Goal: Task Accomplishment & Management: Use online tool/utility

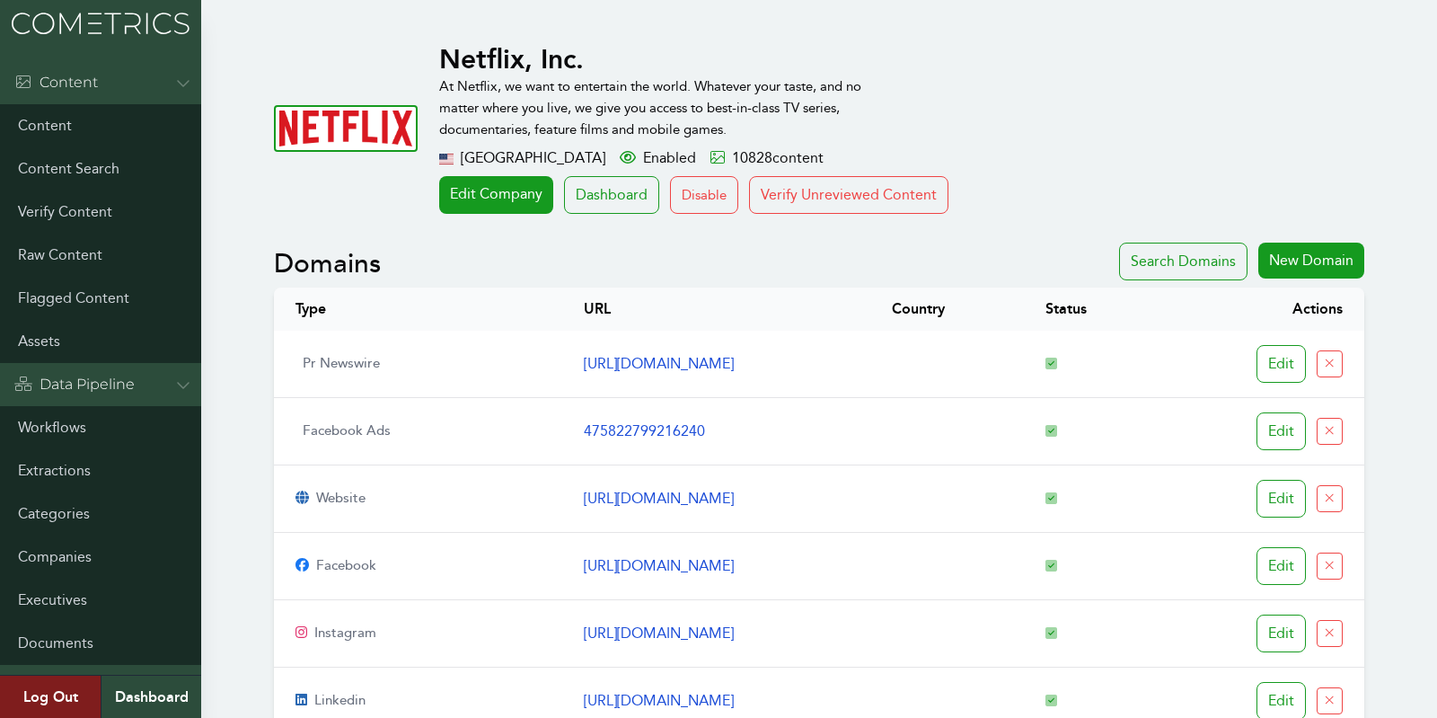
scroll to position [5001, 0]
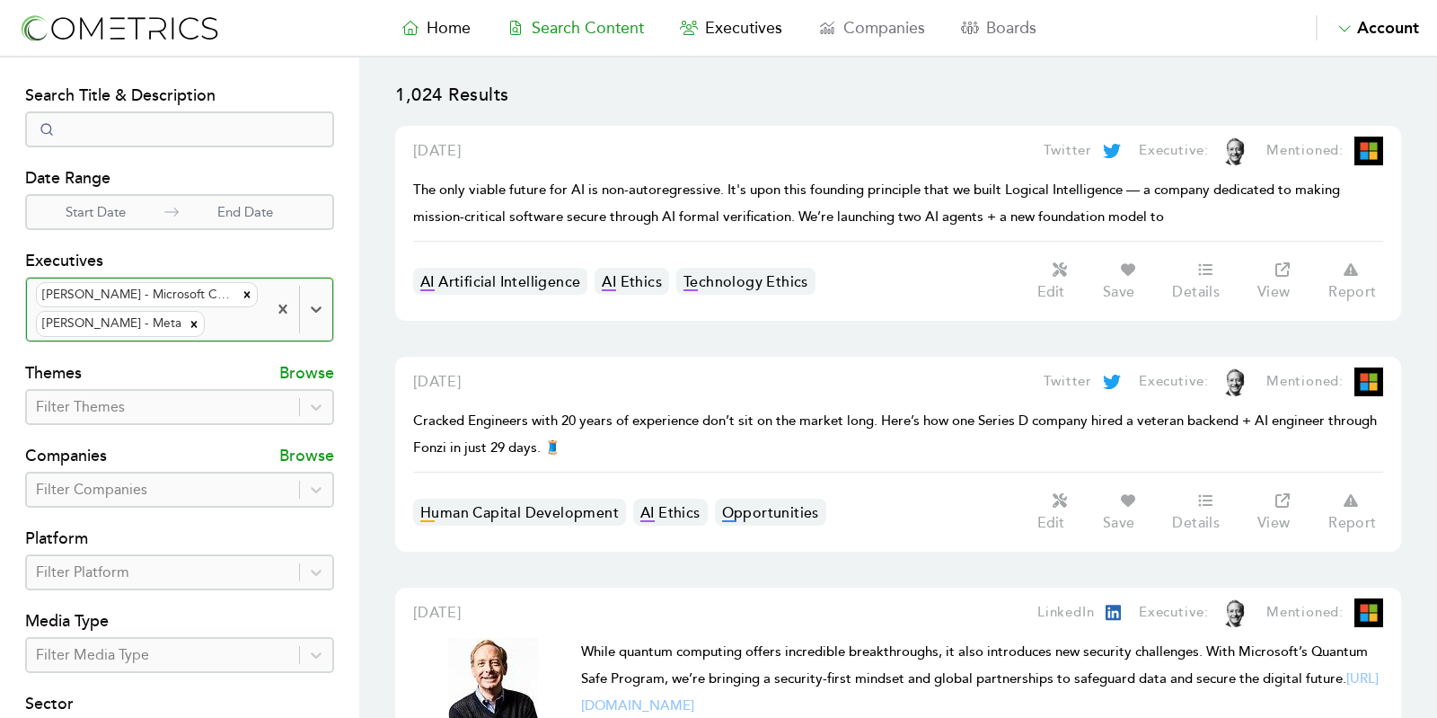
select select "50"
click at [216, 324] on div at bounding box center [232, 324] width 49 height 25
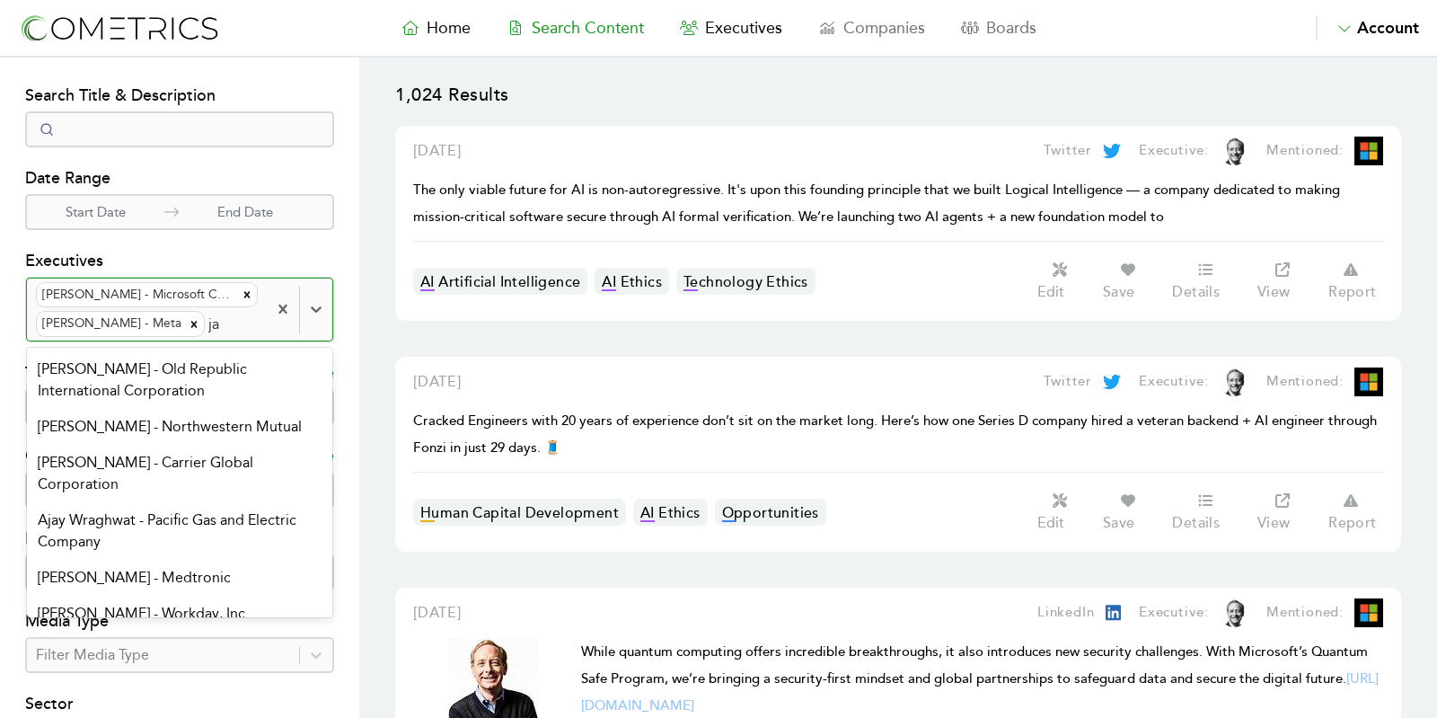
type input "j"
click at [208, 322] on div at bounding box center [232, 324] width 49 height 25
click at [208, 318] on div at bounding box center [232, 324] width 49 height 25
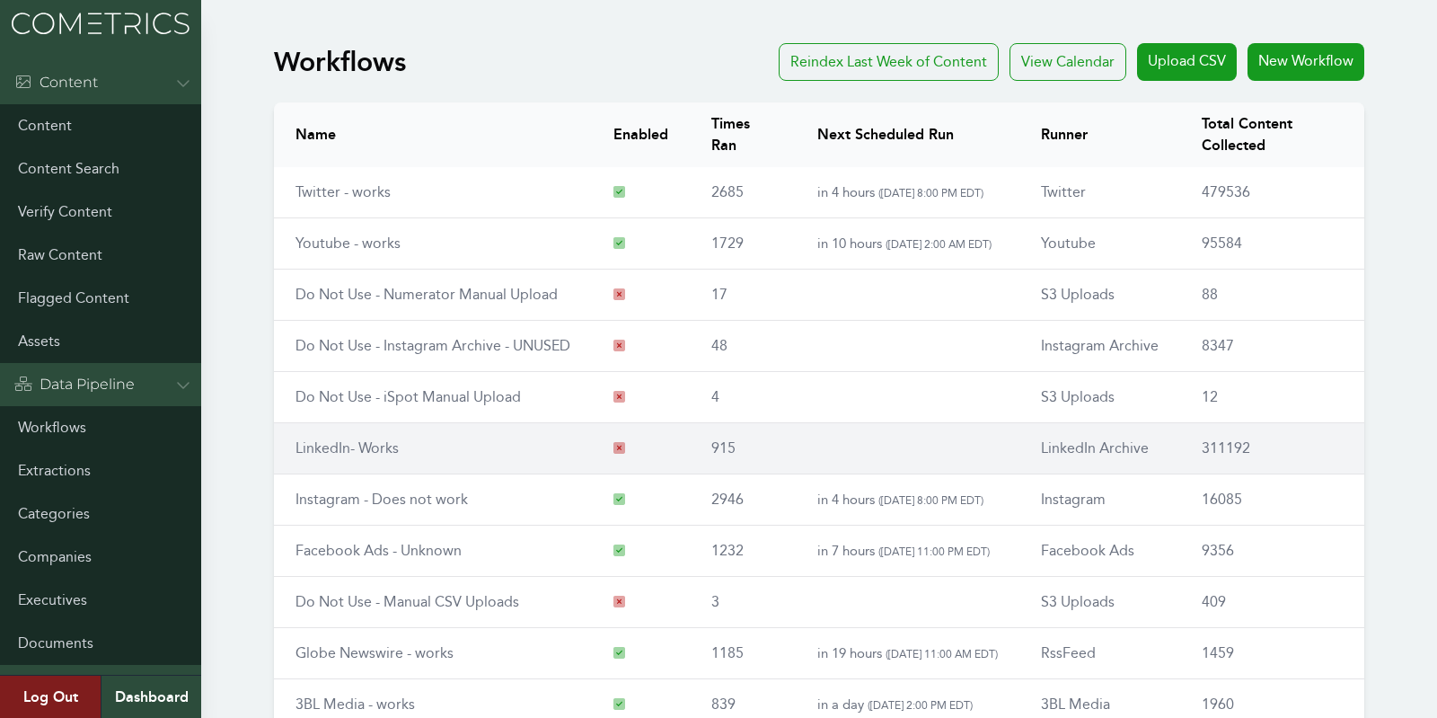
click at [343, 454] on td "LinkedIn- Works" at bounding box center [433, 448] width 318 height 51
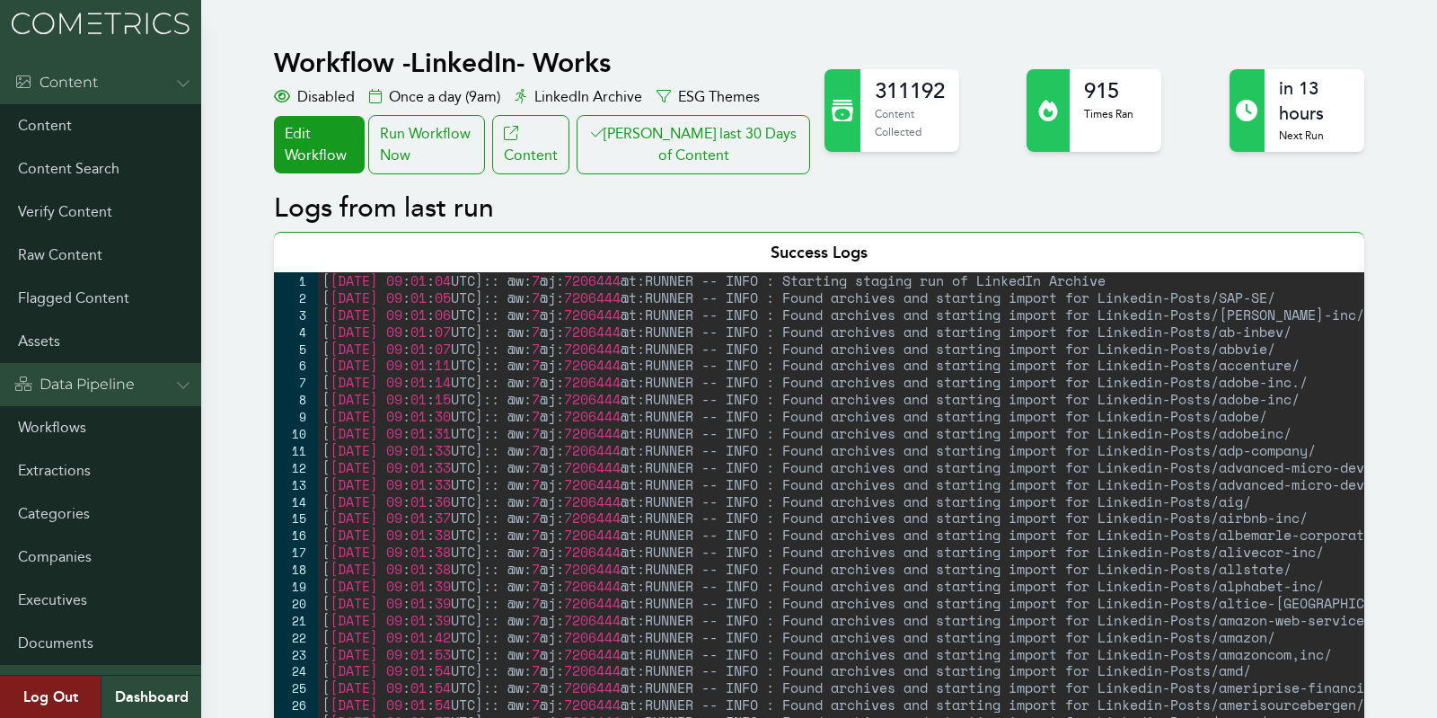
click at [723, 134] on button "Clair last 30 Days of Content" at bounding box center [694, 144] width 234 height 59
click at [421, 150] on div "Run Workflow Now" at bounding box center [426, 144] width 117 height 59
click at [744, 130] on button "Clair last 30 Days of Content" at bounding box center [694, 144] width 234 height 59
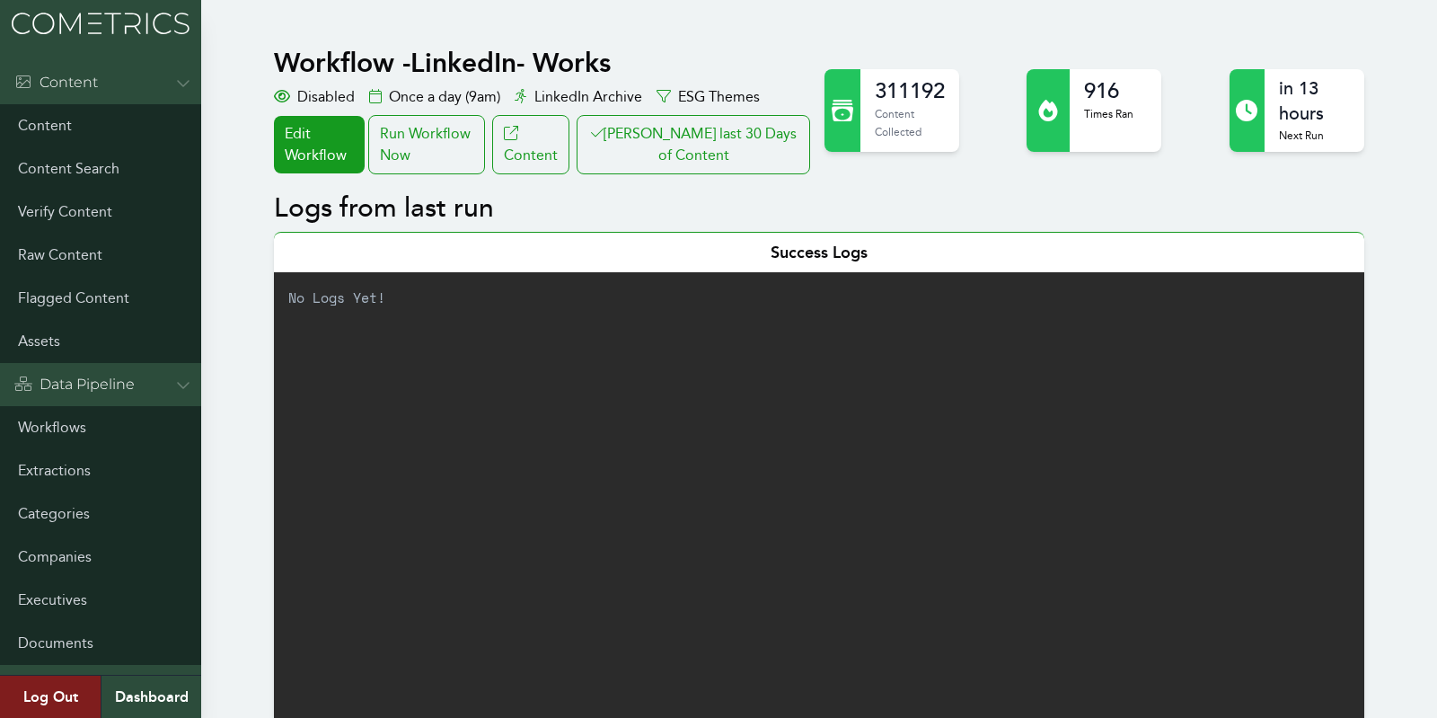
click at [453, 141] on div "Run Workflow Now" at bounding box center [426, 144] width 117 height 59
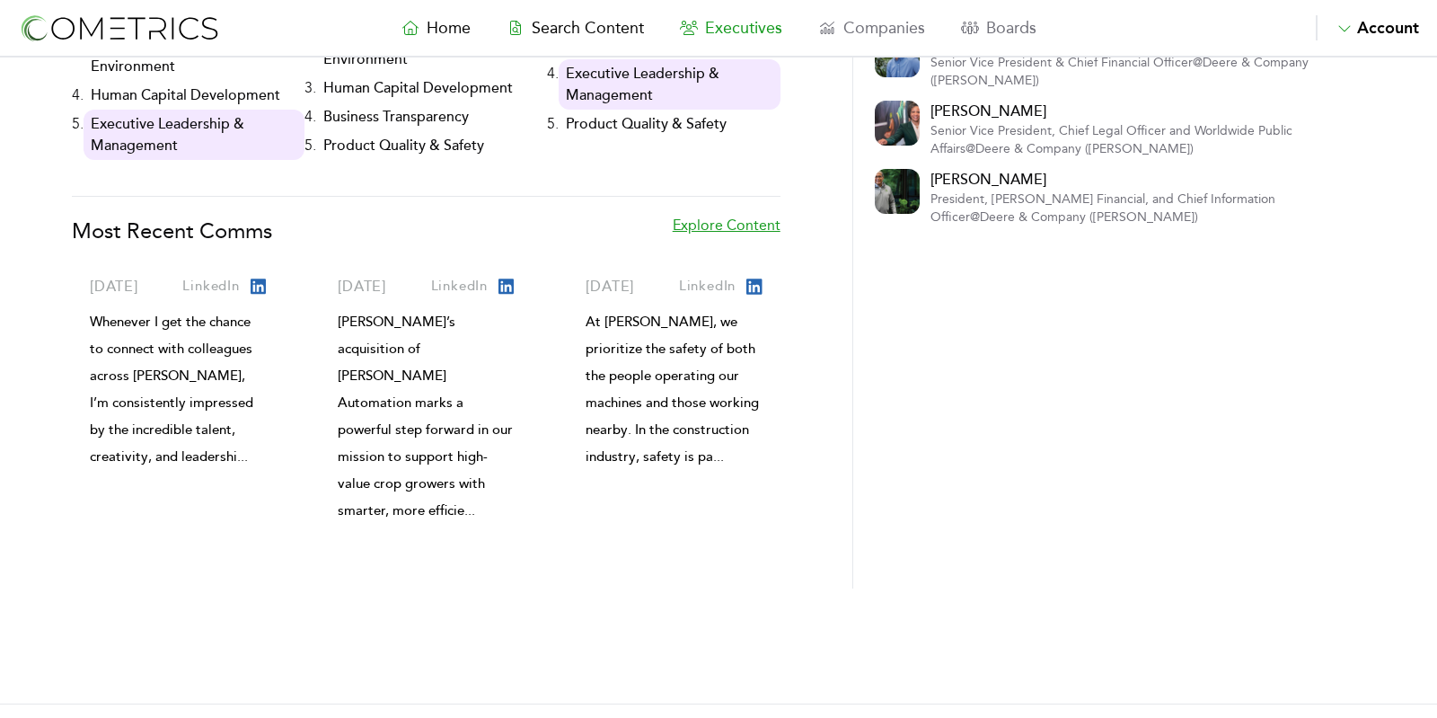
scroll to position [539, 0]
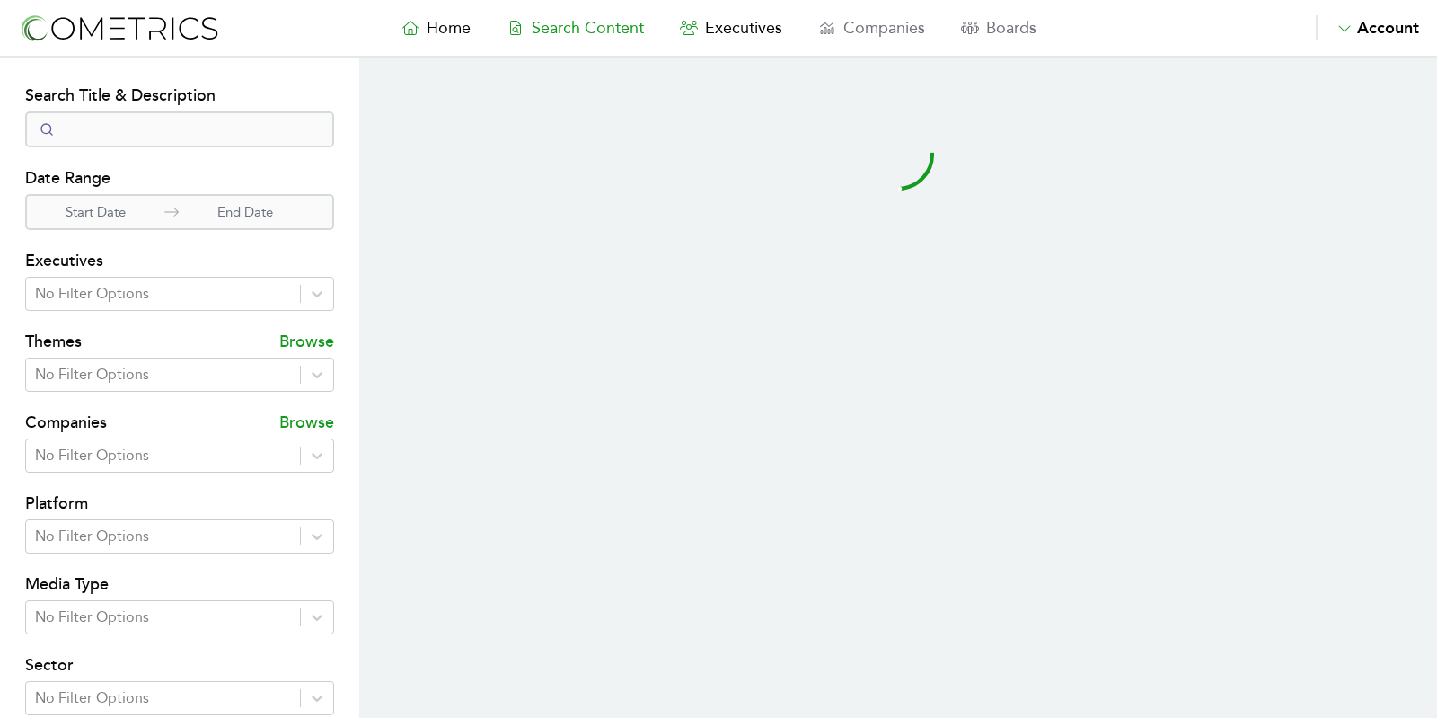
select select "50"
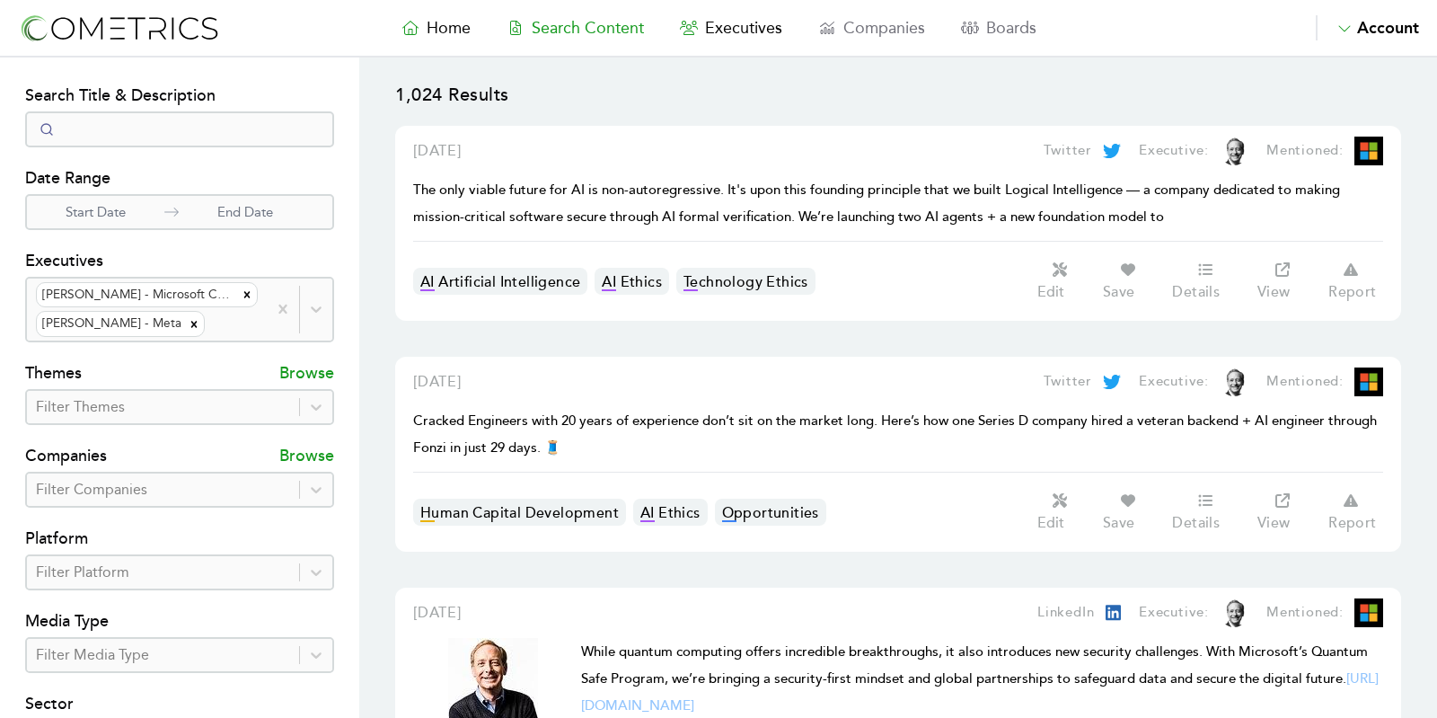
click at [208, 320] on div at bounding box center [232, 324] width 49 height 25
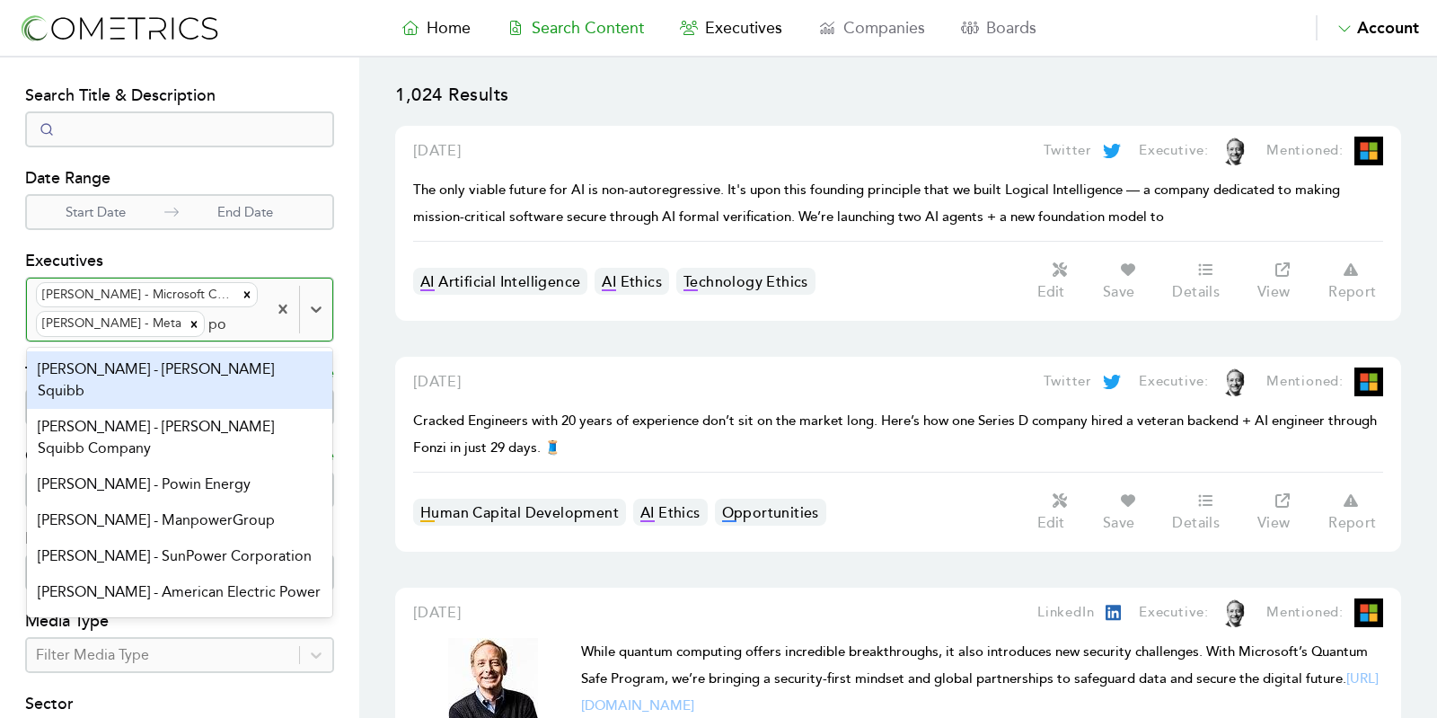
type input "p"
click at [252, 297] on icon "Remove Brad Smith - Microsoft Corporation" at bounding box center [247, 294] width 13 height 13
click at [350, 165] on section "Search Filters Search Title & Description Date Range Start Date End Date Execut…" at bounding box center [179, 530] width 359 height 946
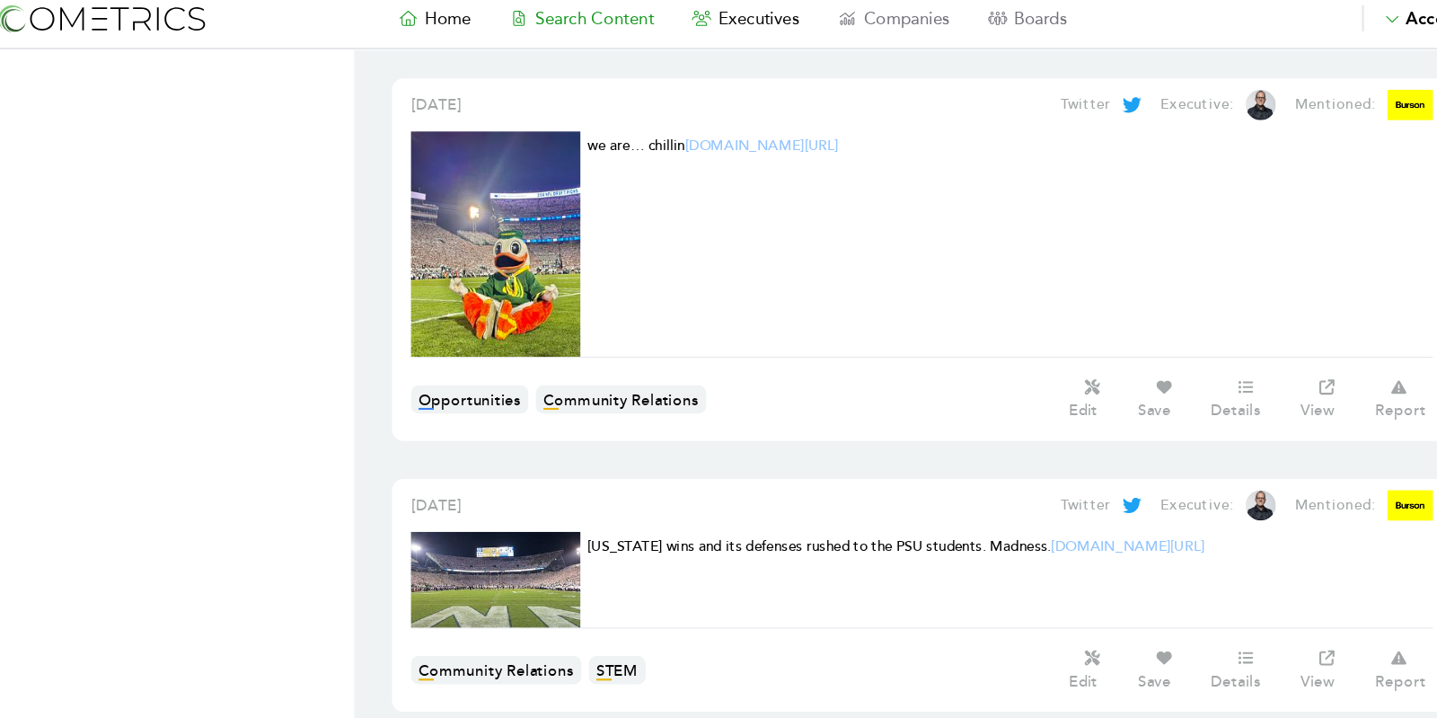
scroll to position [1213, 0]
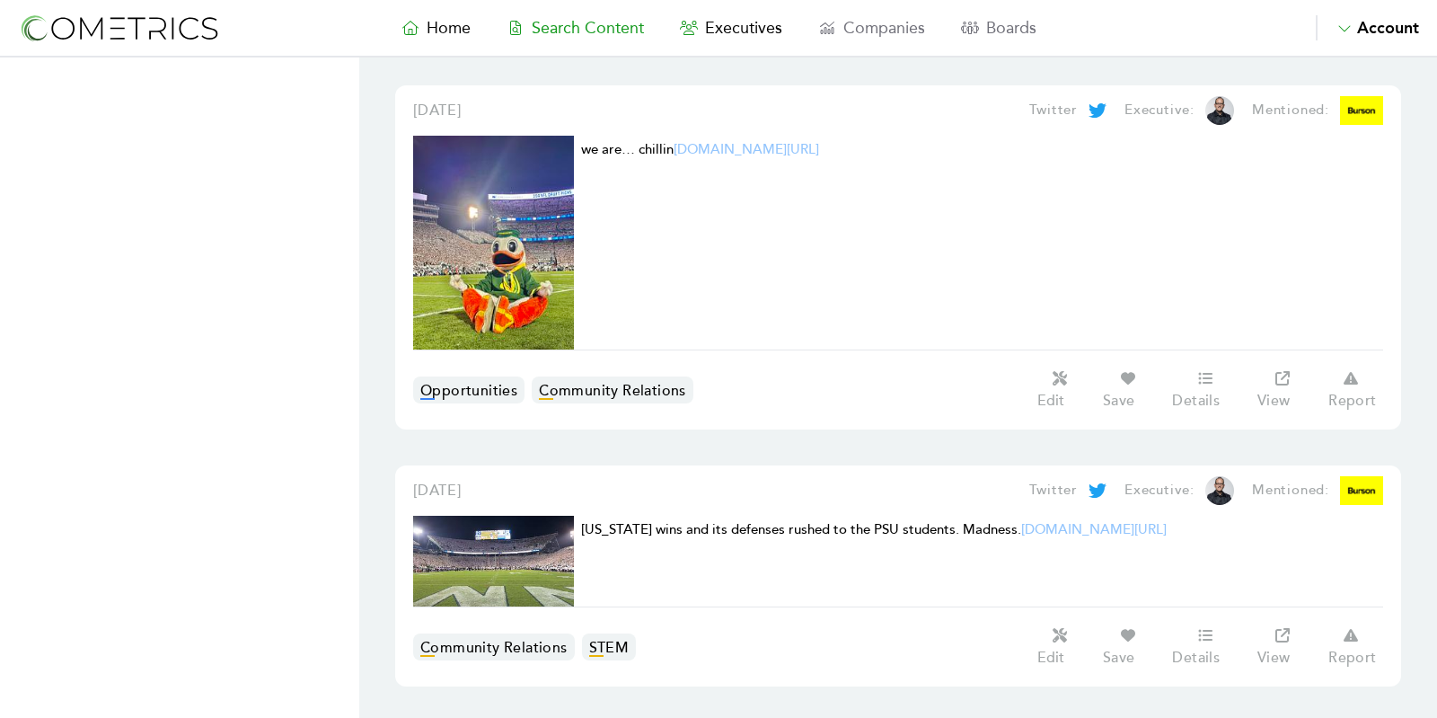
click at [1062, 523] on link "[DOMAIN_NAME][URL]" at bounding box center [1094, 529] width 146 height 17
click at [430, 26] on span "Home" at bounding box center [449, 28] width 44 height 20
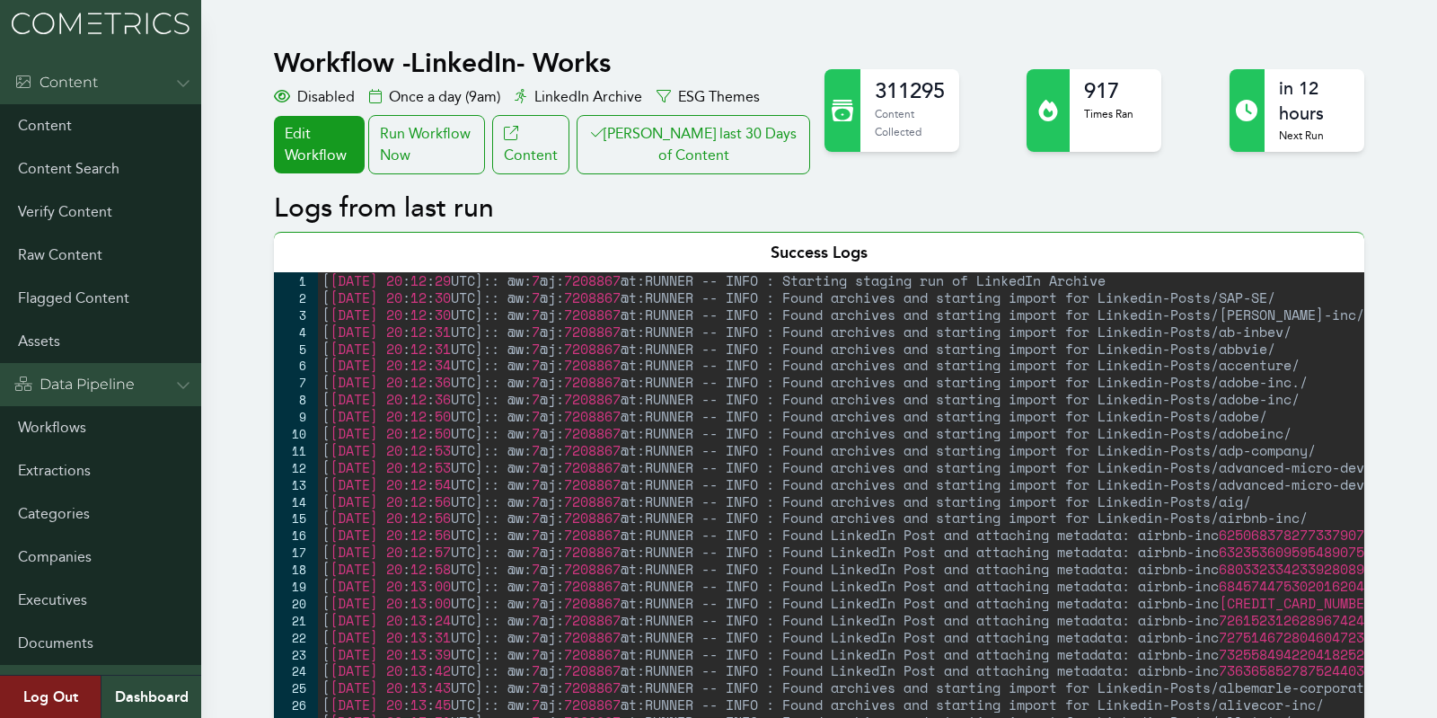
click at [684, 143] on button "Clair last 30 Days of Content" at bounding box center [694, 144] width 234 height 59
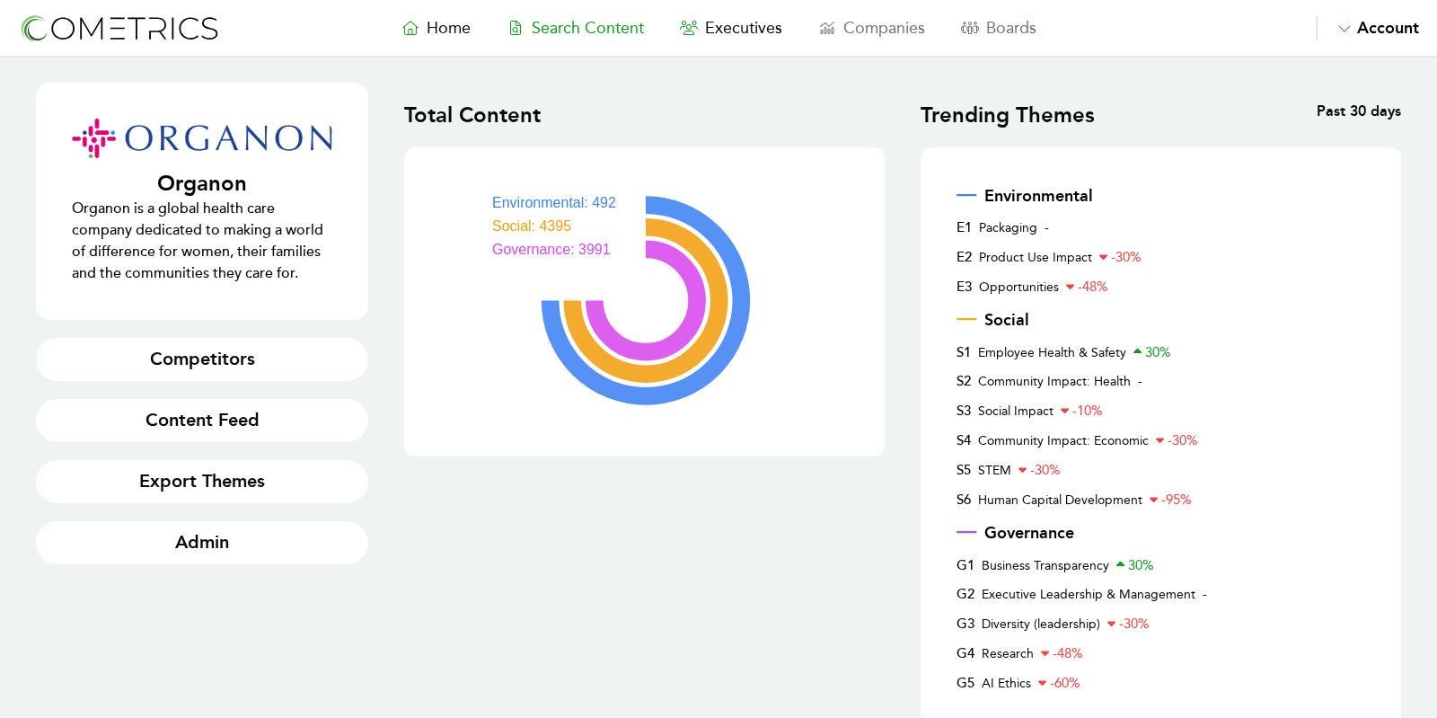
click at [618, 31] on span "Search Content" at bounding box center [588, 28] width 112 height 20
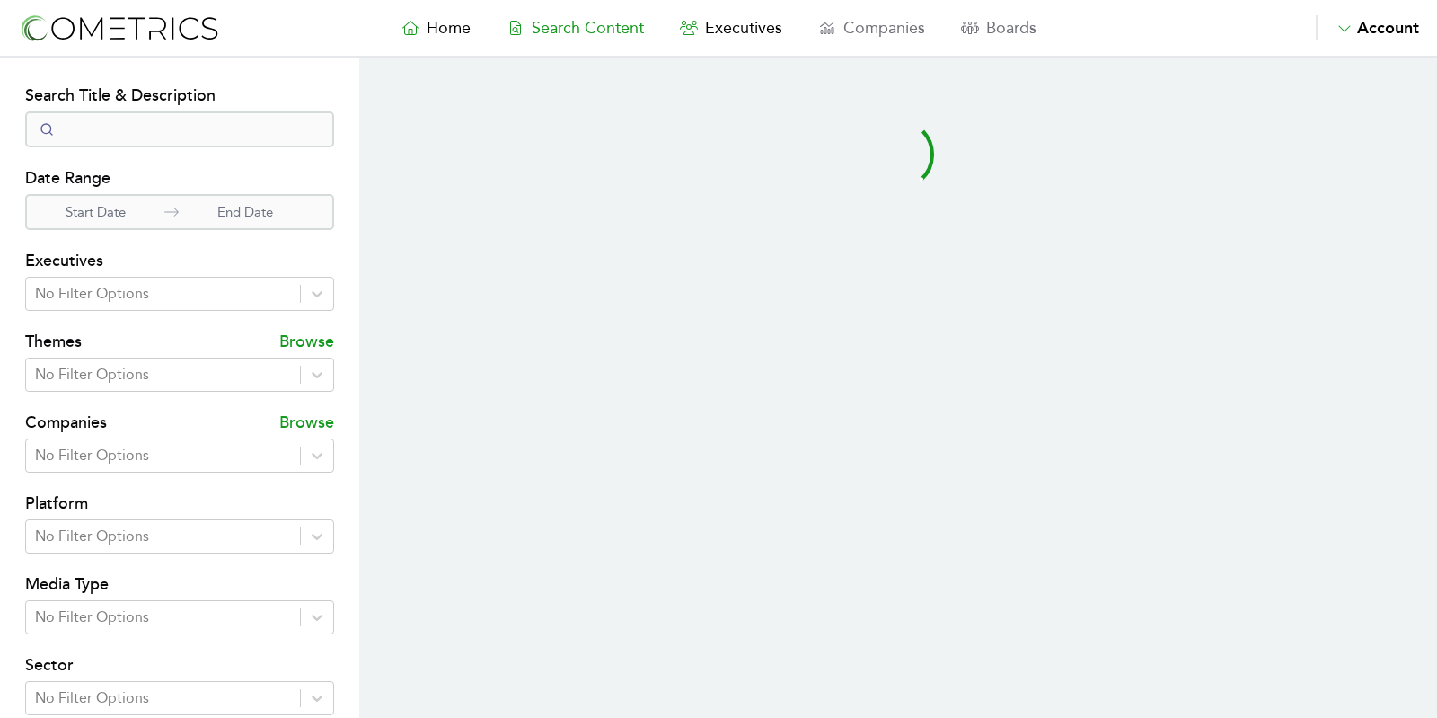
select select "50"
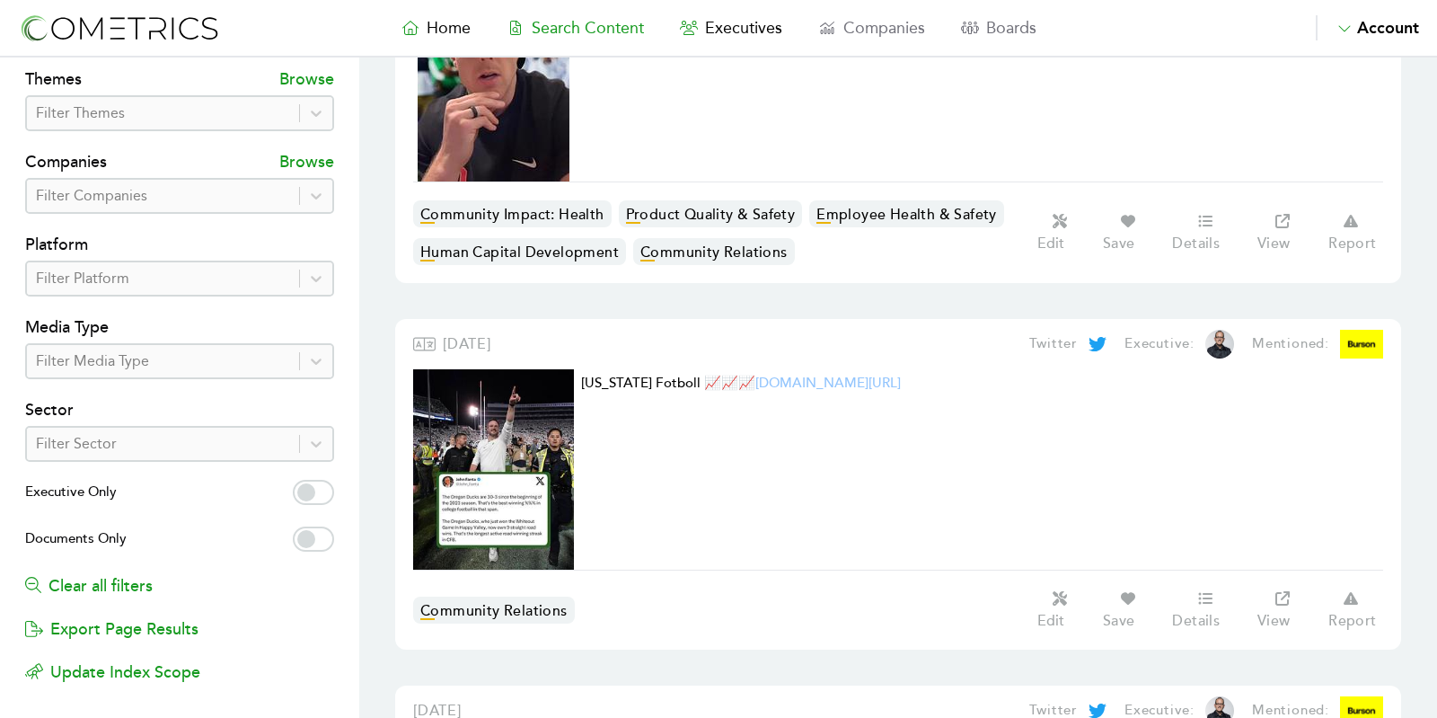
scroll to position [306, 0]
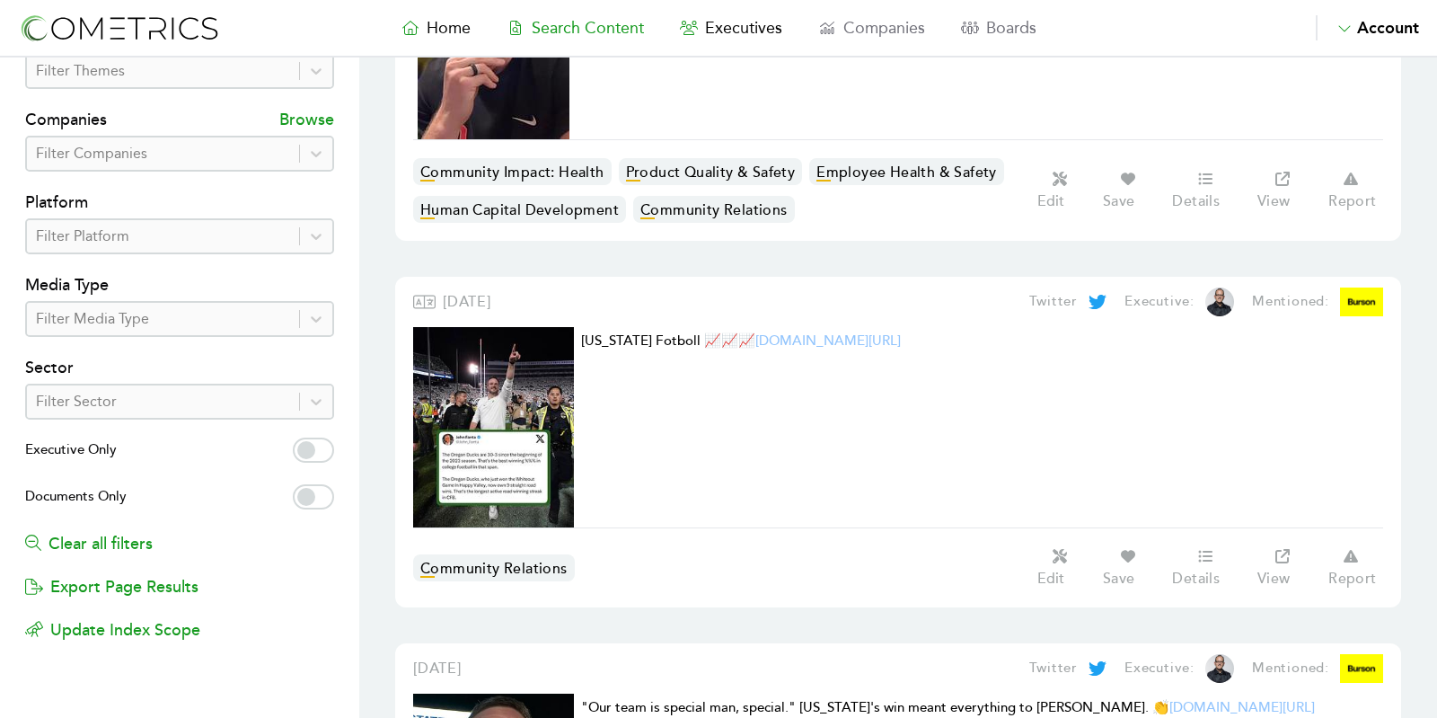
click at [331, 446] on label "Executive Only" at bounding box center [179, 451] width 309 height 29
click at [331, 446] on input "Executive Only" at bounding box center [313, 449] width 41 height 25
checkbox input "true"
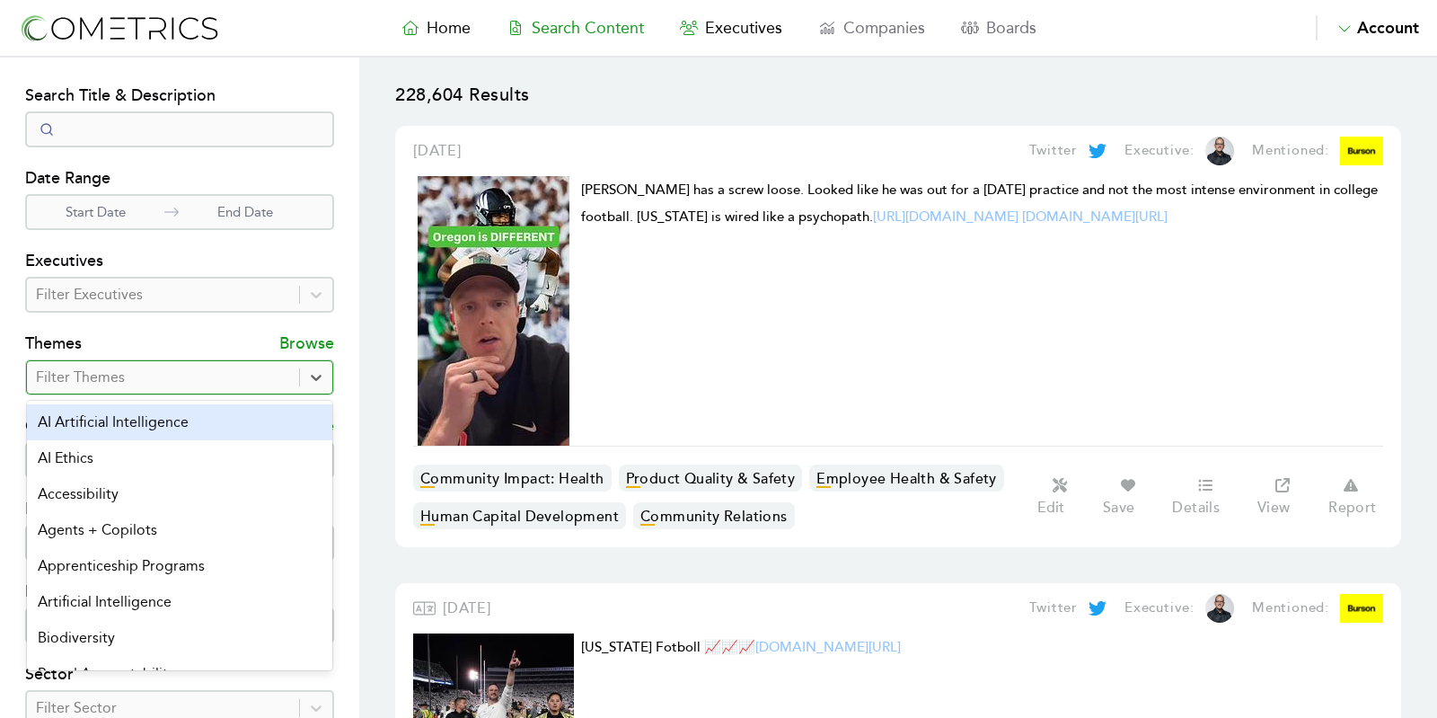
click at [173, 369] on div at bounding box center [163, 377] width 254 height 25
click at [157, 349] on div "Themes Browse" at bounding box center [179, 336] width 309 height 47
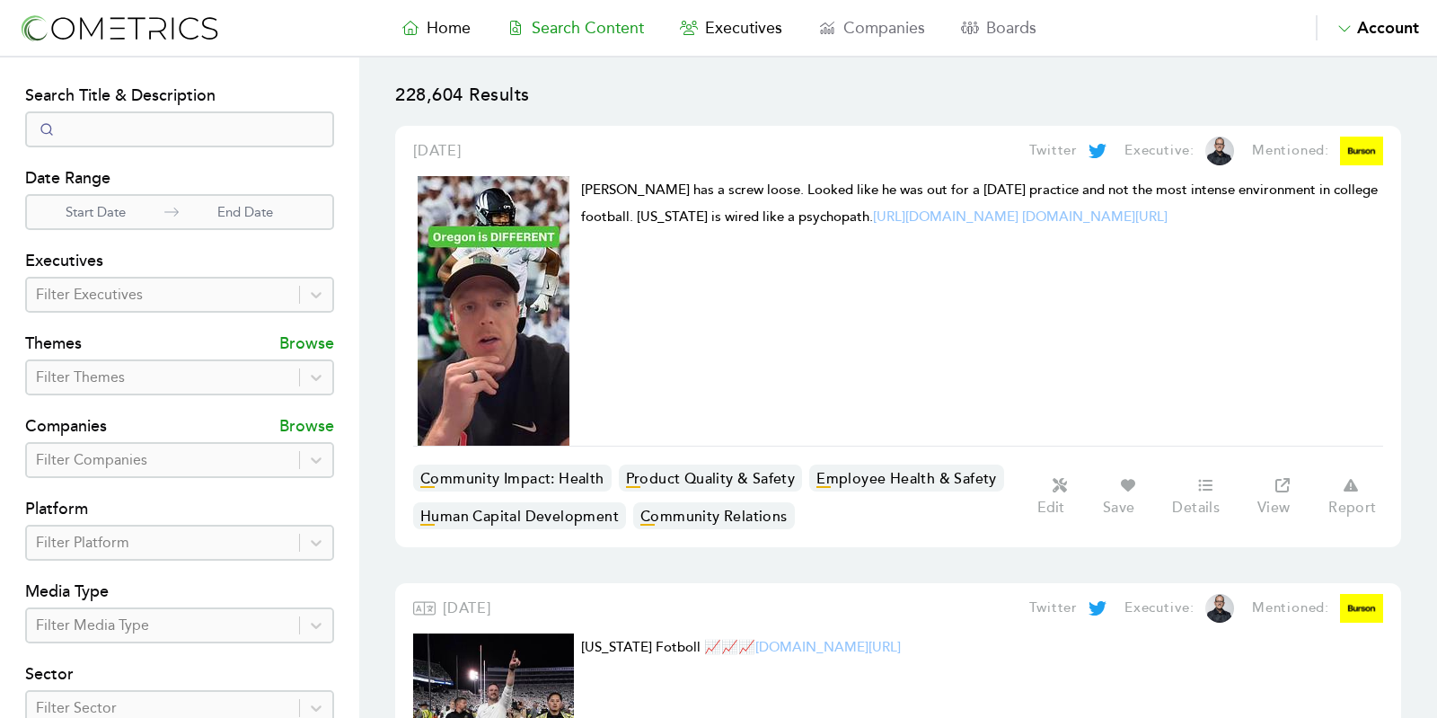
click at [231, 560] on div "Search Title & Description Date Range Start Date End Date Executives Filter Exe…" at bounding box center [179, 516] width 309 height 866
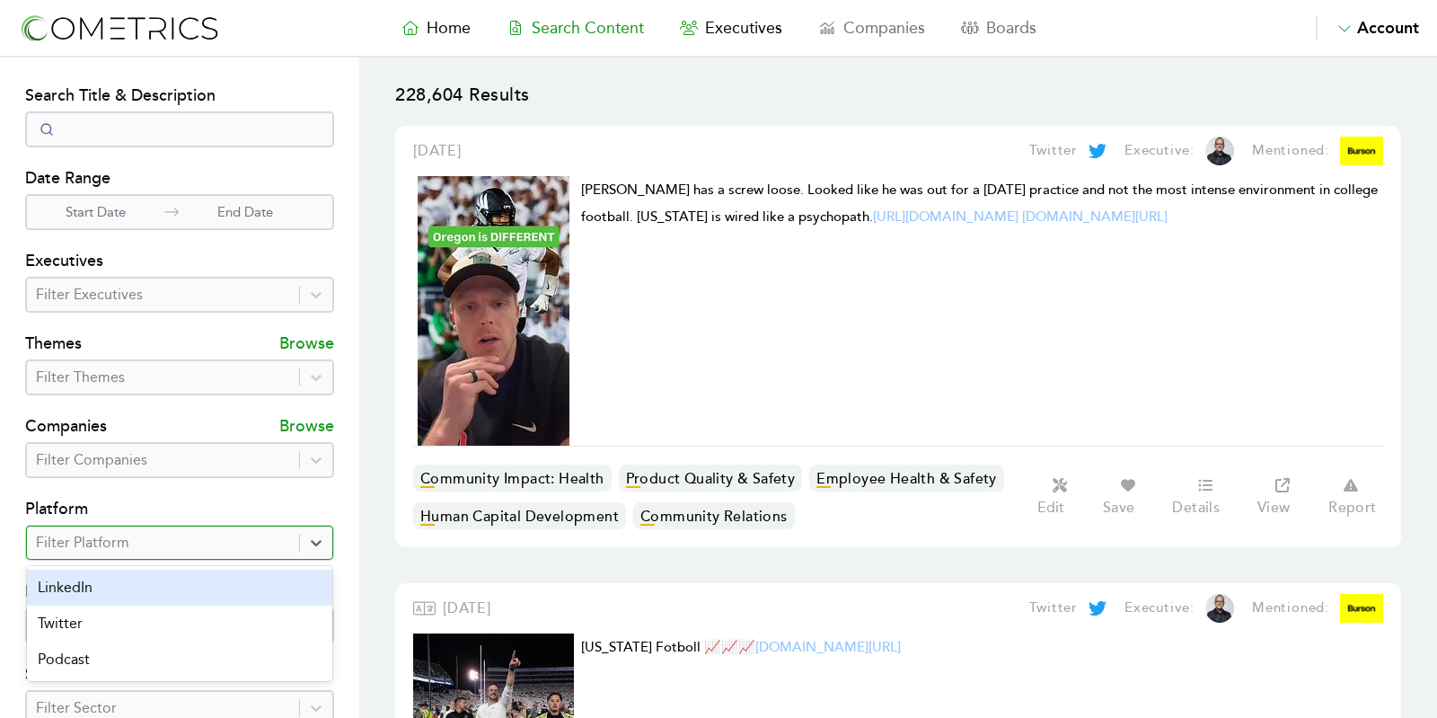
click at [230, 543] on div at bounding box center [163, 542] width 254 height 25
click at [204, 573] on div "LinkedIn" at bounding box center [179, 587] width 305 height 36
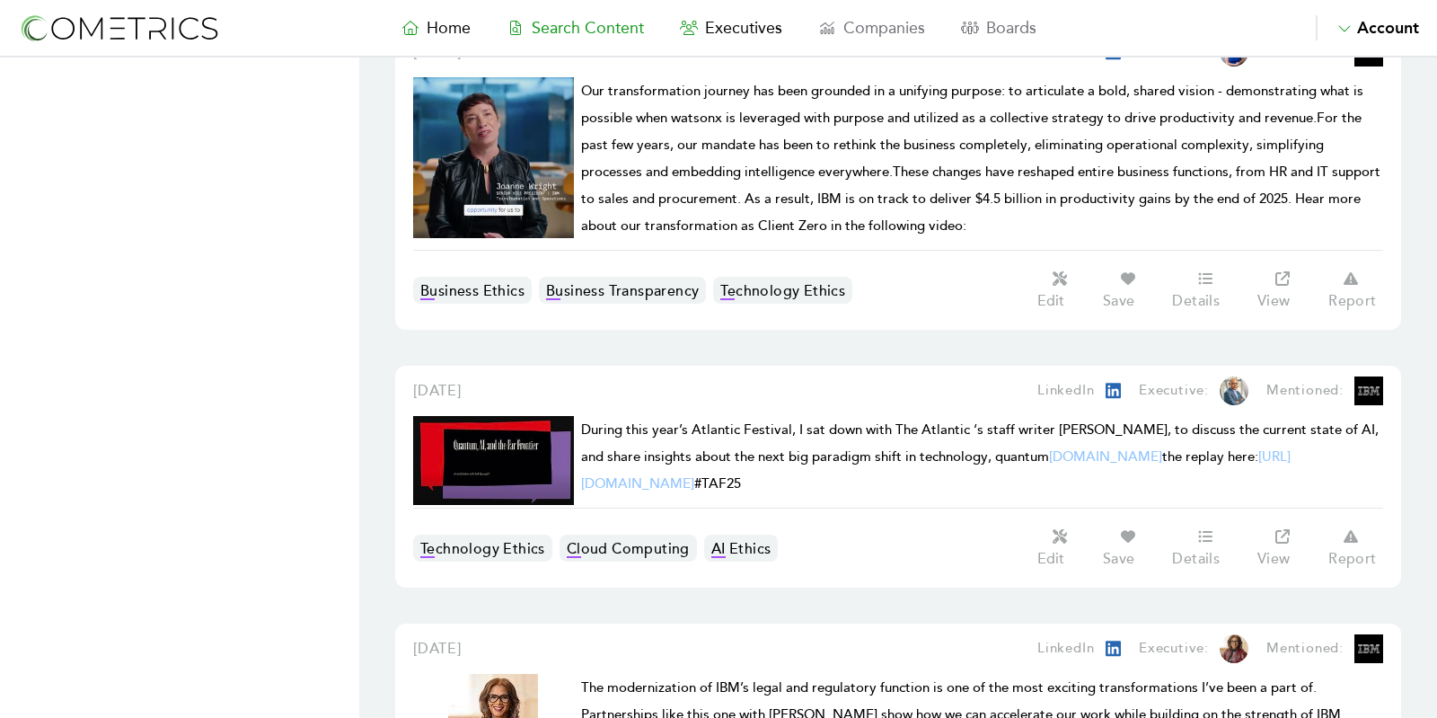
scroll to position [16577, 0]
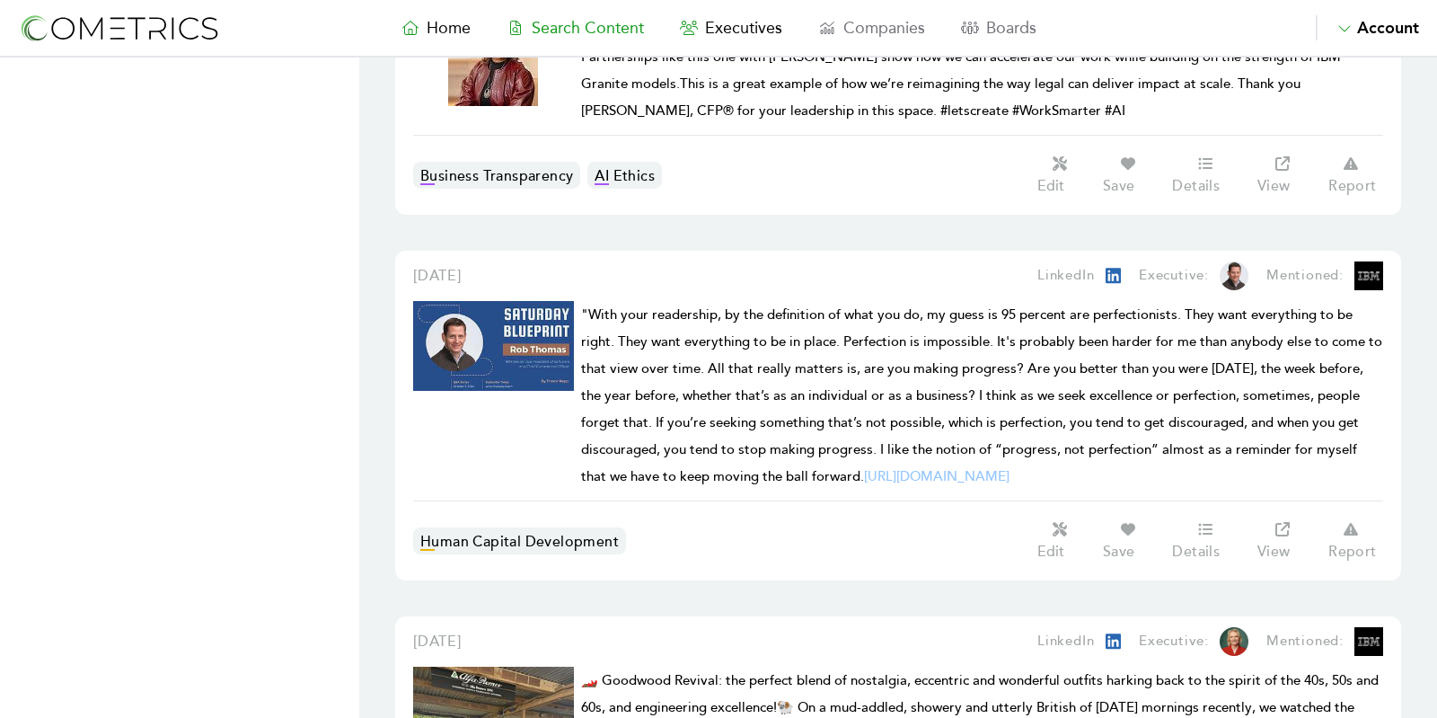
click at [549, 28] on span "Search Content" at bounding box center [588, 28] width 112 height 20
click at [133, 28] on img at bounding box center [119, 28] width 202 height 33
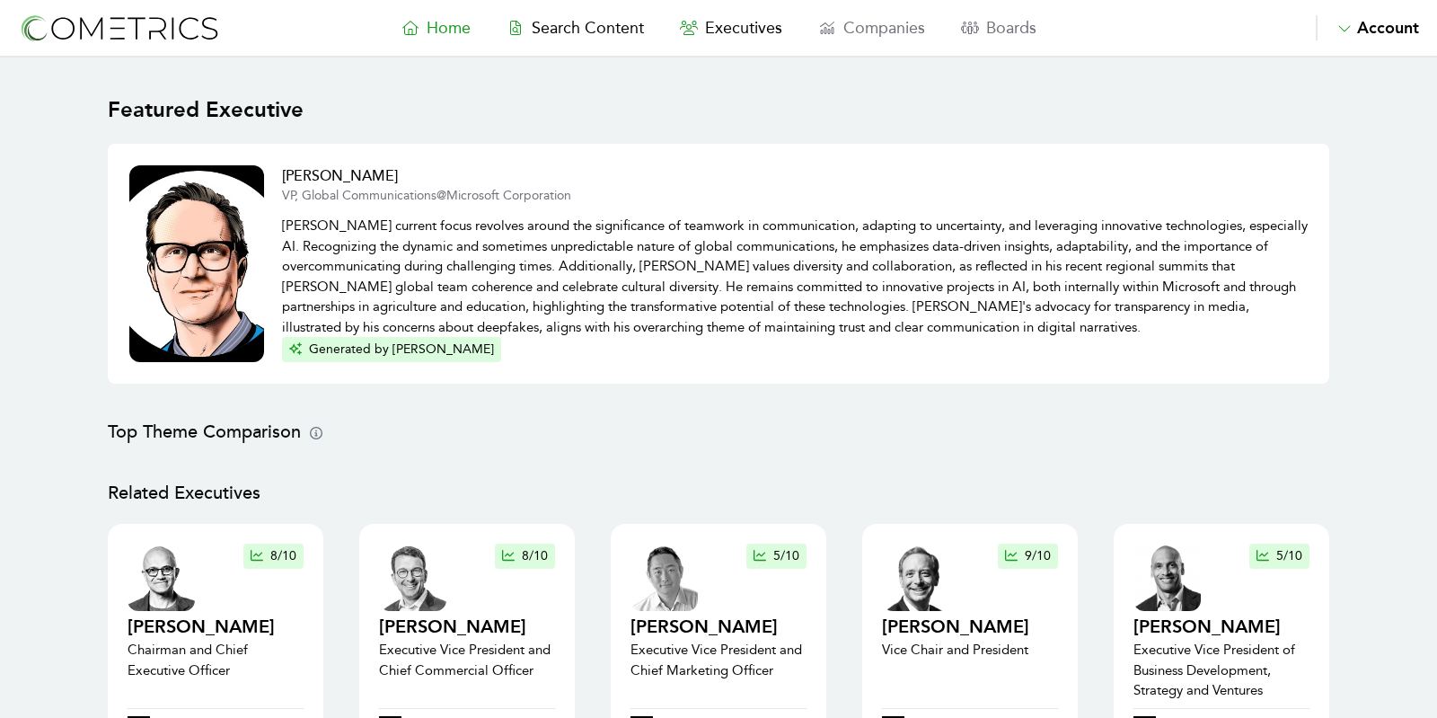
click at [590, 54] on nav "Home Search Content Executives Companies Boards Saved Alerts Nominate Account A…" at bounding box center [718, 28] width 1437 height 57
click at [574, 19] on span "Search Content" at bounding box center [588, 28] width 112 height 20
select select "50"
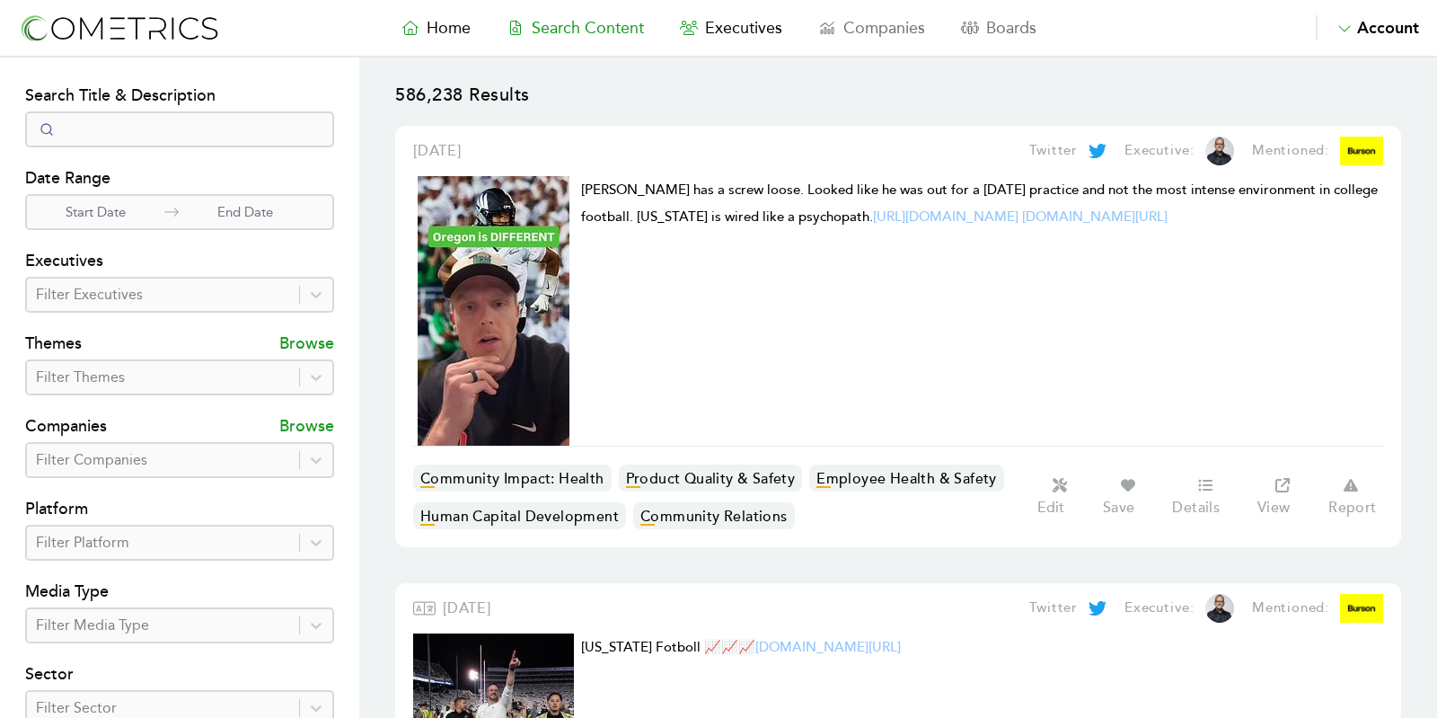
click at [170, 289] on div at bounding box center [163, 294] width 254 height 25
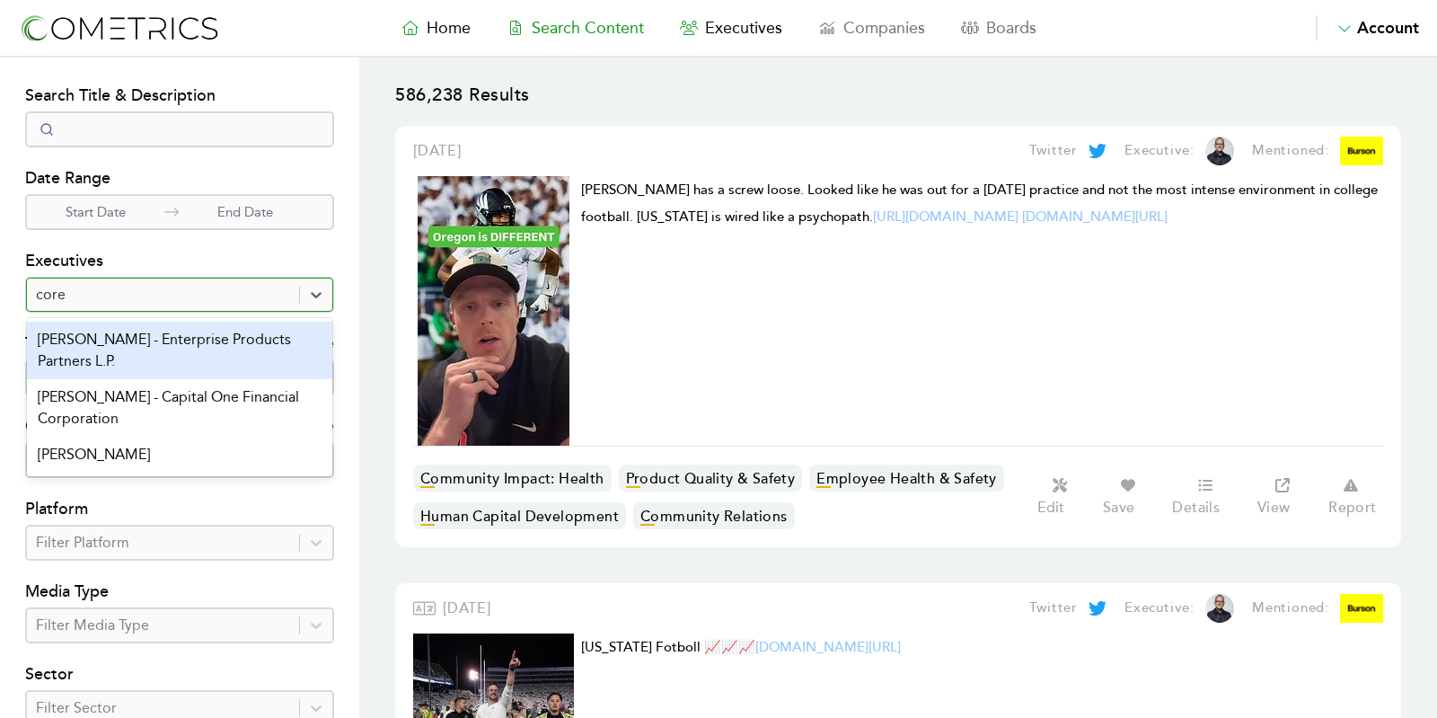
type input "cor"
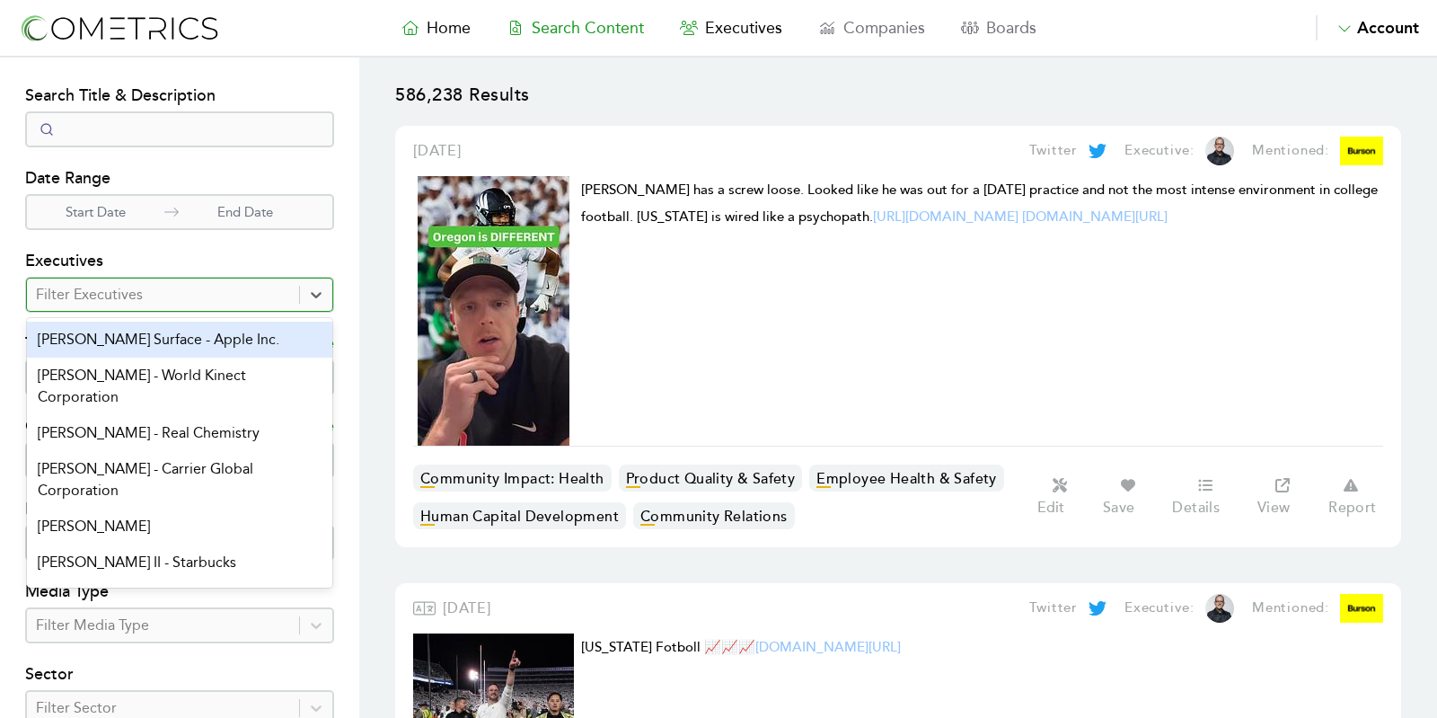
click at [109, 39] on img at bounding box center [119, 28] width 202 height 33
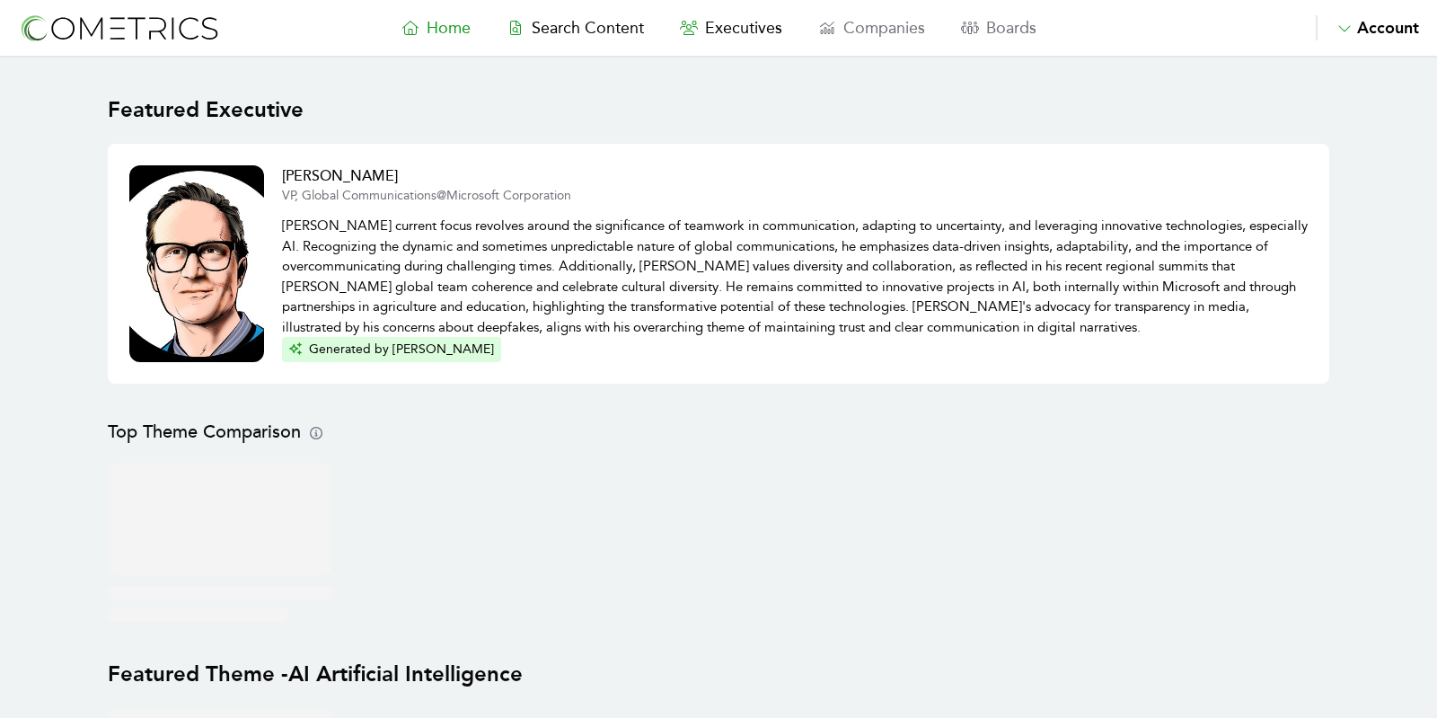
click at [562, 40] on nav "Home Search Content Executives Companies Boards Saved Alerts Nominate Account A…" at bounding box center [718, 28] width 1437 height 57
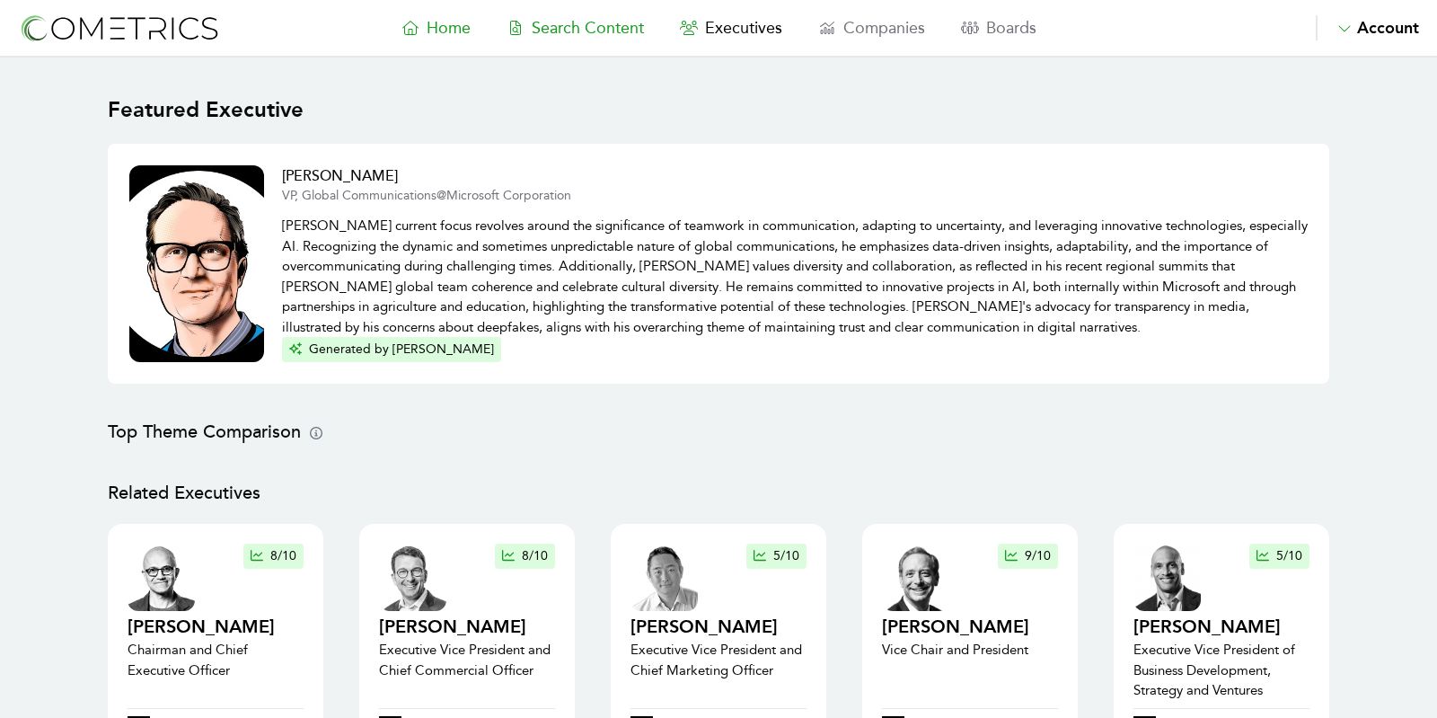
click at [561, 20] on span "Search Content" at bounding box center [588, 28] width 112 height 20
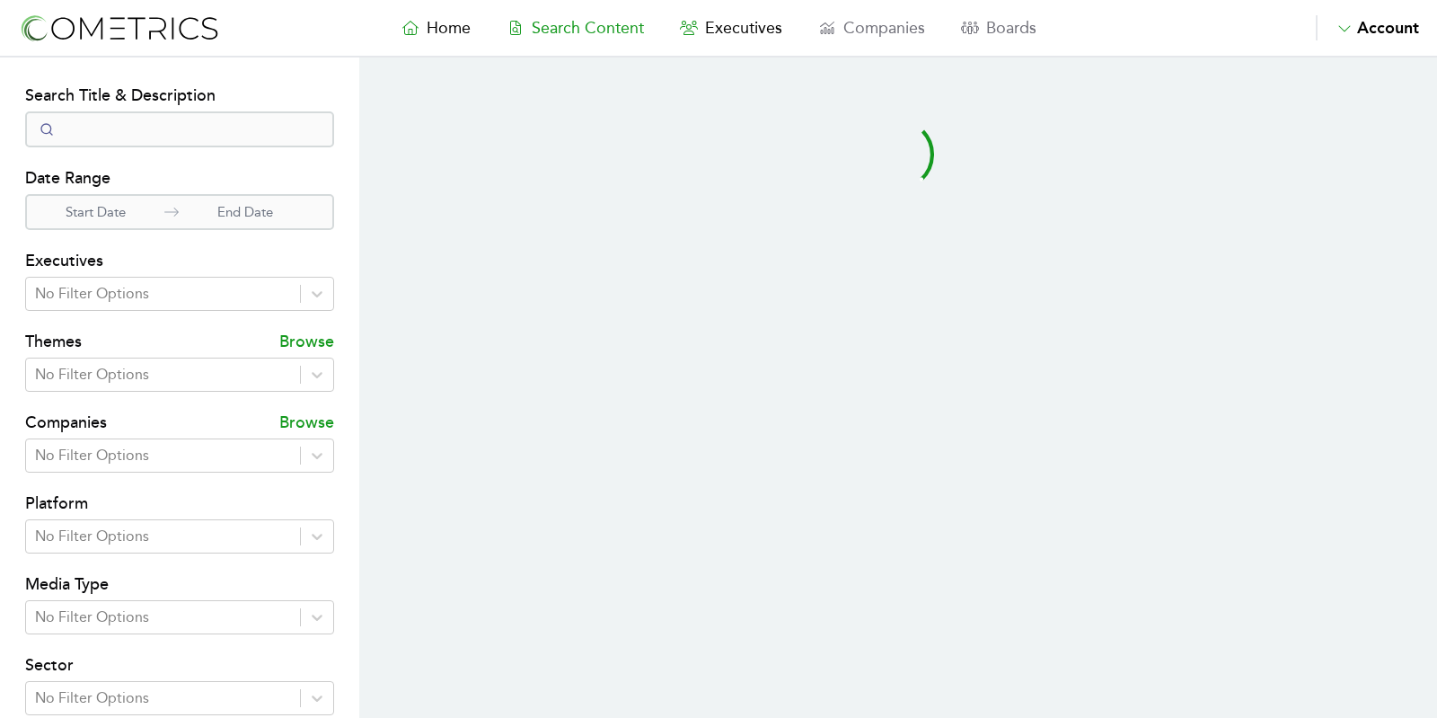
click at [711, 11] on nav "Home Search Content Executives Companies Boards Saved Alerts Nominate Account A…" at bounding box center [718, 28] width 1437 height 57
select select "50"
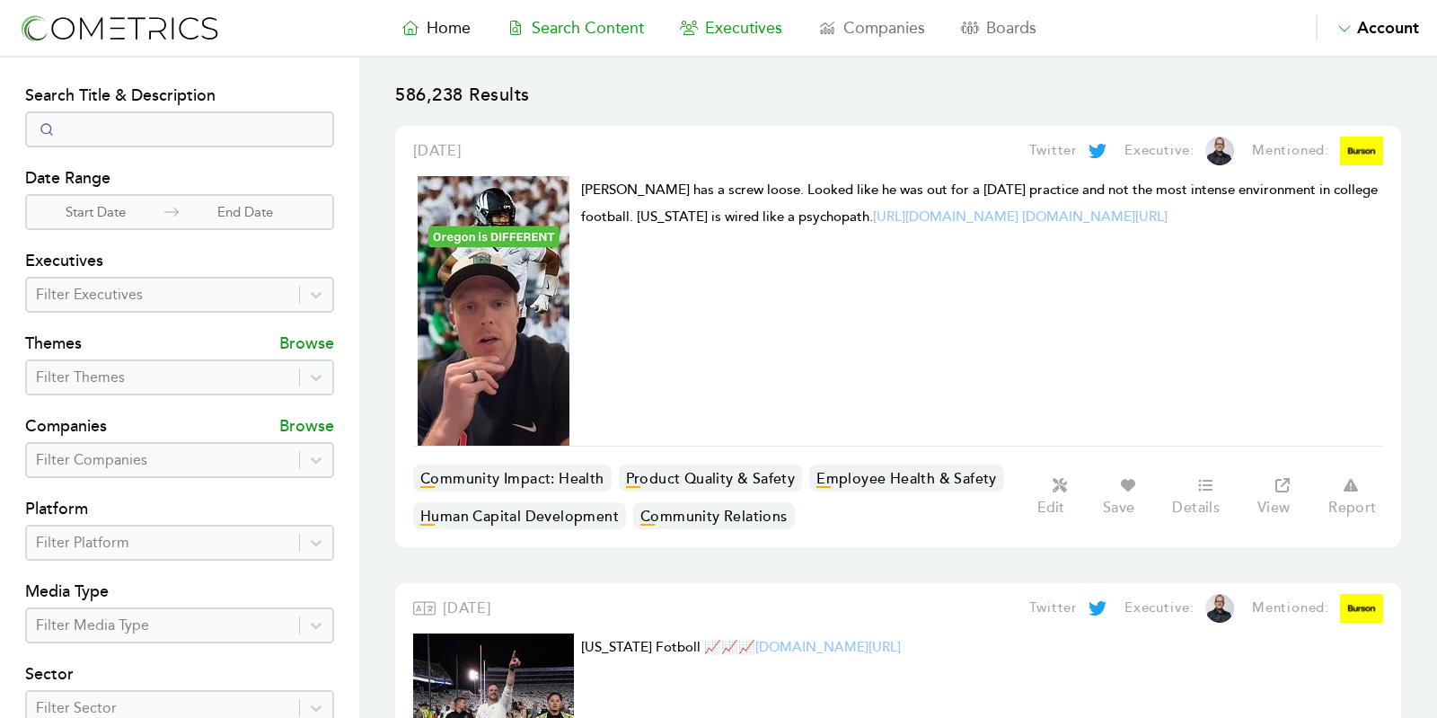
click at [743, 40] on link "Executives" at bounding box center [731, 27] width 138 height 25
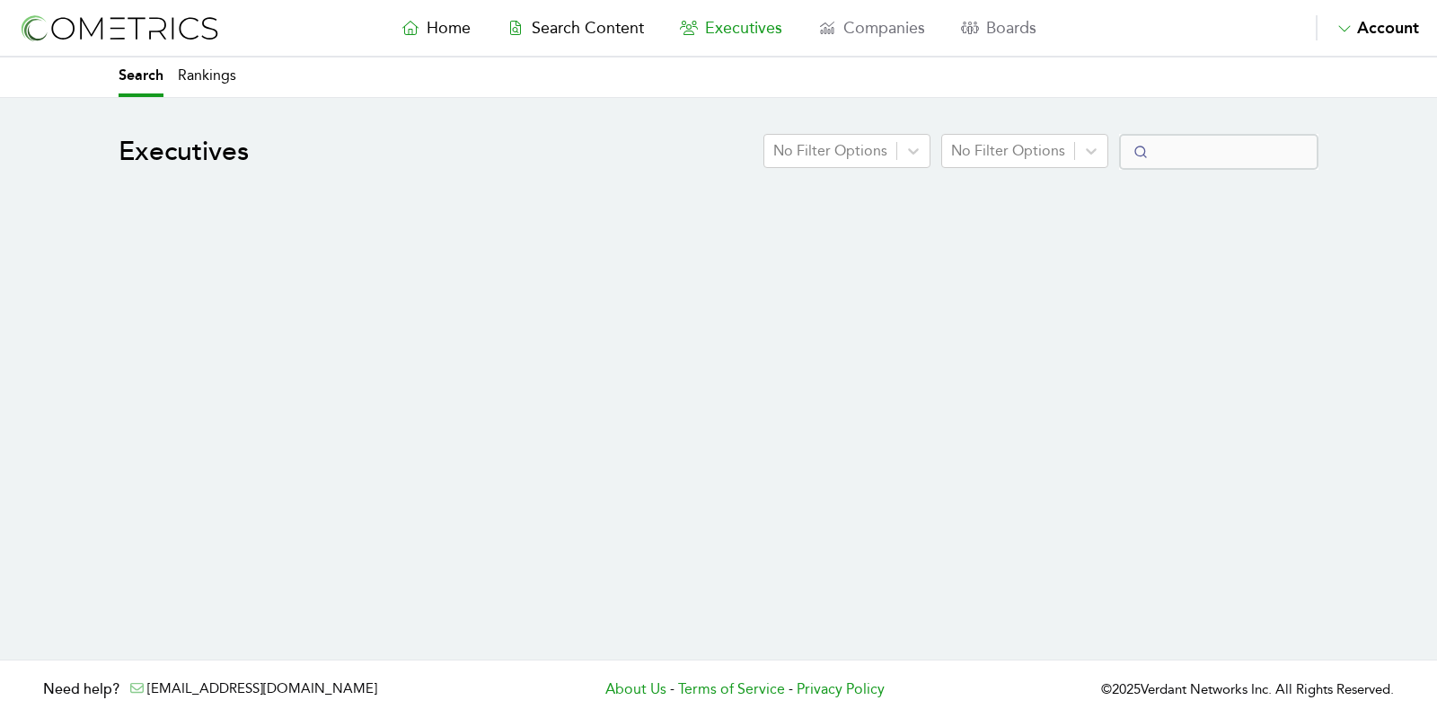
select select "50"
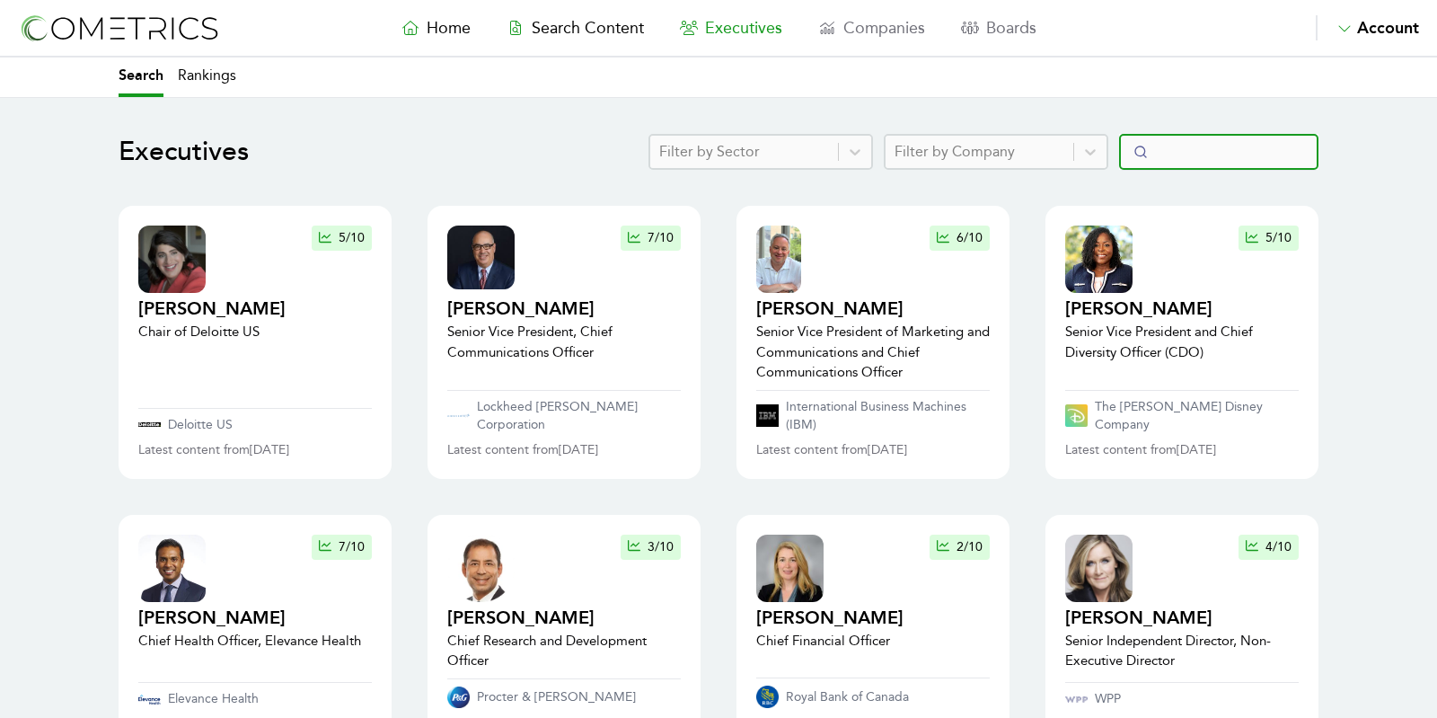
click at [1223, 149] on input "Search" at bounding box center [1218, 152] width 199 height 36
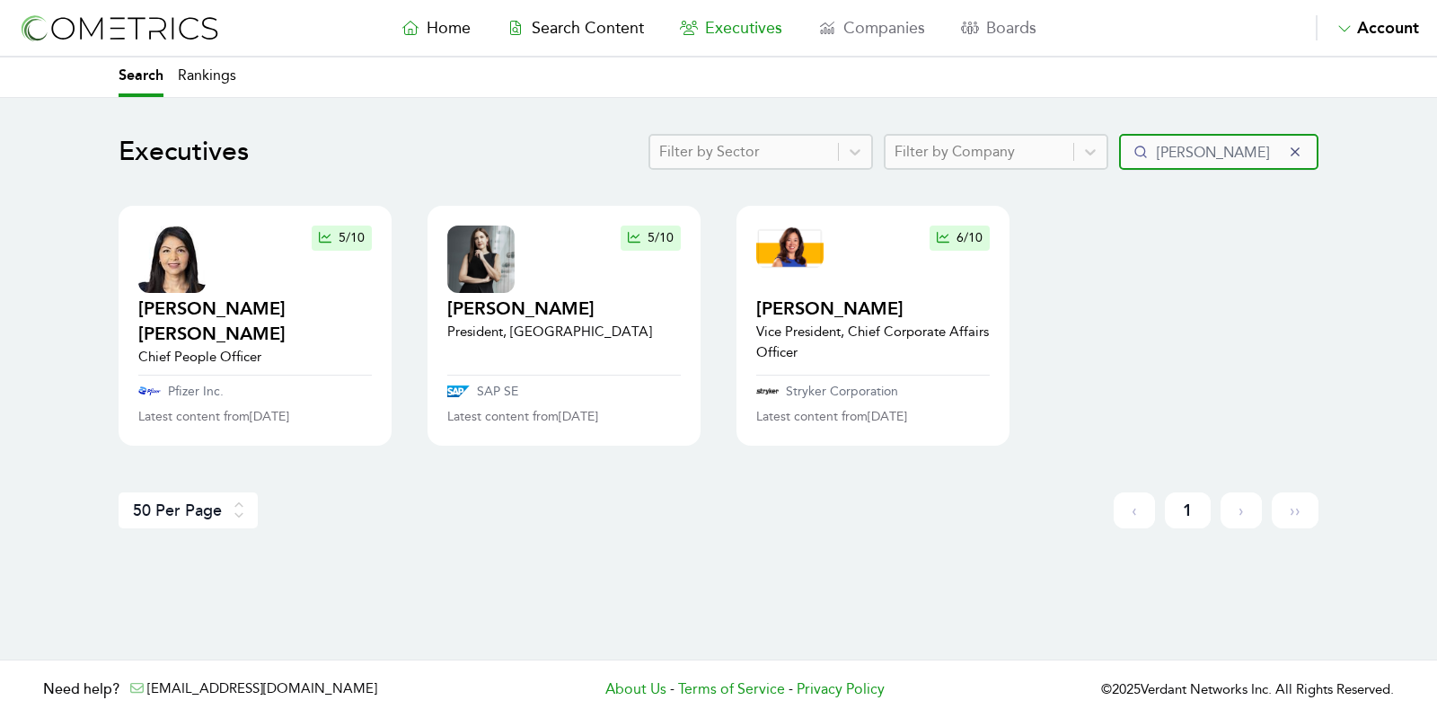
type input "becker"
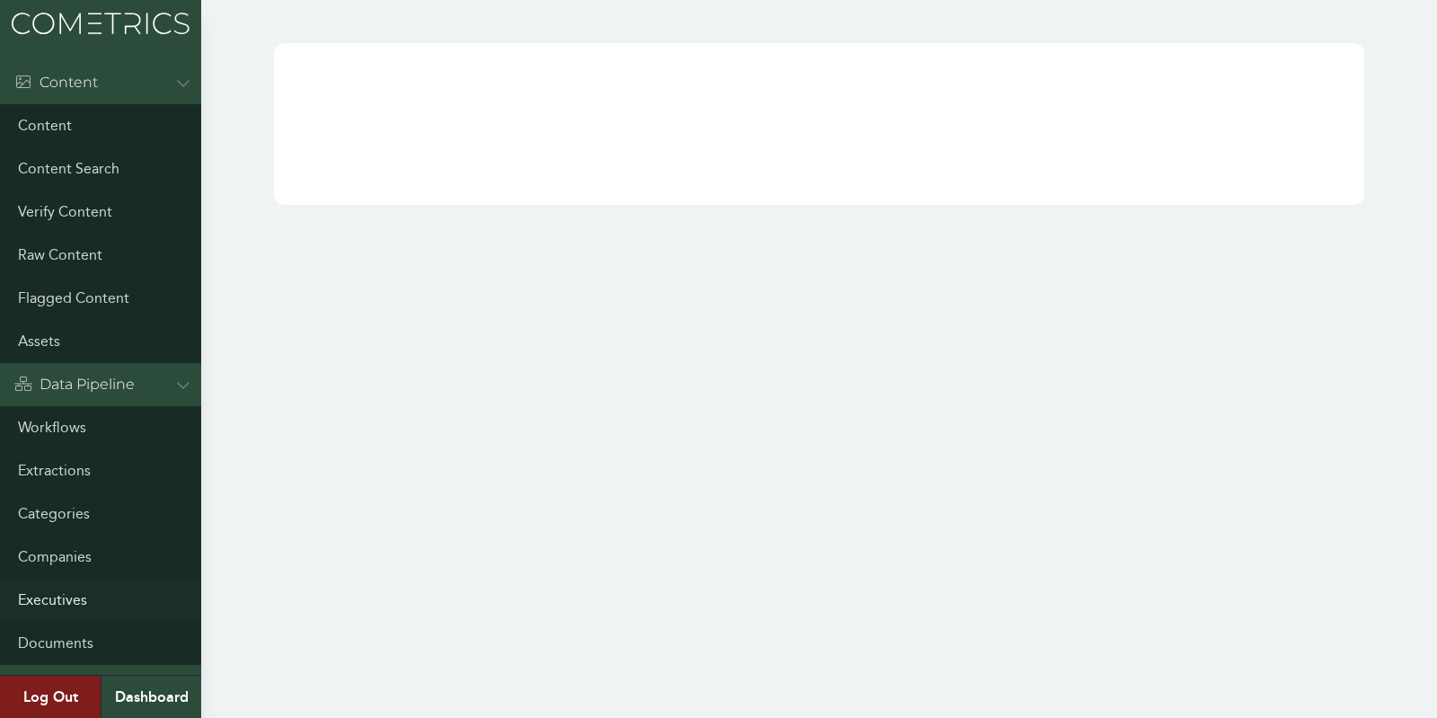
click at [69, 618] on link "Executives" at bounding box center [100, 599] width 201 height 43
click at [59, 597] on link "Executives" at bounding box center [100, 599] width 201 height 43
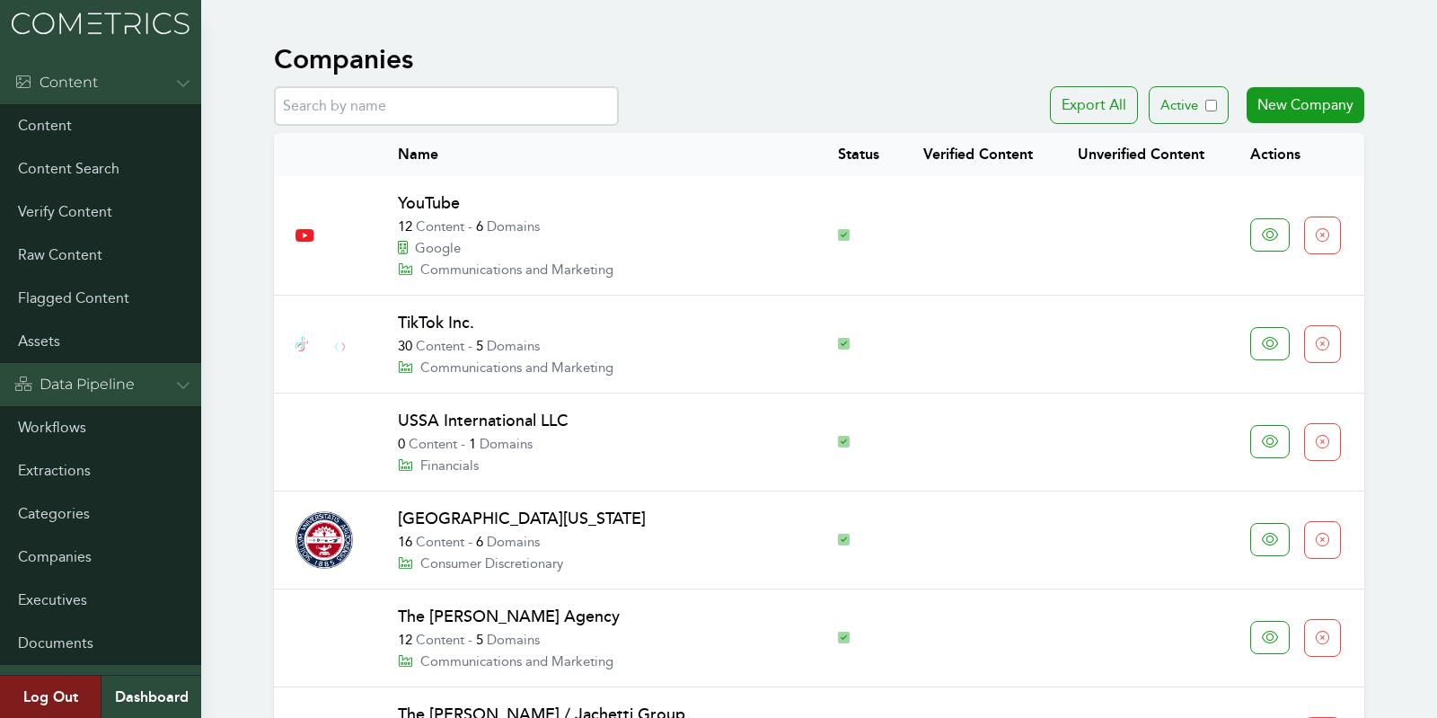
drag, startPoint x: 614, startPoint y: 75, endPoint x: 610, endPoint y: 95, distance: 21.1
click at [608, 100] on input "text" at bounding box center [446, 106] width 345 height 40
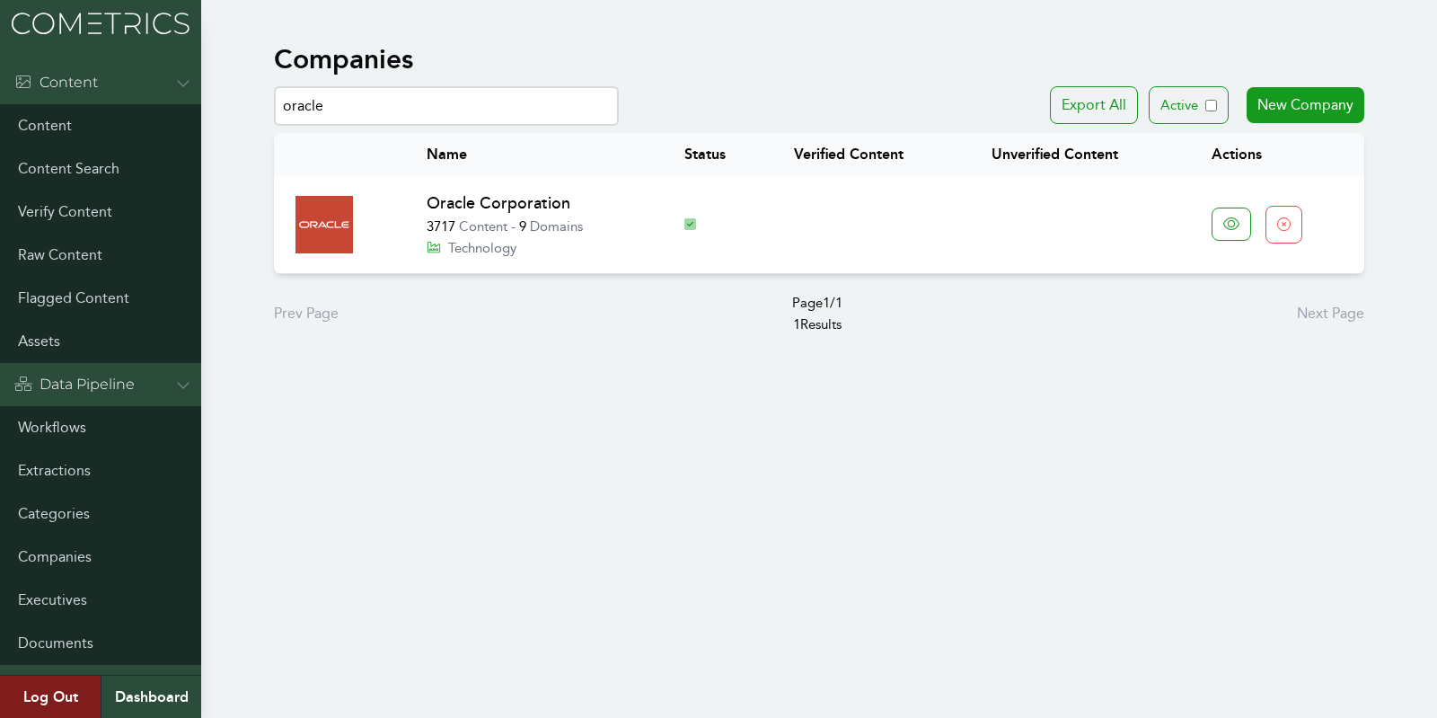
type input "oracle"
click at [463, 210] on link "Oracle Corporation" at bounding box center [499, 203] width 144 height 20
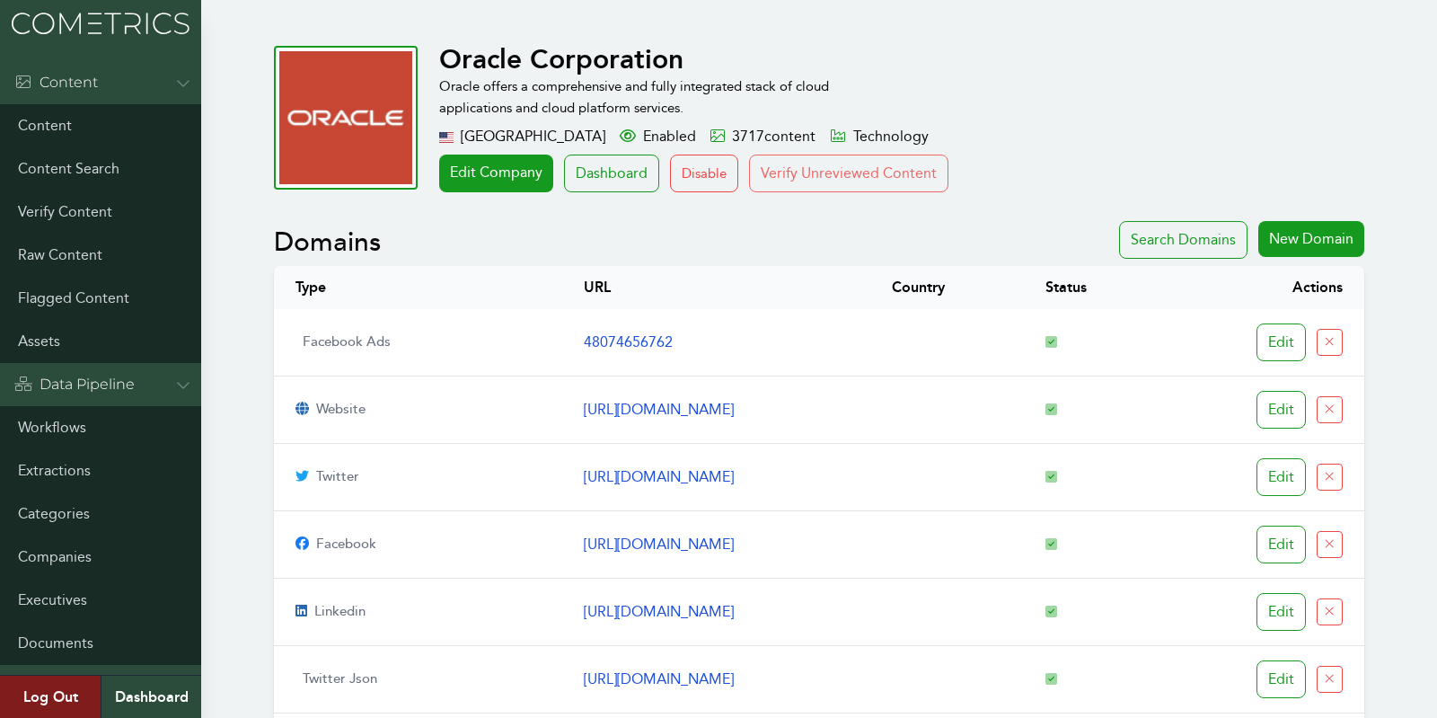
click at [798, 173] on button "Verify Unreviewed Content" at bounding box center [848, 173] width 199 height 38
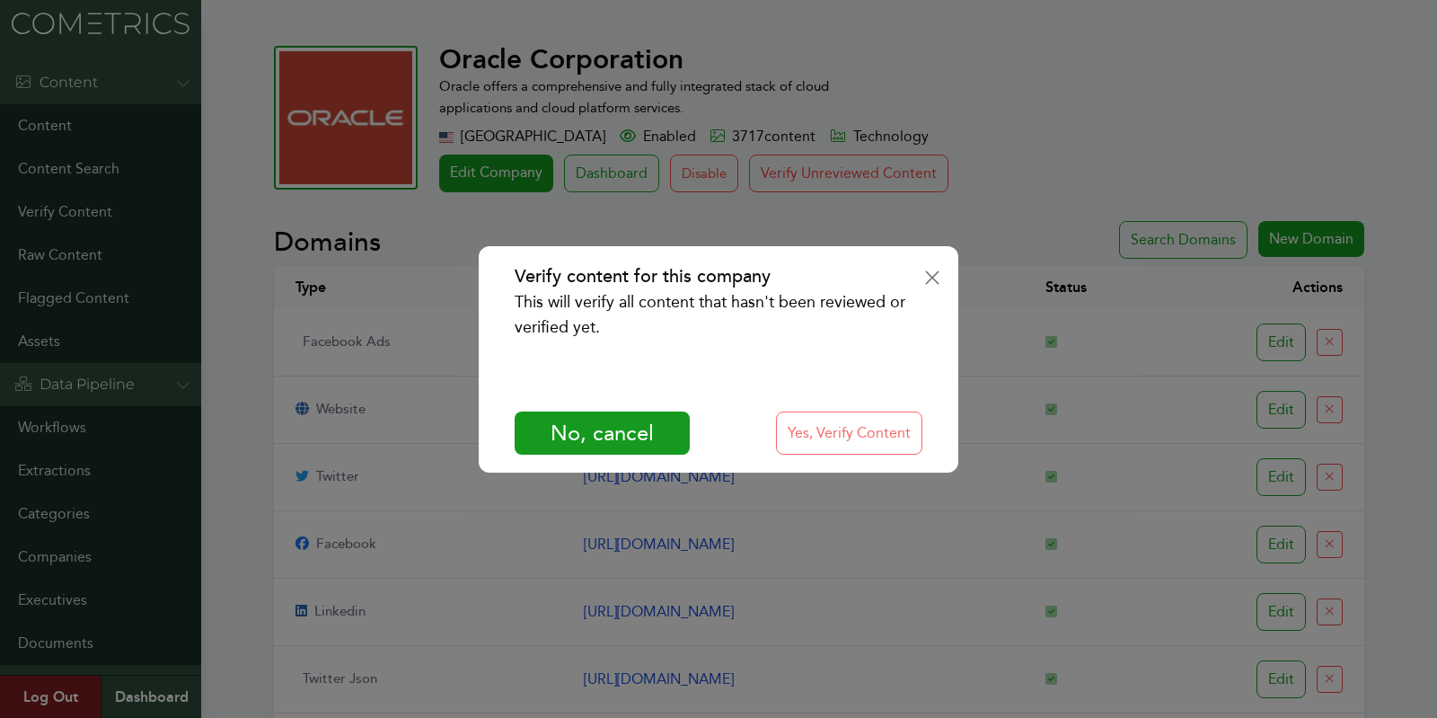
click at [875, 446] on button "Yes, Verify Content" at bounding box center [849, 432] width 146 height 43
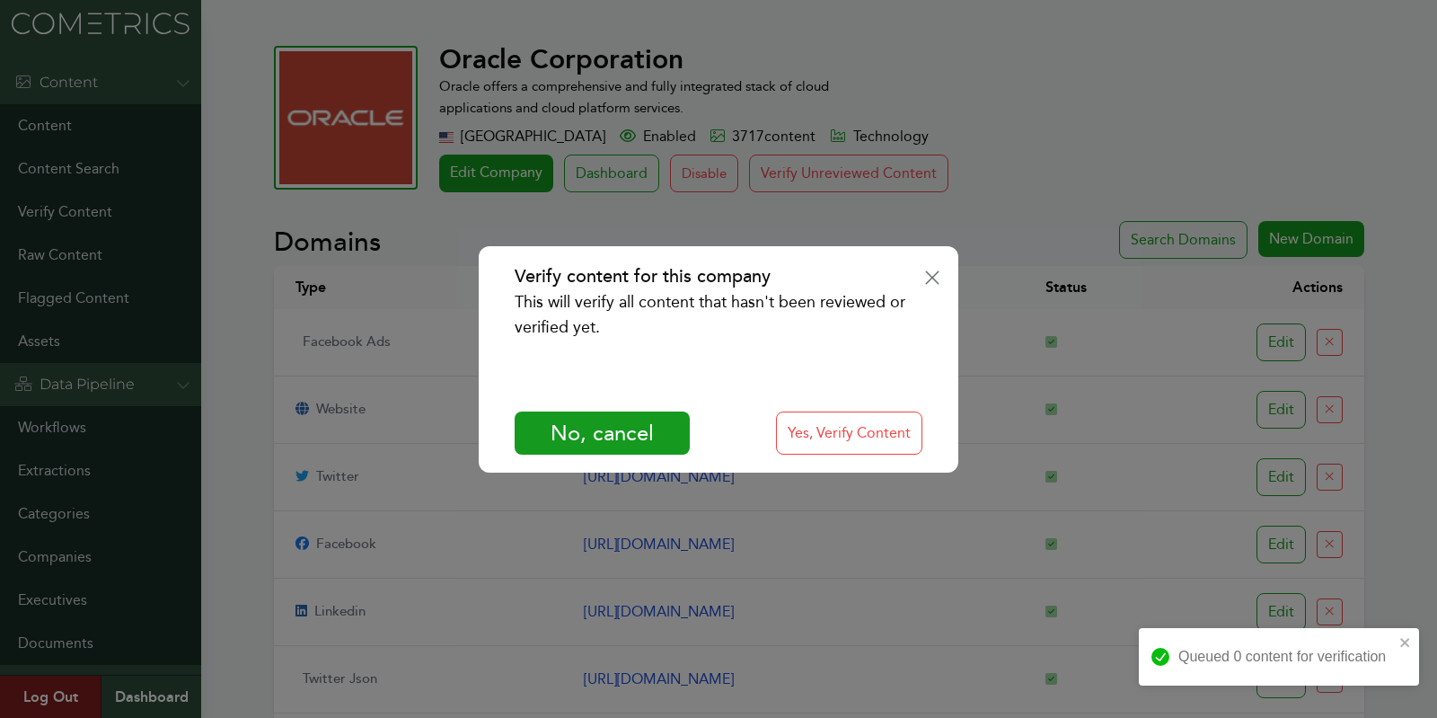
click at [1381, 396] on div "Verify content for this company This will verify all content that hasn't been r…" at bounding box center [718, 359] width 1437 height 718
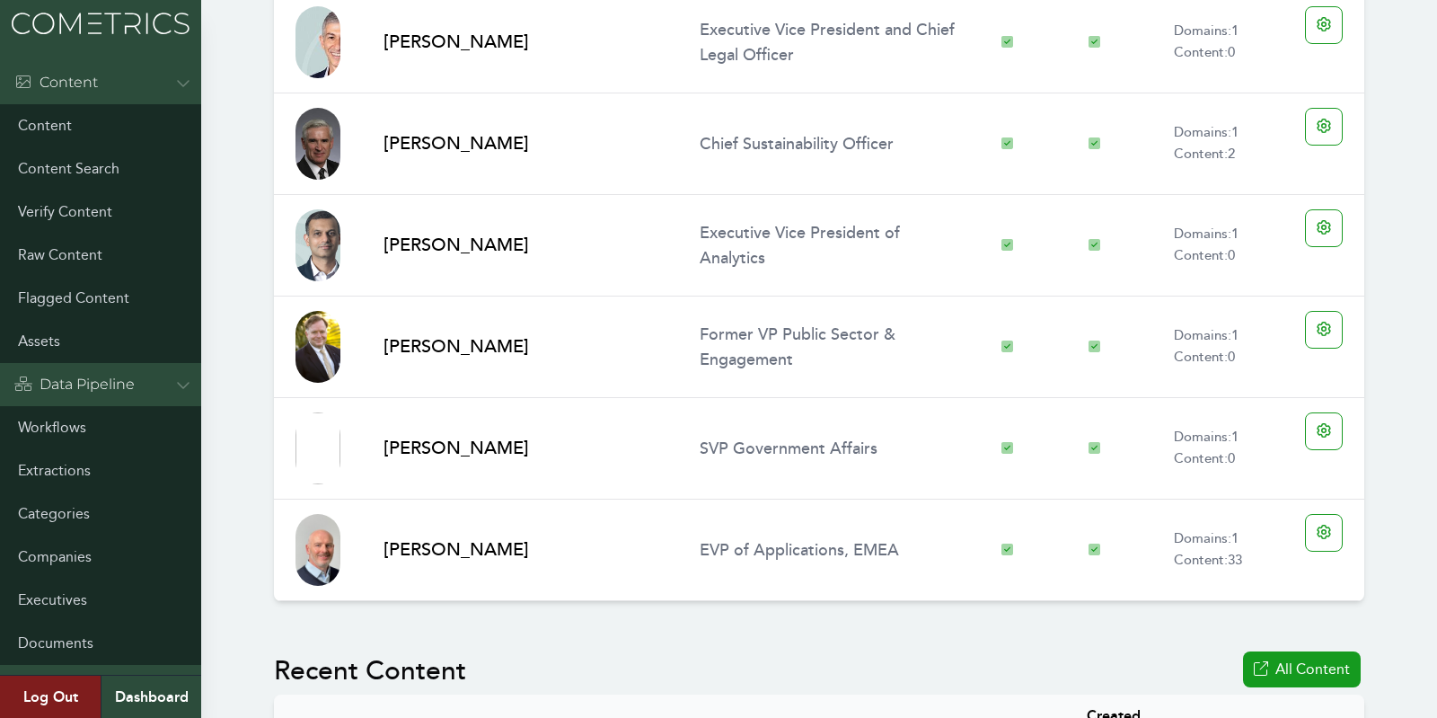
scroll to position [3971, 0]
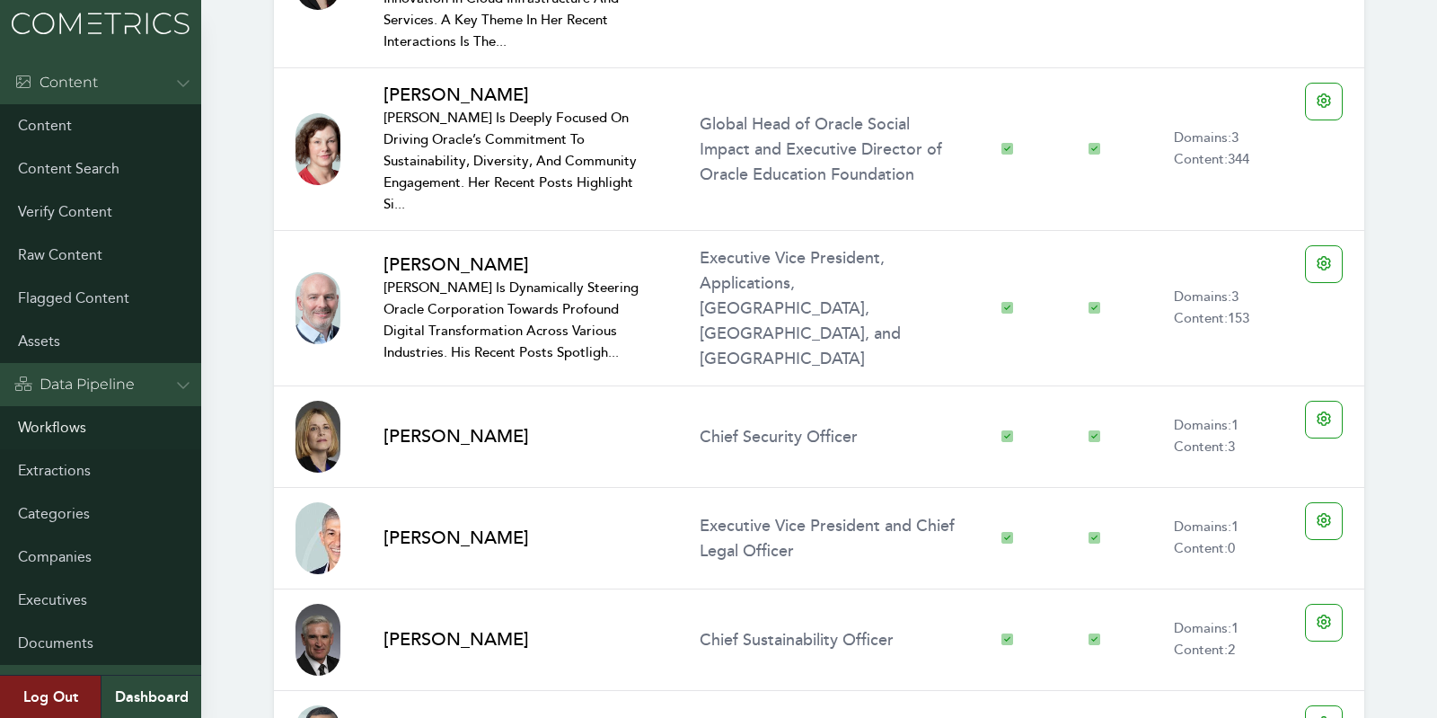
click at [31, 444] on link "Workflows" at bounding box center [100, 427] width 201 height 43
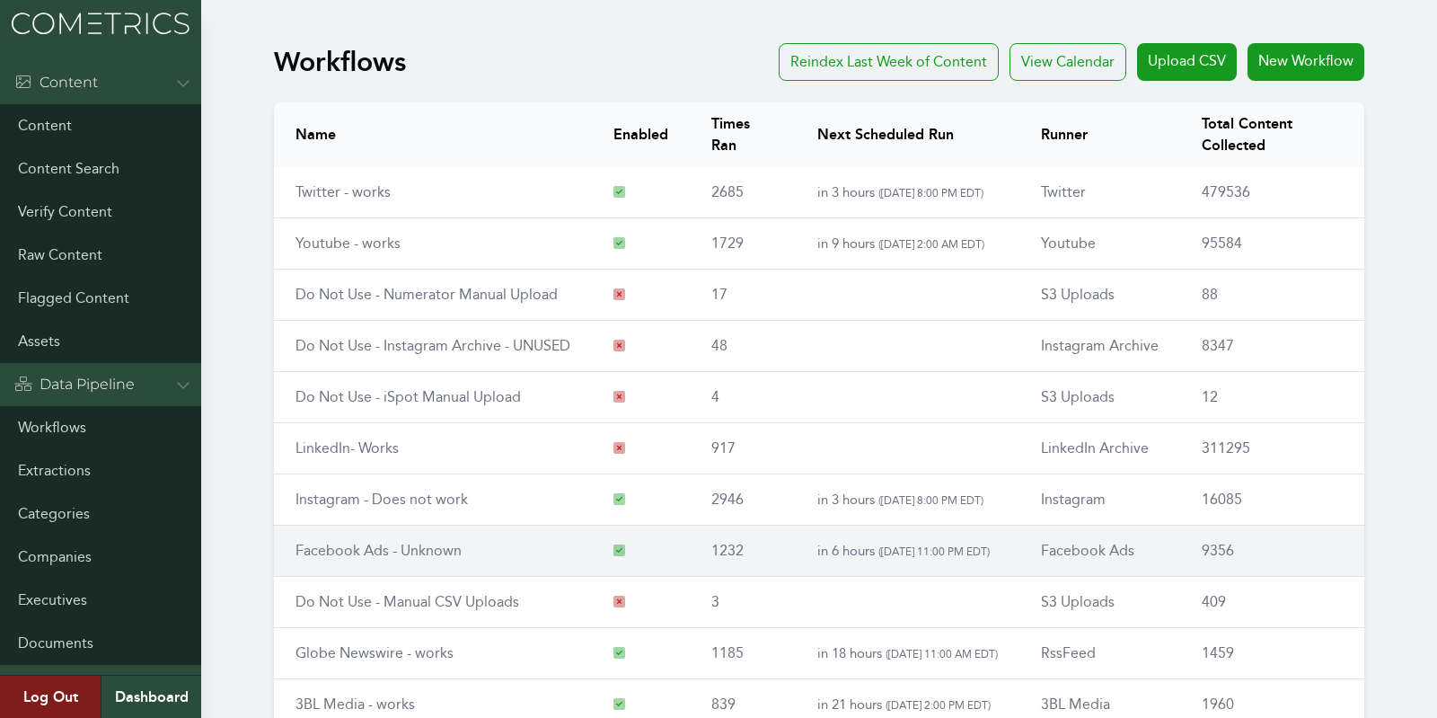
scroll to position [209, 0]
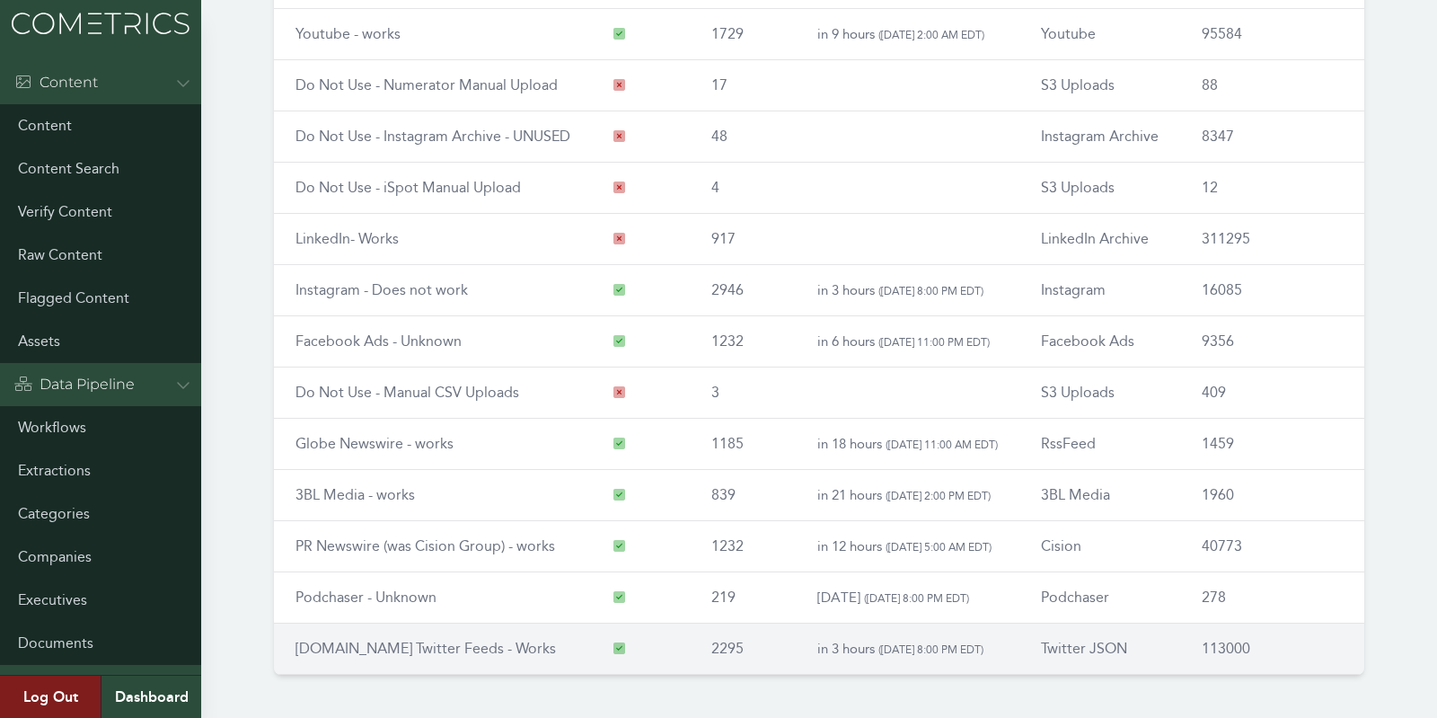
click at [367, 628] on td "RSS.app Twitter Feeds - Works" at bounding box center [433, 648] width 318 height 51
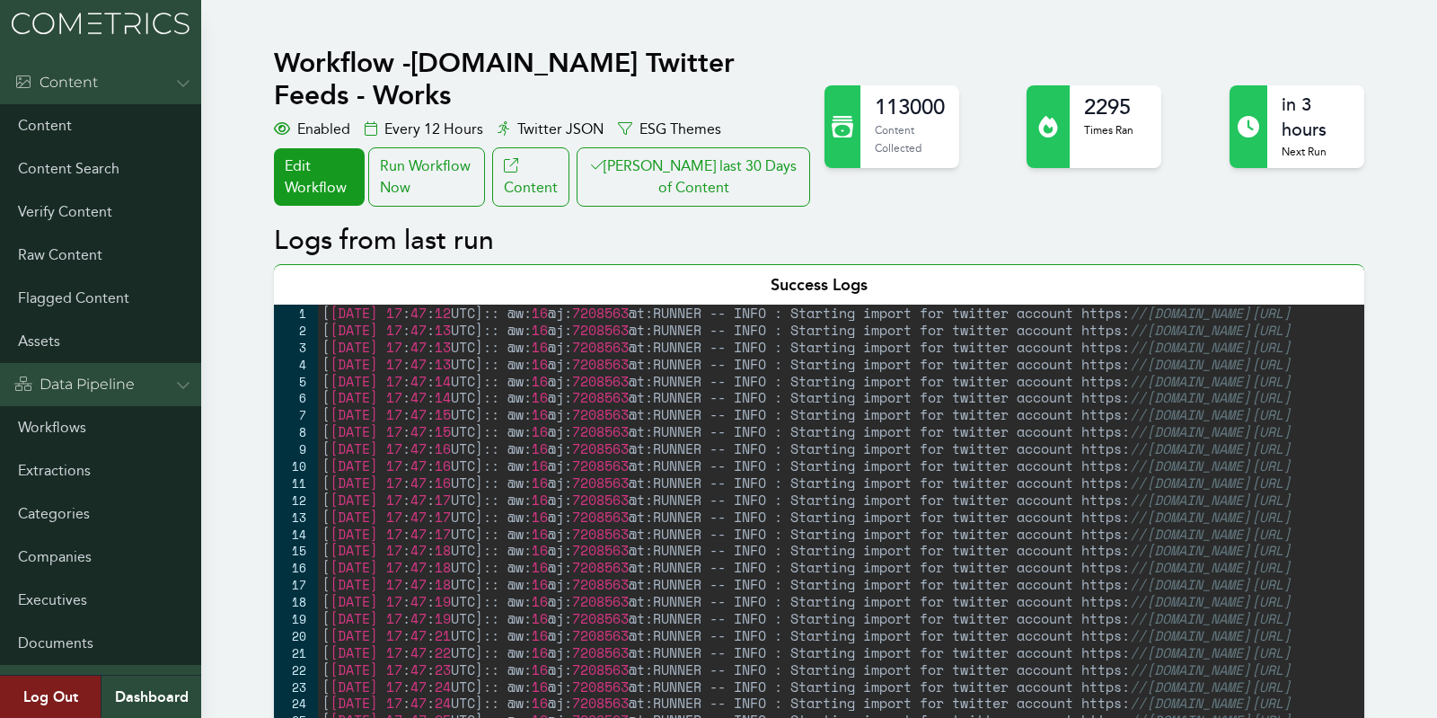
click at [698, 112] on div "Workflow - RSS.app Twitter Feeds - Works Enabled Every 12 Hours Twitter JSON ES…" at bounding box center [544, 127] width 540 height 160
click at [706, 147] on button "[PERSON_NAME] last 30 Days of Content" at bounding box center [694, 176] width 234 height 59
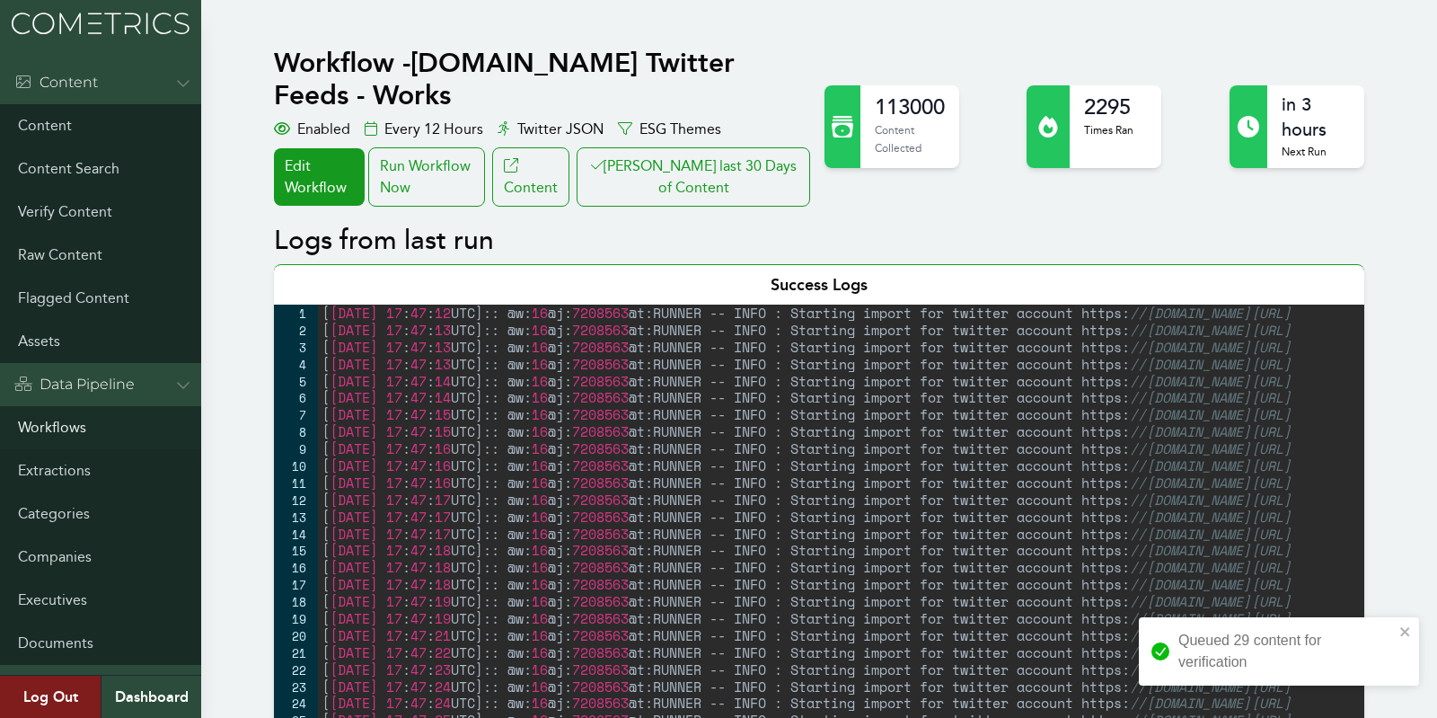
click at [31, 422] on link "Workflows" at bounding box center [100, 427] width 201 height 43
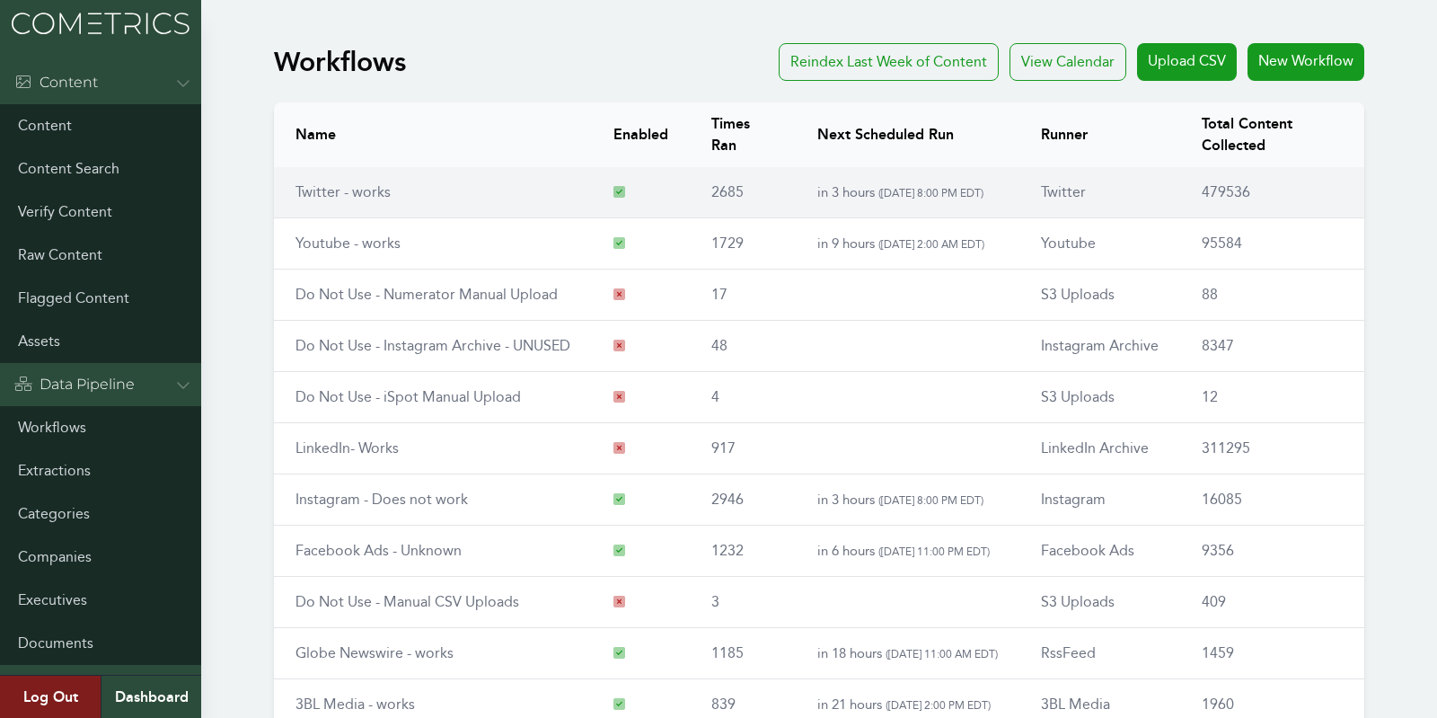
click at [322, 181] on td "Twitter - works" at bounding box center [433, 192] width 318 height 51
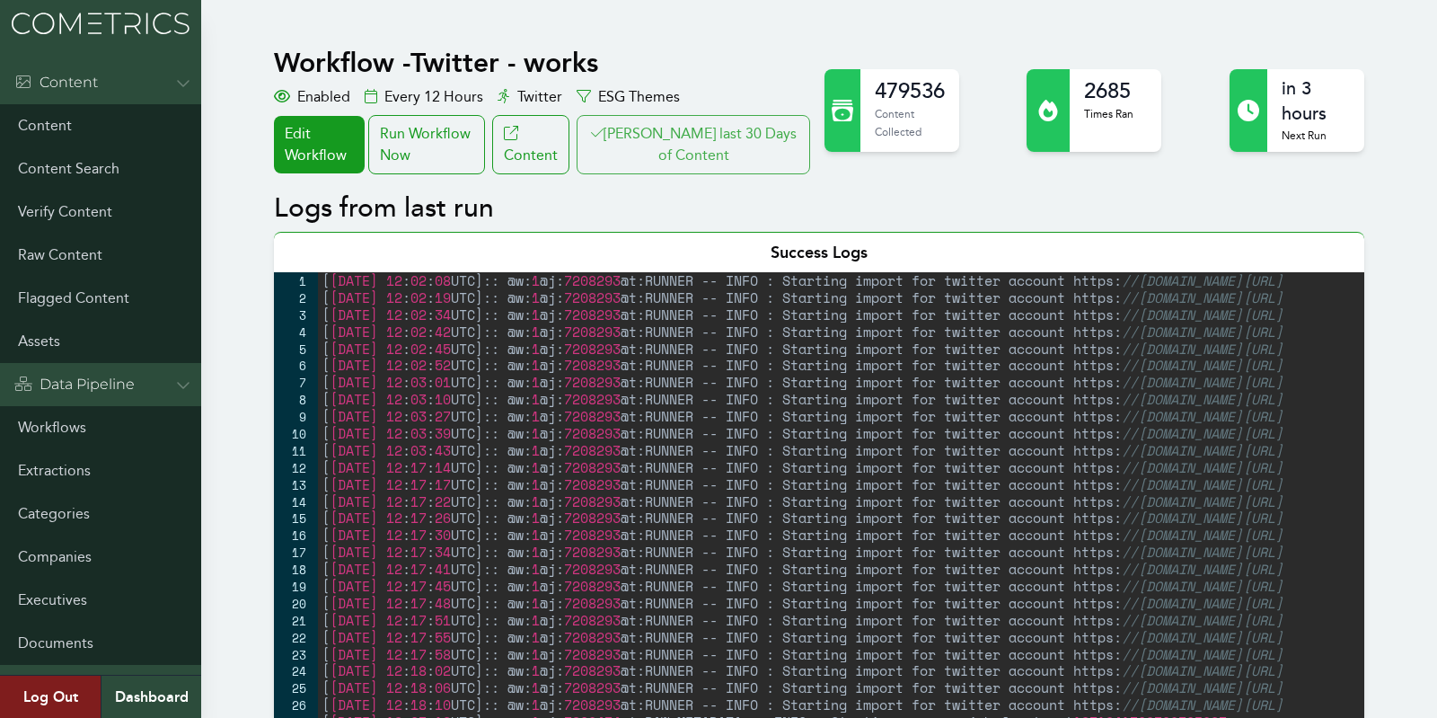
click at [727, 146] on button "[PERSON_NAME] last 30 Days of Content" at bounding box center [694, 144] width 234 height 59
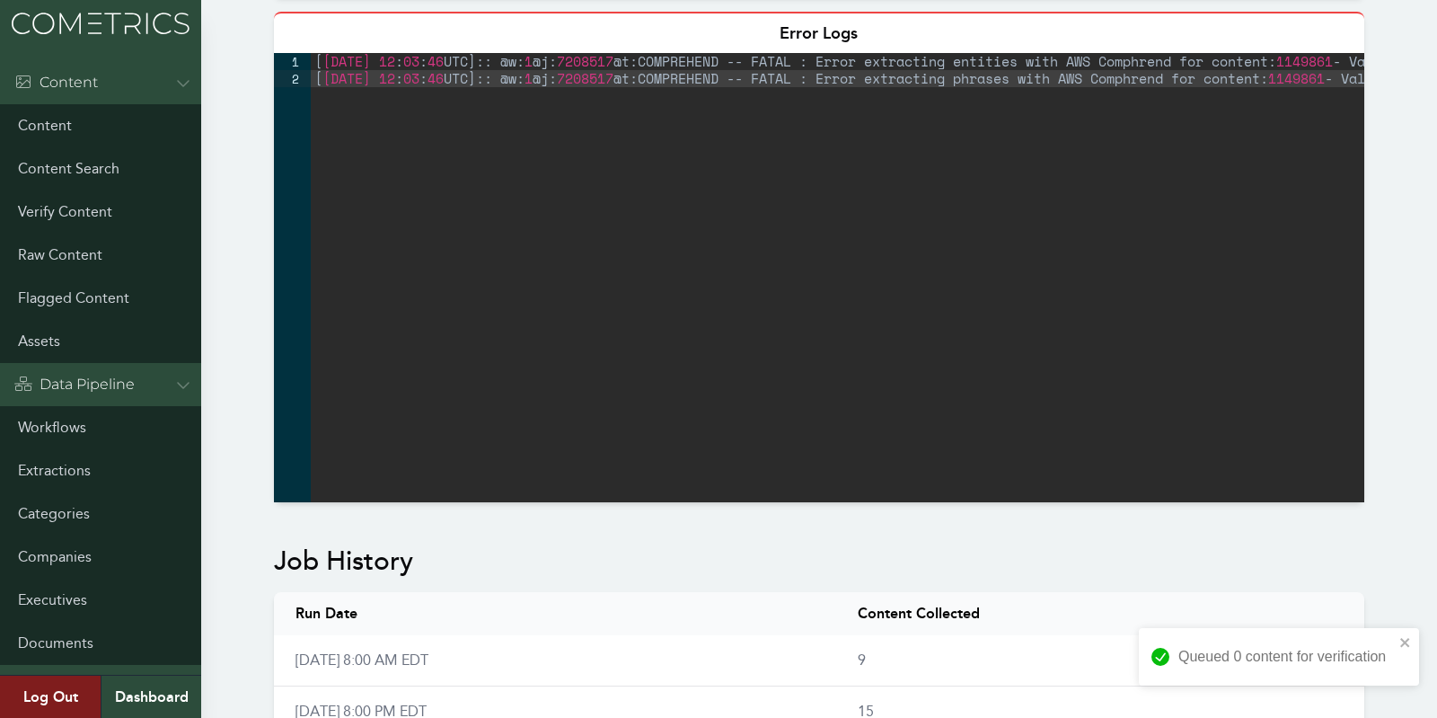
scroll to position [1015, 0]
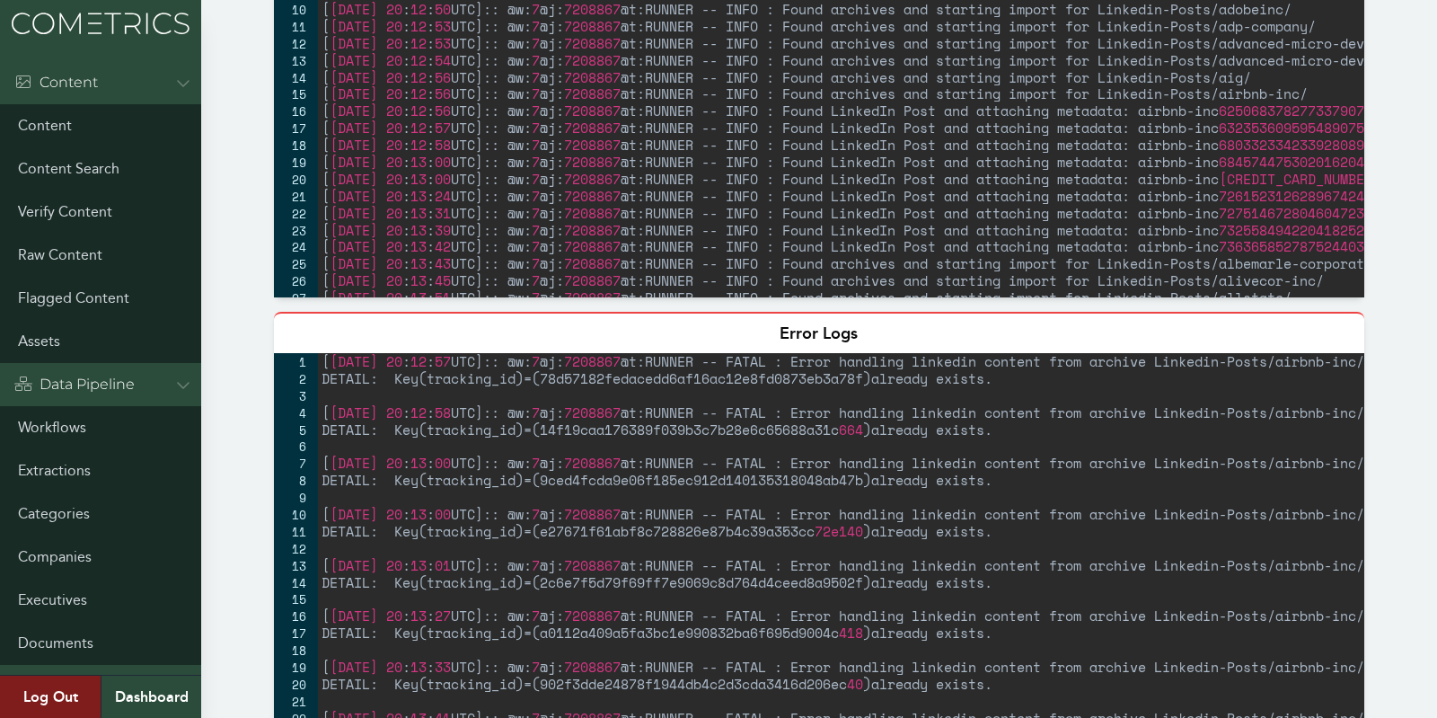
scroll to position [1010, 0]
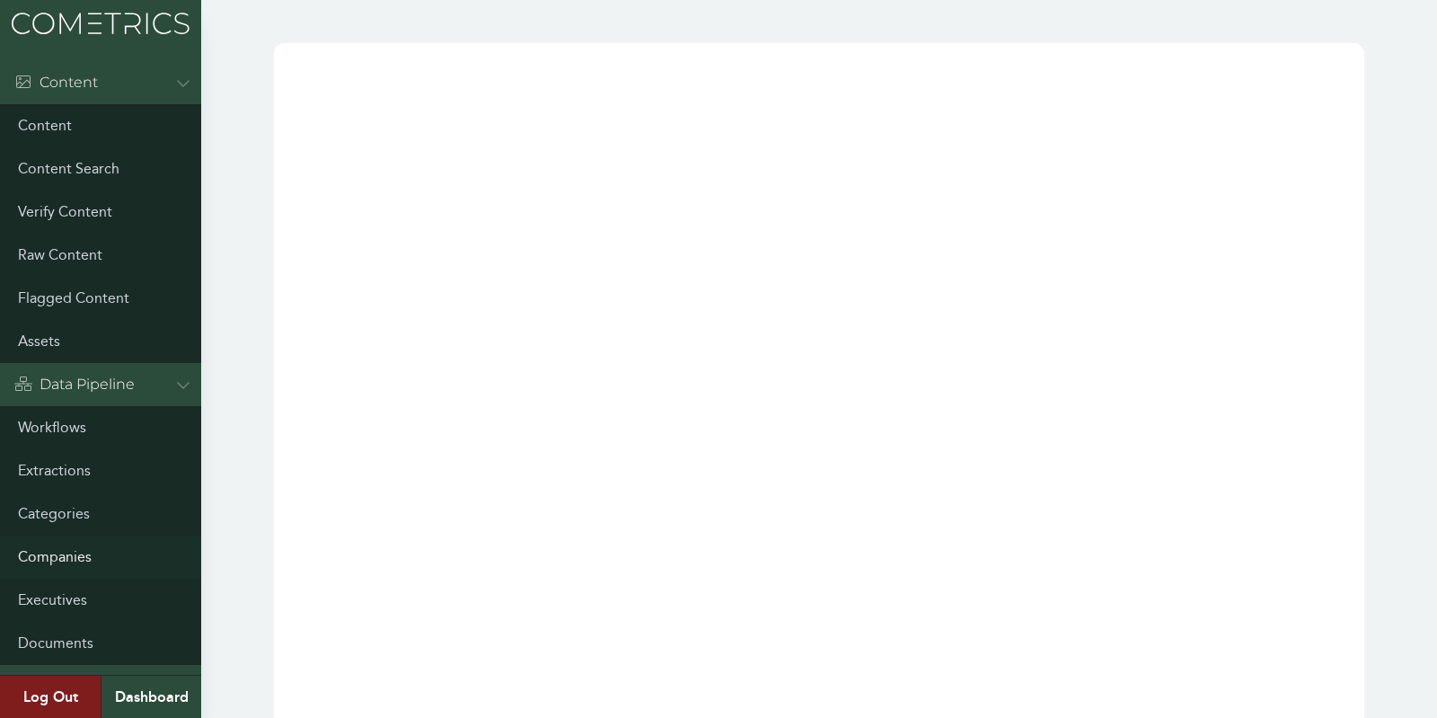
click at [42, 555] on link "Companies" at bounding box center [100, 556] width 201 height 43
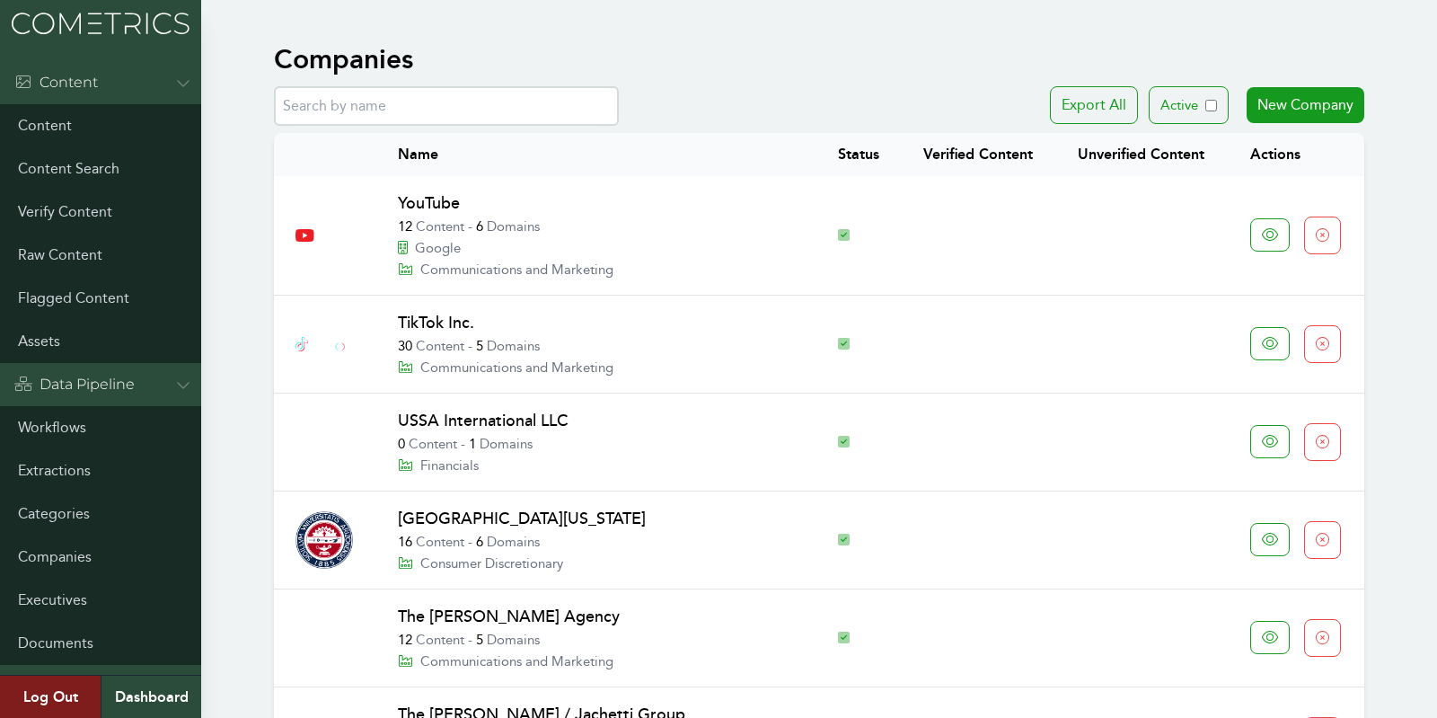
click at [407, 106] on input "text" at bounding box center [446, 106] width 345 height 40
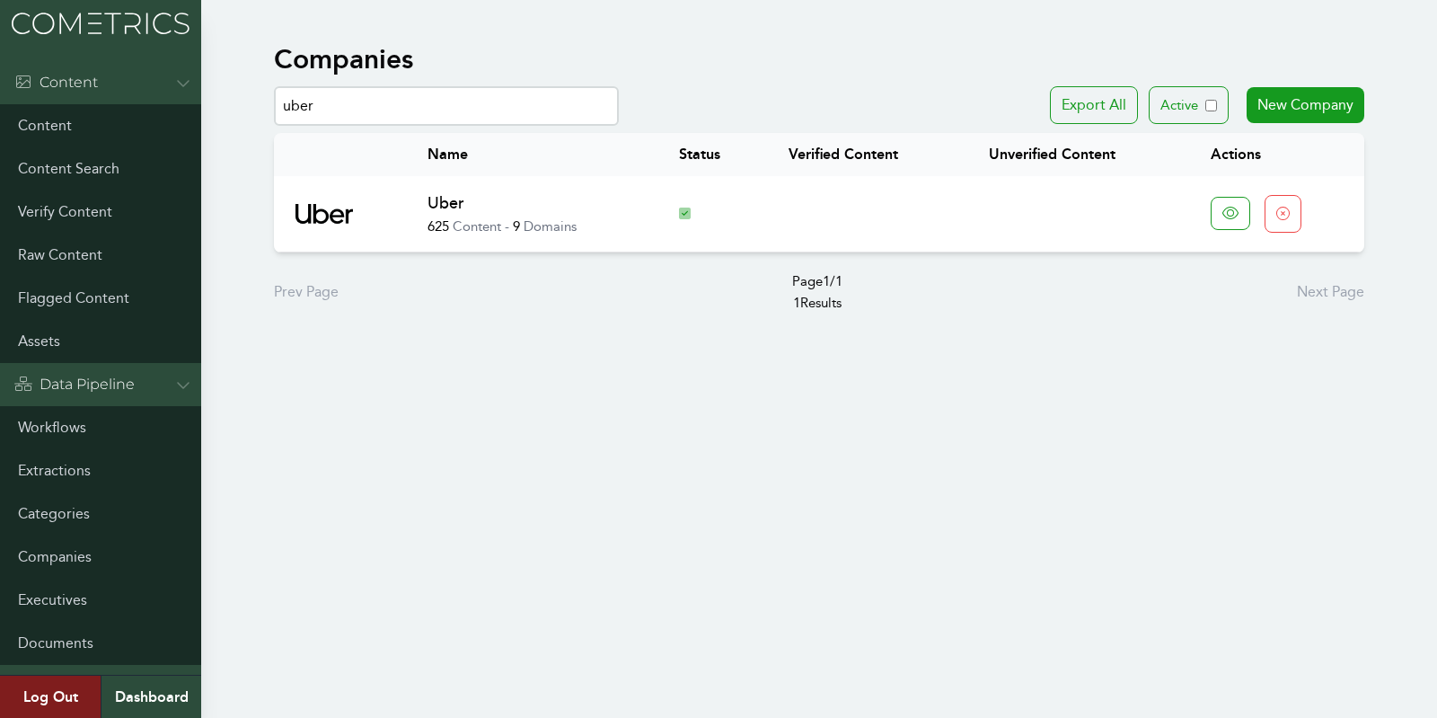
click at [455, 202] on link "Uber" at bounding box center [446, 203] width 37 height 20
drag, startPoint x: 331, startPoint y: 104, endPoint x: 234, endPoint y: 109, distance: 97.1
click at [234, 109] on div "Companies uber Export All Active New Company Name Status Verified Content Unver…" at bounding box center [718, 178] width 1437 height 285
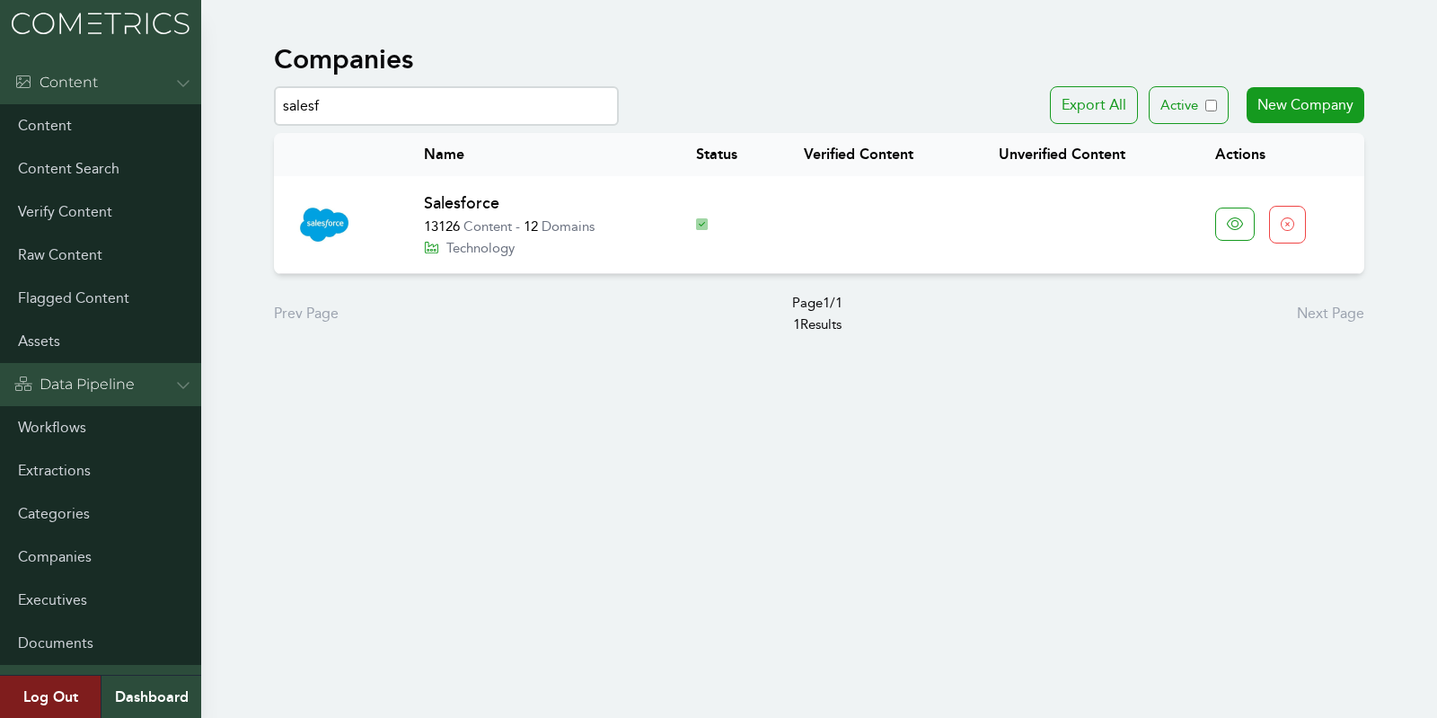
type input "salesf"
click at [479, 225] on p "13126 Content - 12 Domains" at bounding box center [538, 227] width 229 height 22
click at [446, 197] on link "Salesforce" at bounding box center [461, 203] width 75 height 20
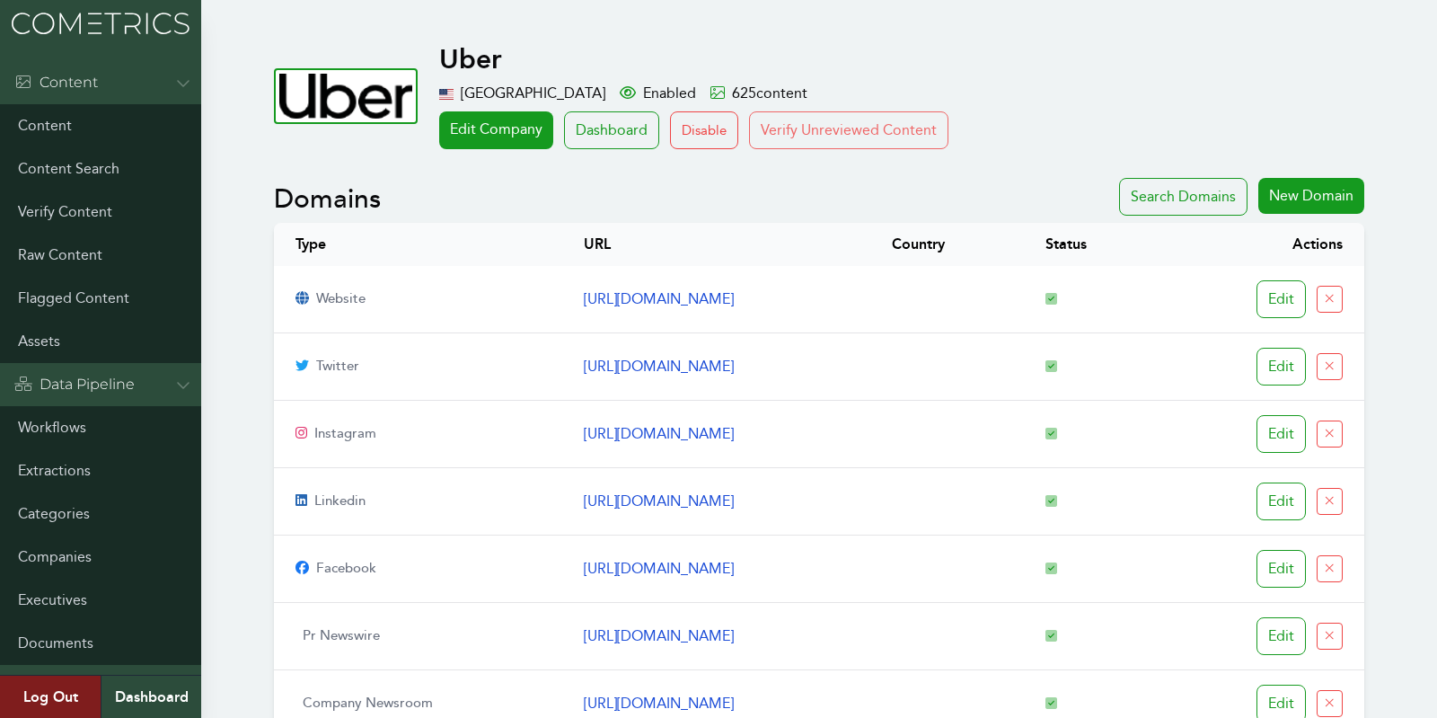
click at [833, 134] on button "Verify Unreviewed Content" at bounding box center [848, 130] width 199 height 38
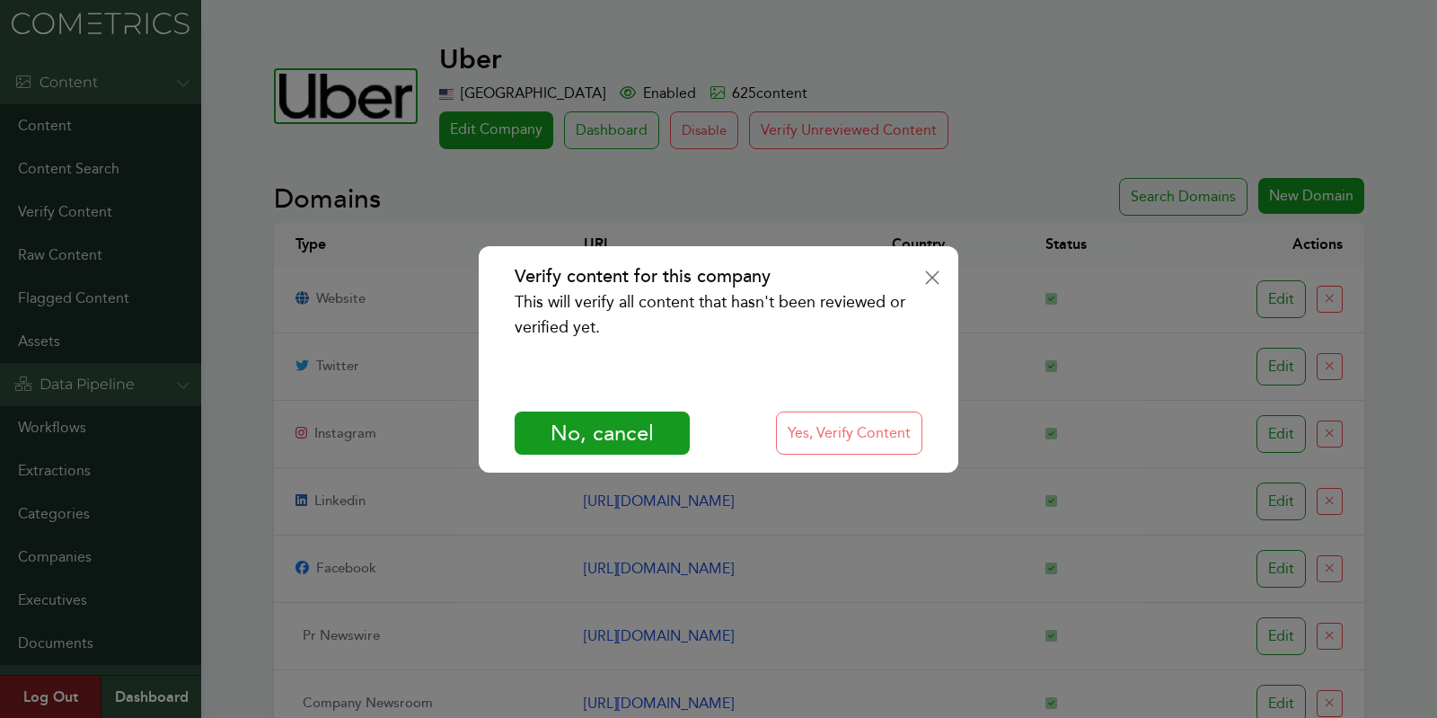
click at [862, 412] on button "Yes, Verify Content" at bounding box center [849, 432] width 146 height 43
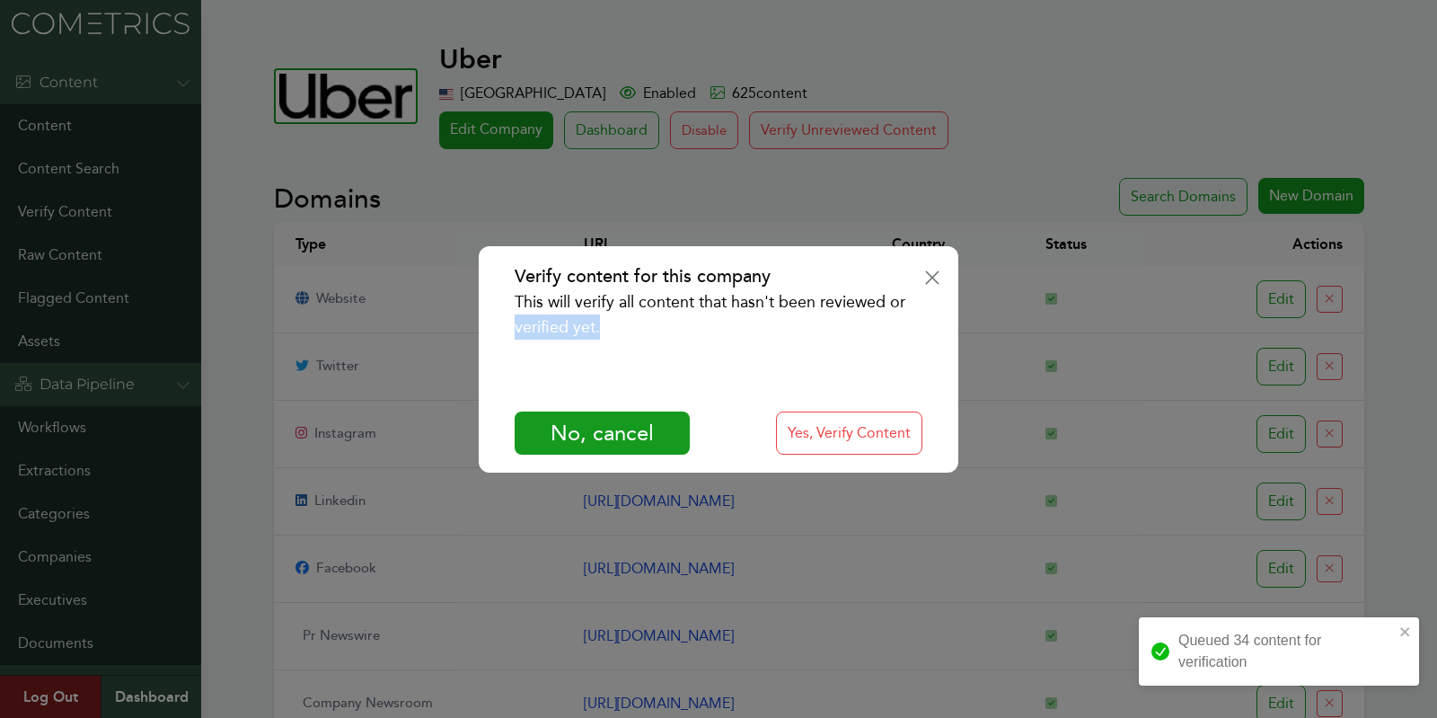
click at [1408, 312] on div "Verify content for this company This will verify all content that hasn't been r…" at bounding box center [718, 359] width 1437 height 718
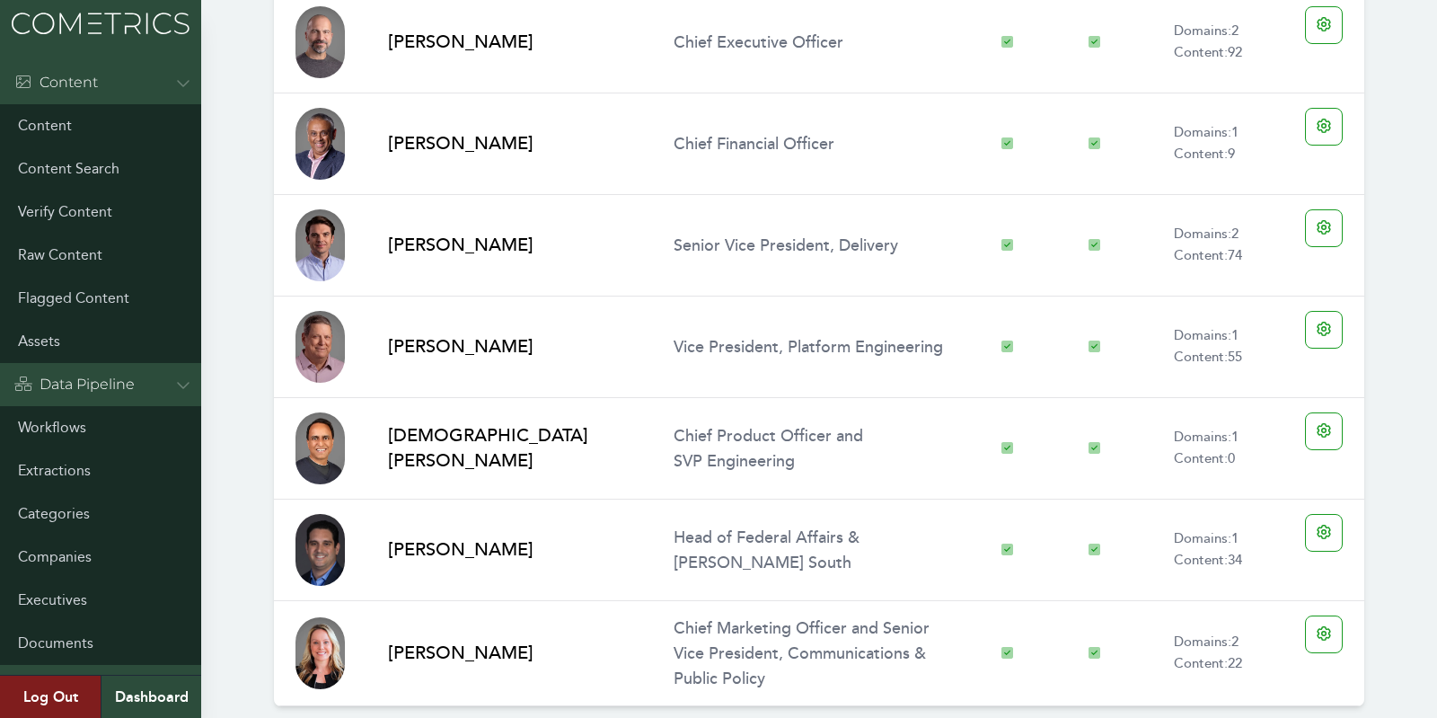
scroll to position [1717, 0]
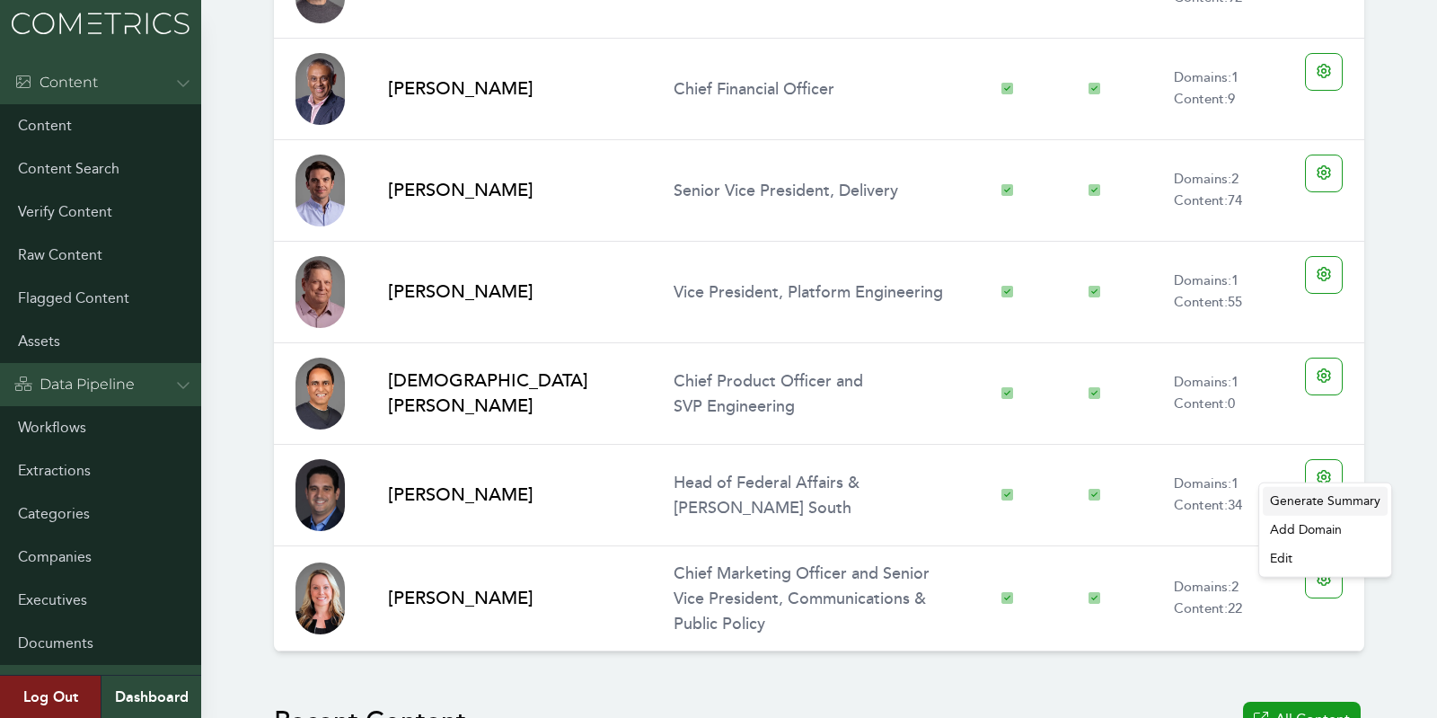
click at [1340, 501] on div "Generate Summary" at bounding box center [1325, 501] width 125 height 29
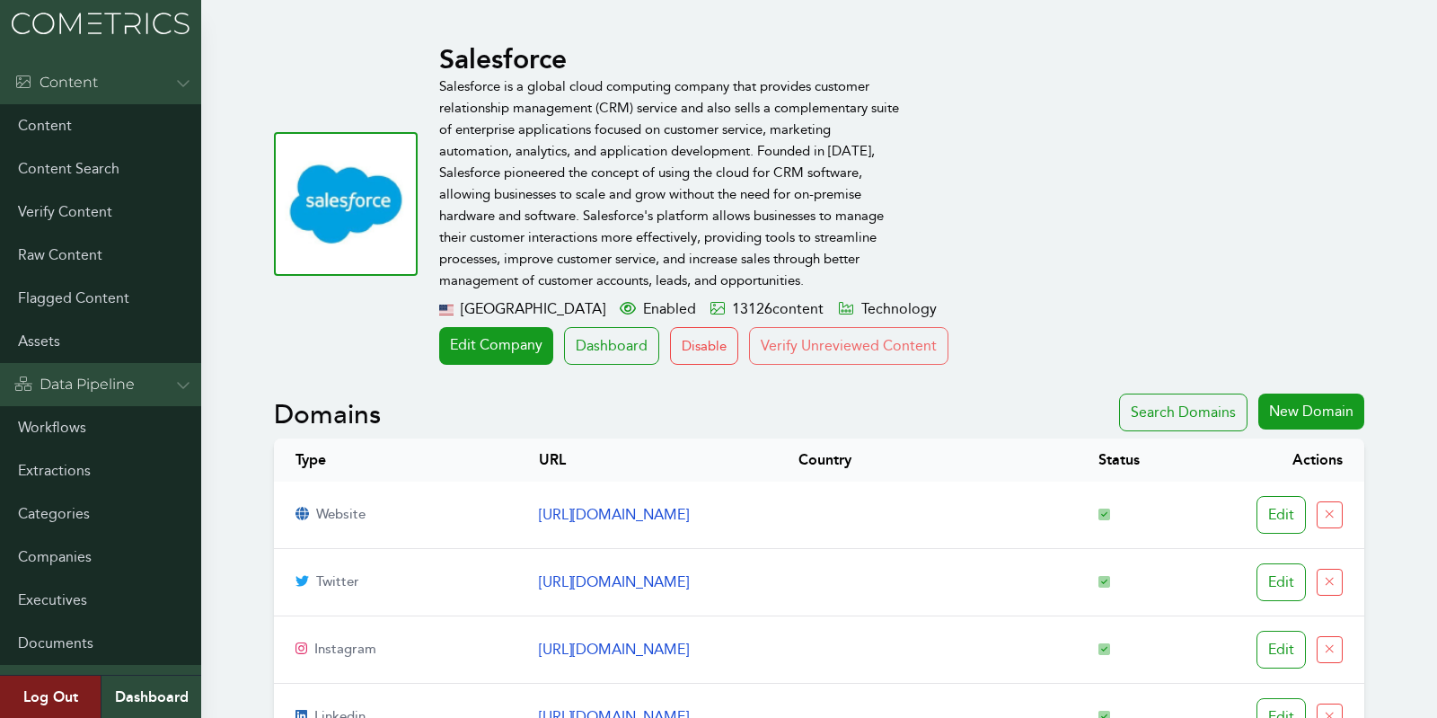
click at [818, 344] on button "Verify Unreviewed Content" at bounding box center [848, 346] width 199 height 38
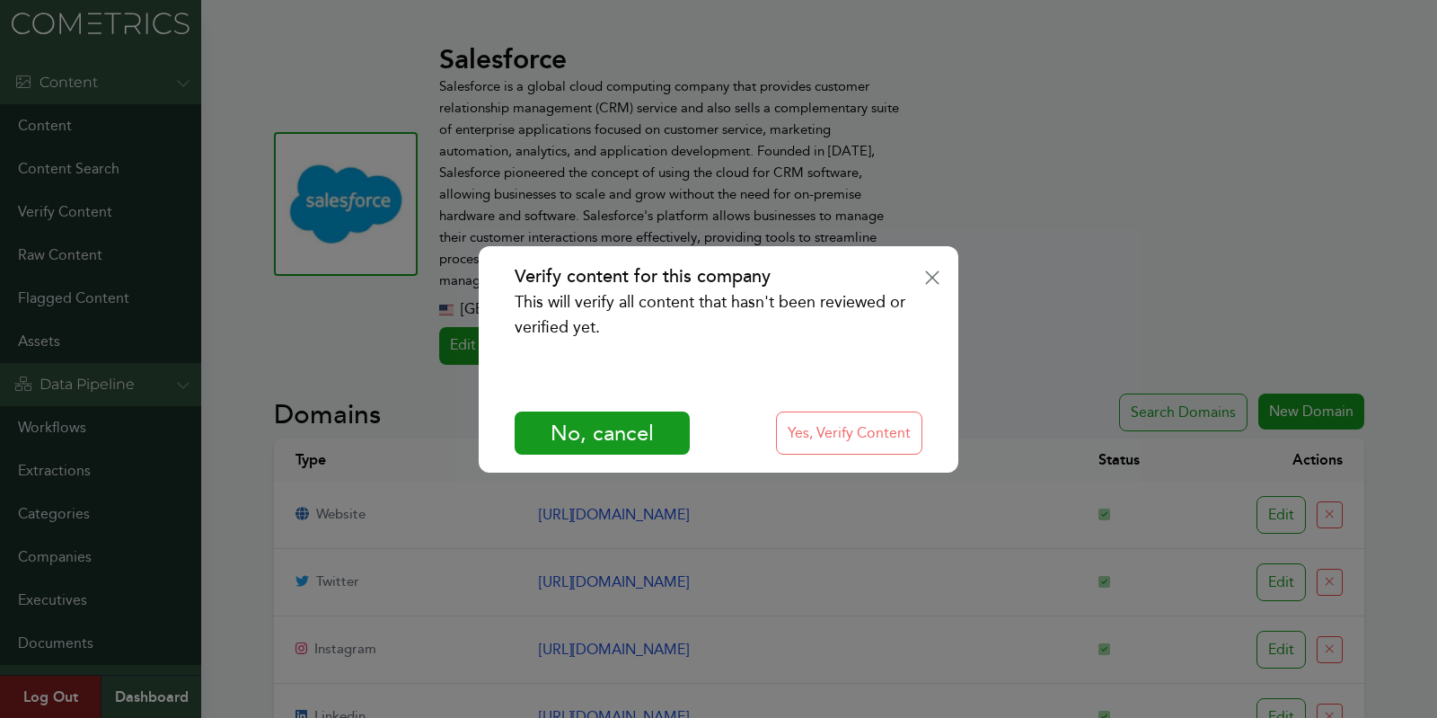
click at [848, 432] on button "Yes, Verify Content" at bounding box center [849, 432] width 146 height 43
click at [1429, 241] on div "Verify content for this company This will verify all content that hasn't been r…" at bounding box center [718, 359] width 1437 height 718
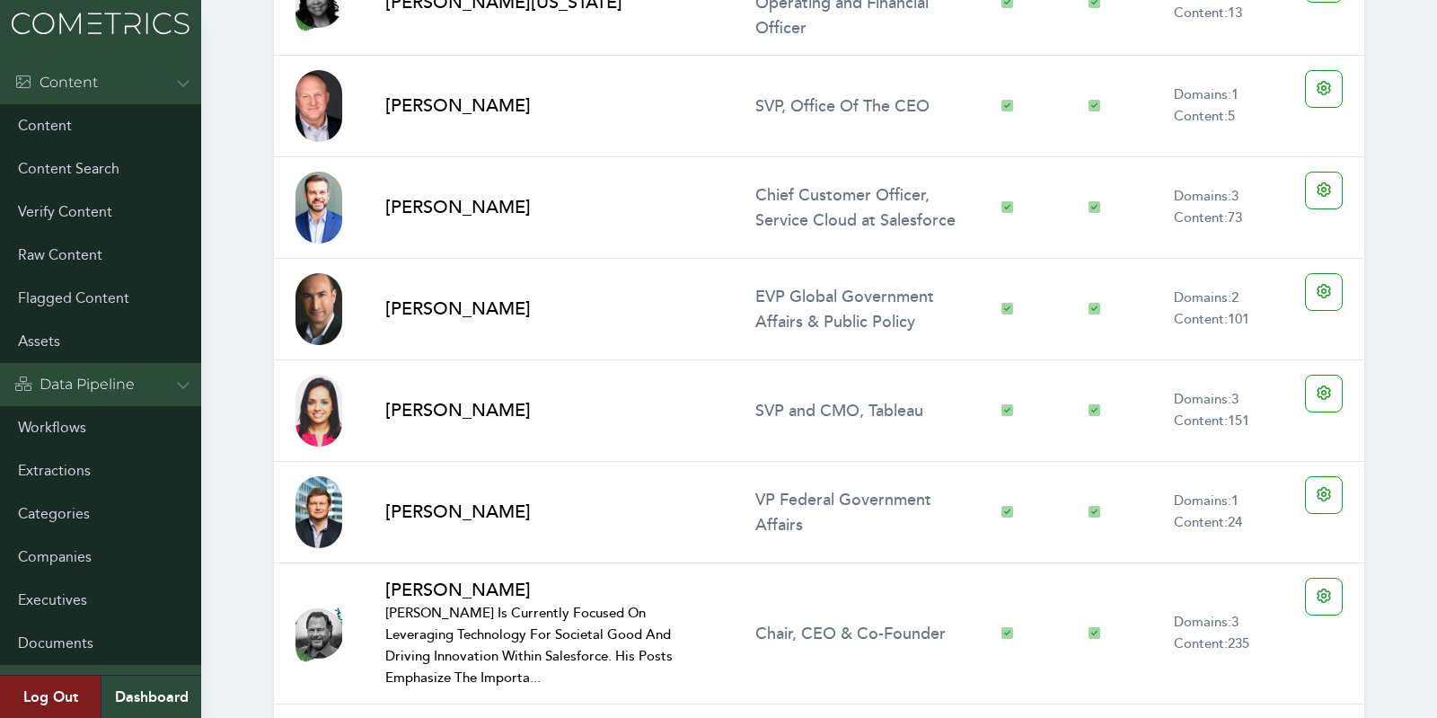
scroll to position [3694, 0]
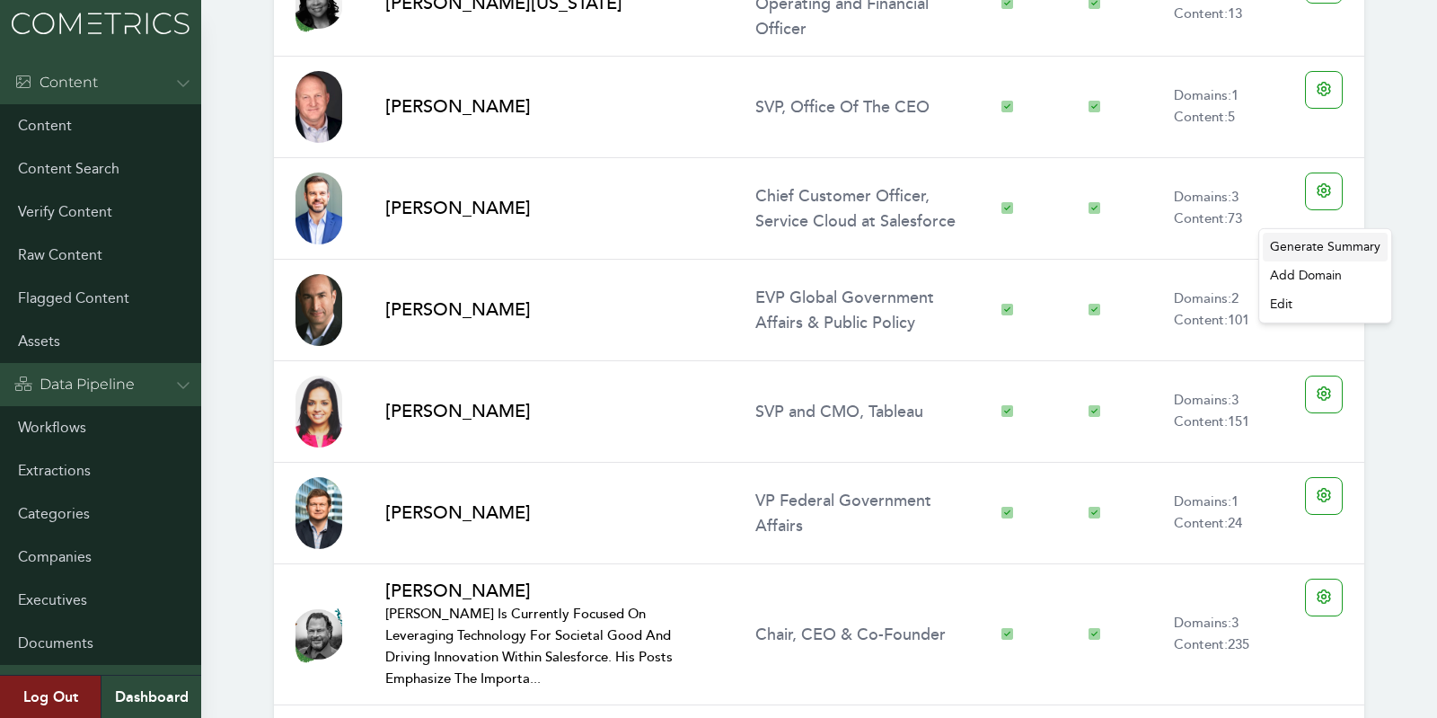
click at [1302, 250] on div "Generate Summary" at bounding box center [1325, 247] width 125 height 29
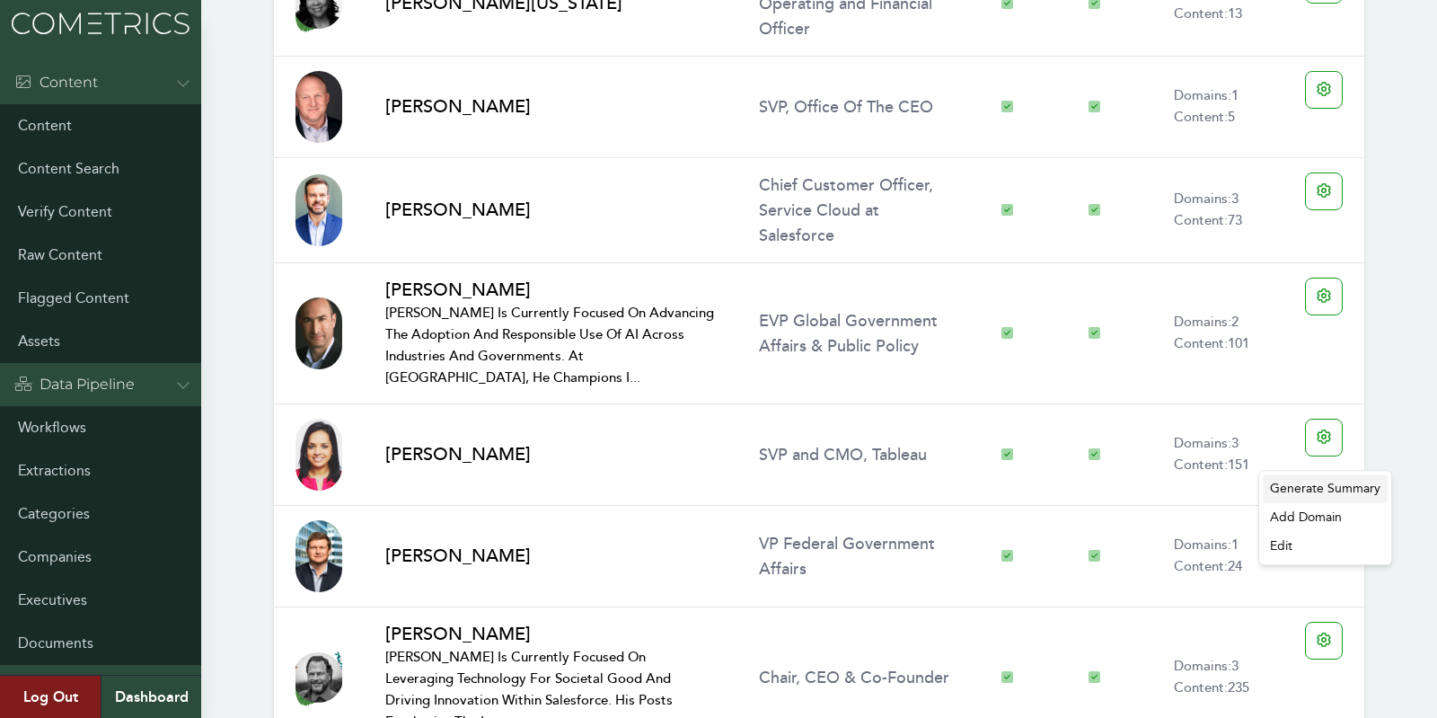
click at [1318, 483] on div "Generate Summary" at bounding box center [1325, 488] width 125 height 29
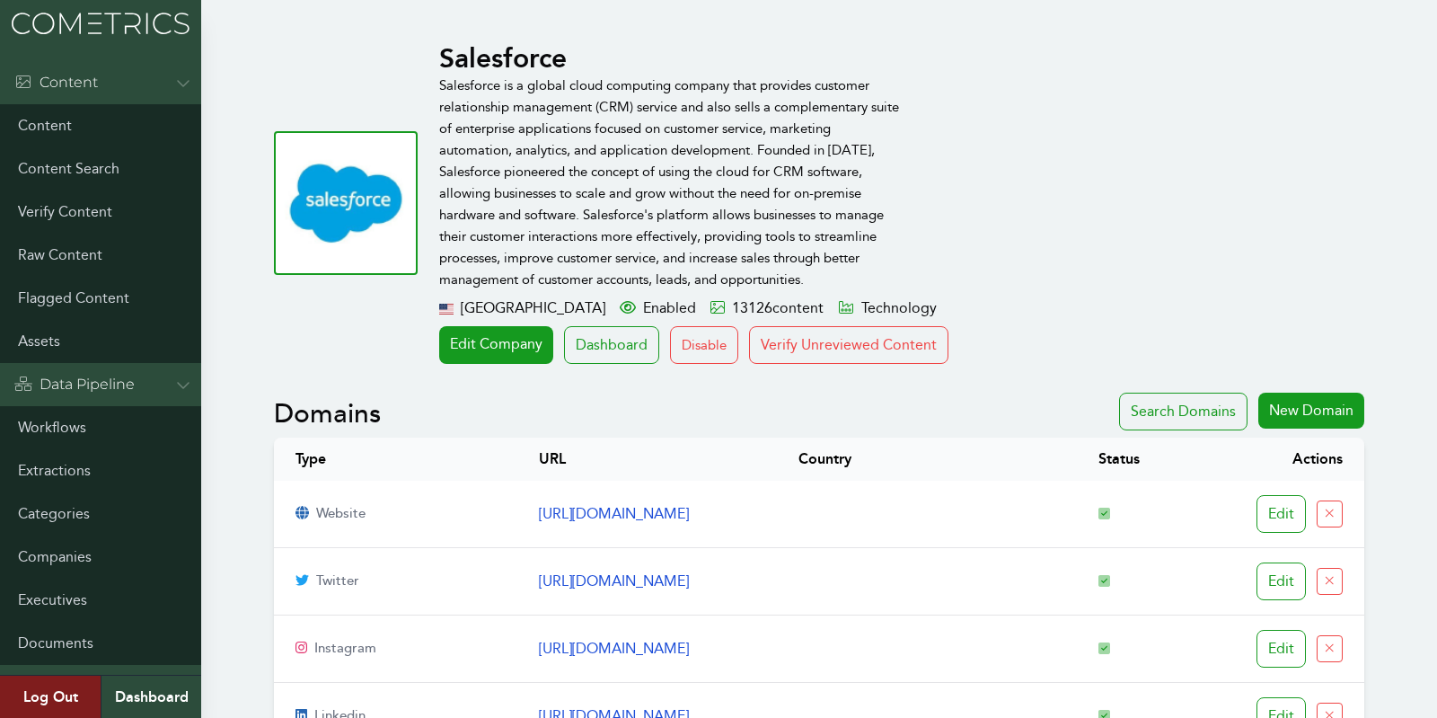
scroll to position [0, 0]
click at [867, 352] on button "Verify Unreviewed Content" at bounding box center [848, 346] width 199 height 38
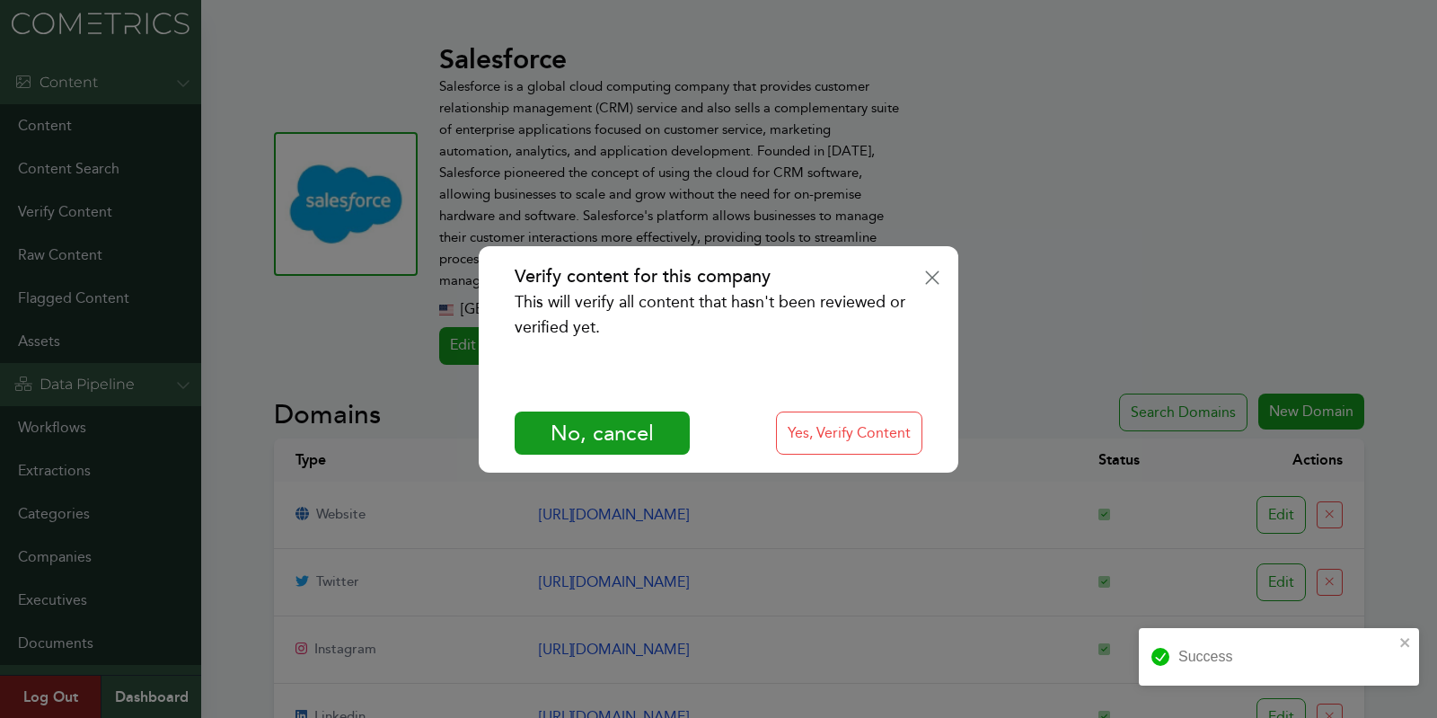
click at [303, 346] on div "Verify content for this company This will verify all content that hasn't been r…" at bounding box center [718, 359] width 1437 height 718
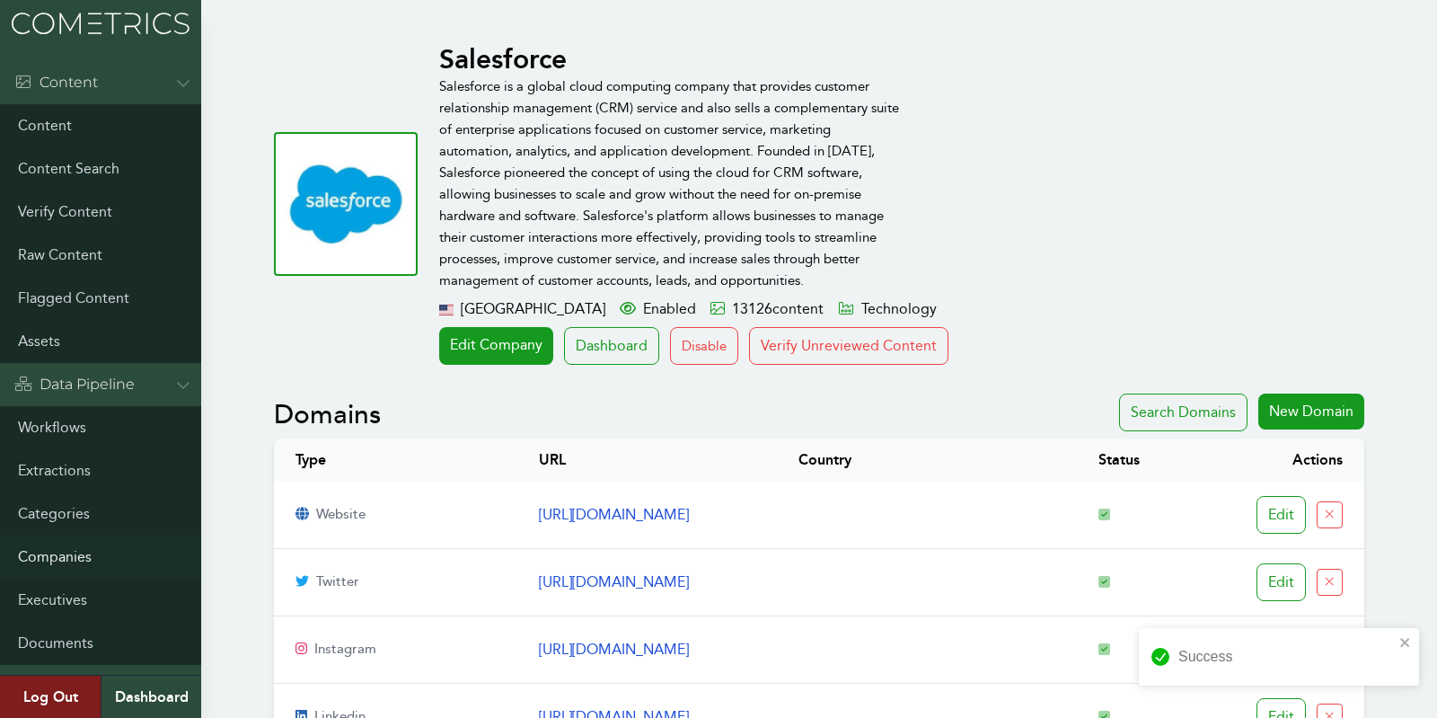
click at [67, 556] on link "Companies" at bounding box center [100, 556] width 201 height 43
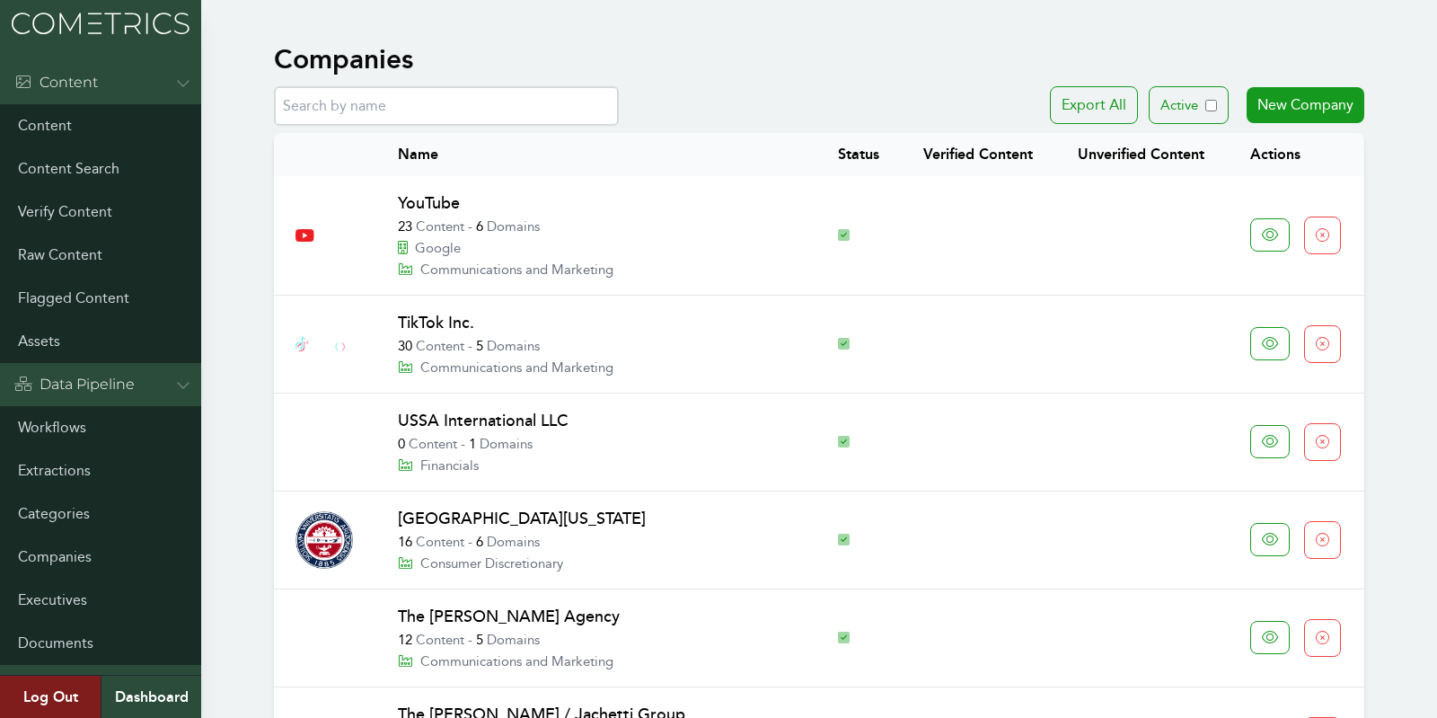
click at [383, 110] on input "text" at bounding box center [446, 106] width 345 height 40
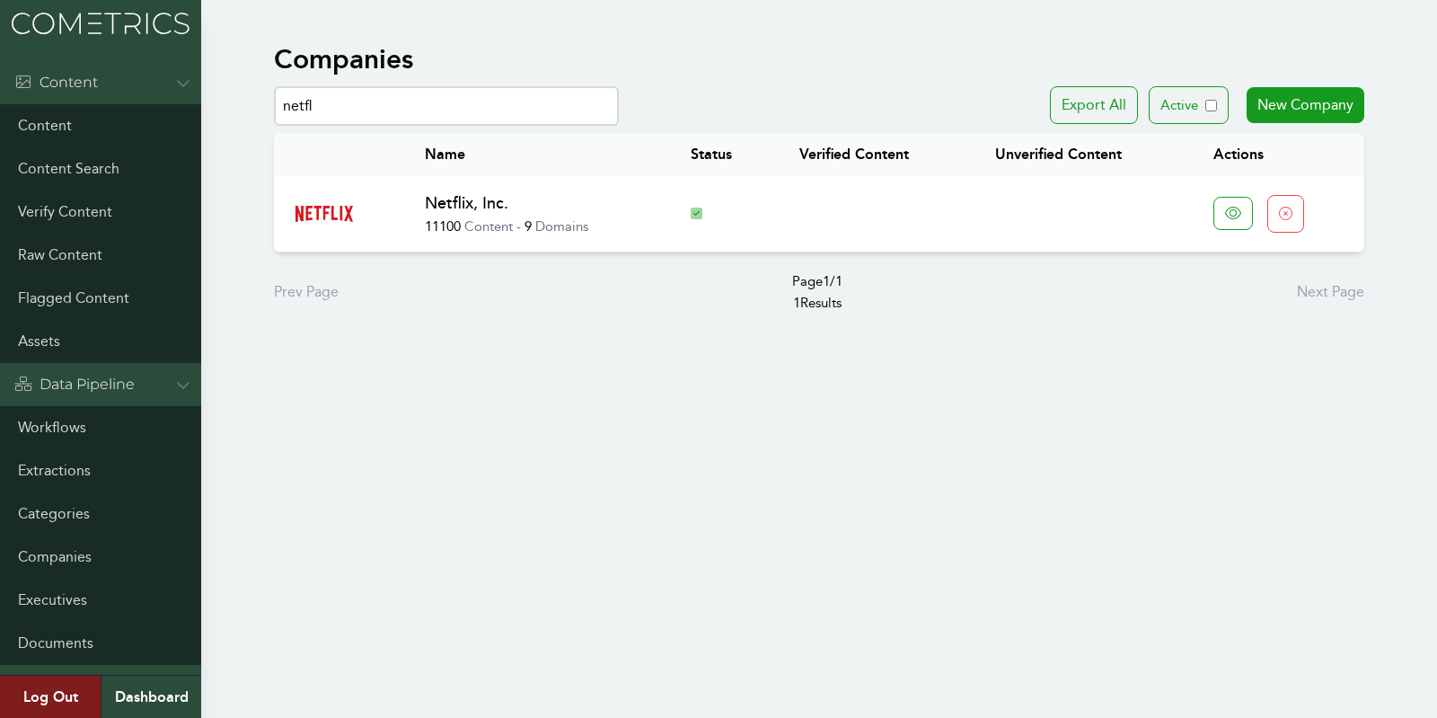
click at [443, 194] on link "Netflix, Inc." at bounding box center [467, 203] width 84 height 20
drag, startPoint x: 349, startPoint y: 92, endPoint x: 438, endPoint y: 171, distance: 119.7
click at [438, 171] on div "netfl Export All Active New Company Name Status Verified Content Unverified Con…" at bounding box center [819, 199] width 1090 height 227
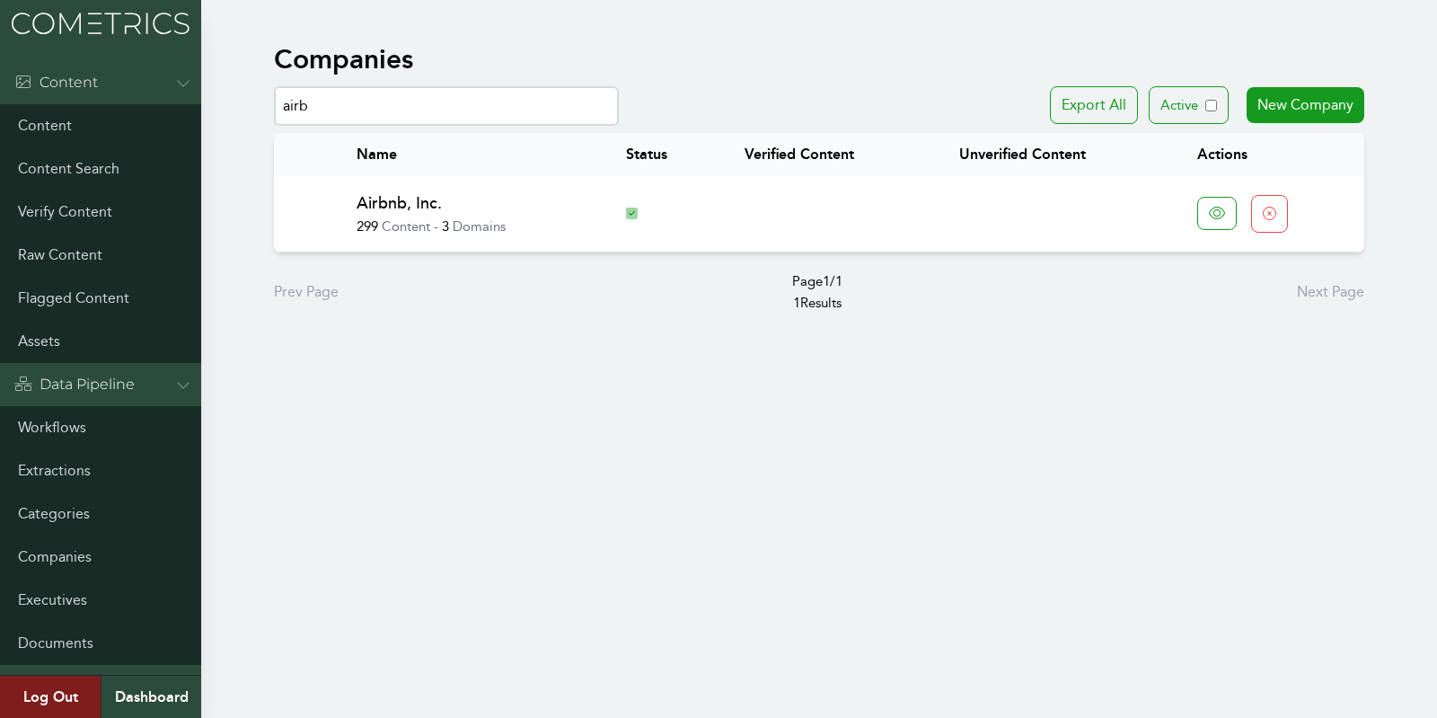
type input "airb"
click at [401, 205] on link "Airbnb, Inc." at bounding box center [399, 203] width 85 height 20
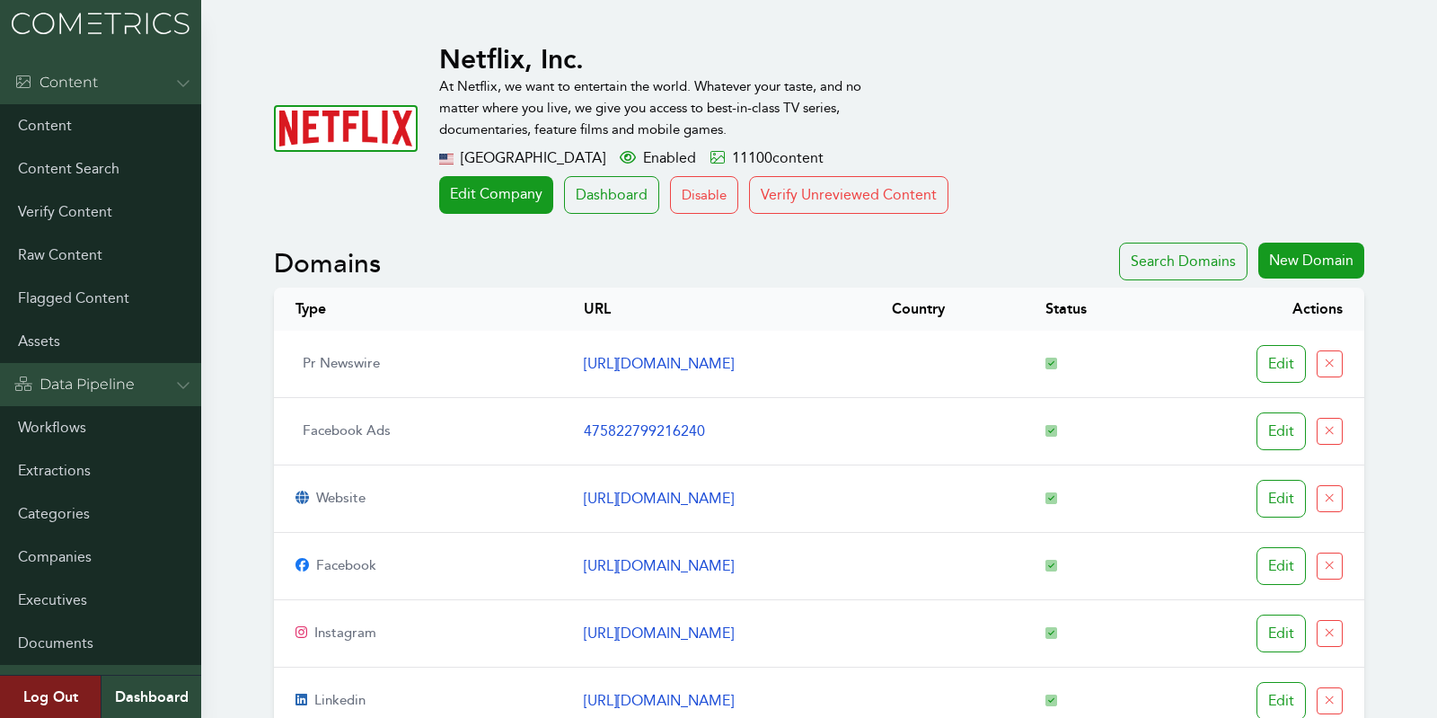
click at [863, 217] on div "Netflix, Inc. At Netflix, we want to entertain the world. Whatever your taste, …" at bounding box center [819, 137] width 1090 height 189
click at [851, 182] on button "Verify Unreviewed Content" at bounding box center [848, 195] width 199 height 38
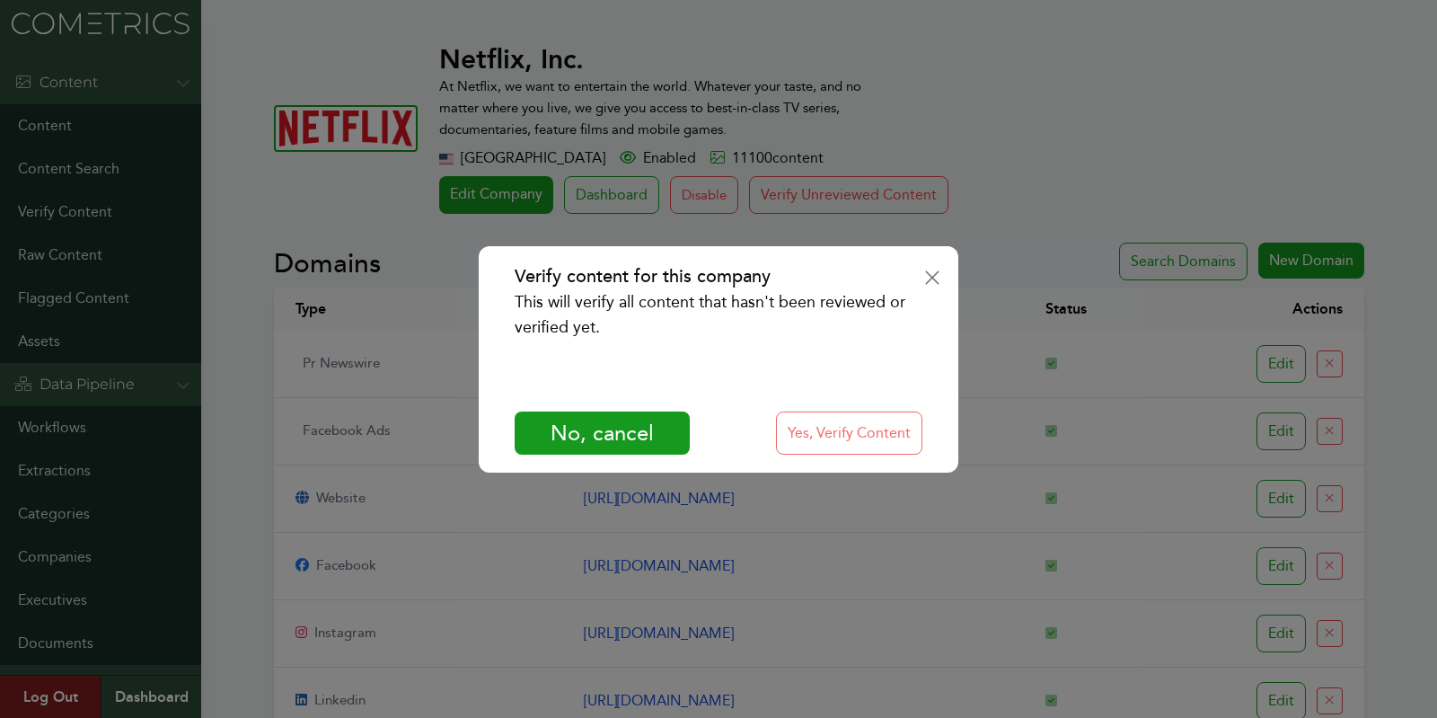
click at [806, 446] on button "Yes, Verify Content" at bounding box center [849, 432] width 146 height 43
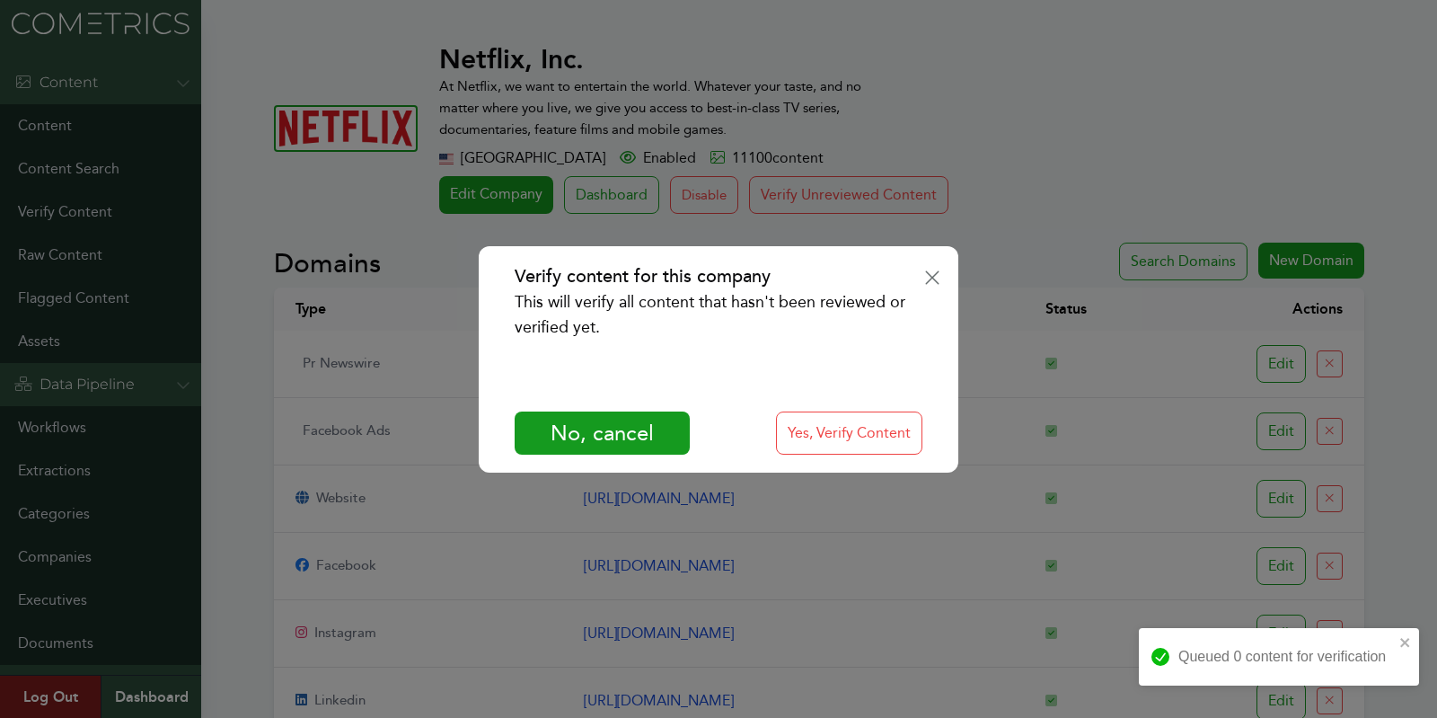
click at [1396, 421] on div "Verify content for this company This will verify all content that hasn't been r…" at bounding box center [718, 359] width 1437 height 718
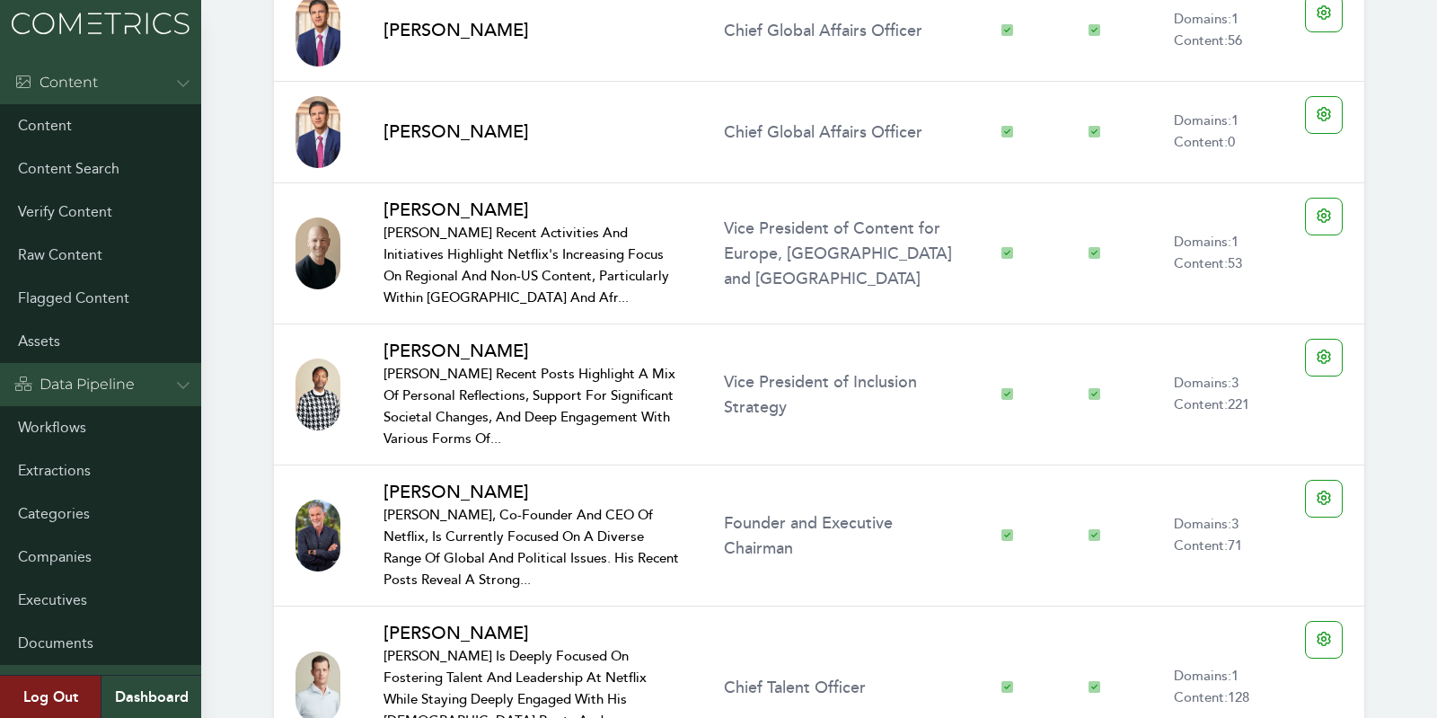
scroll to position [3535, 0]
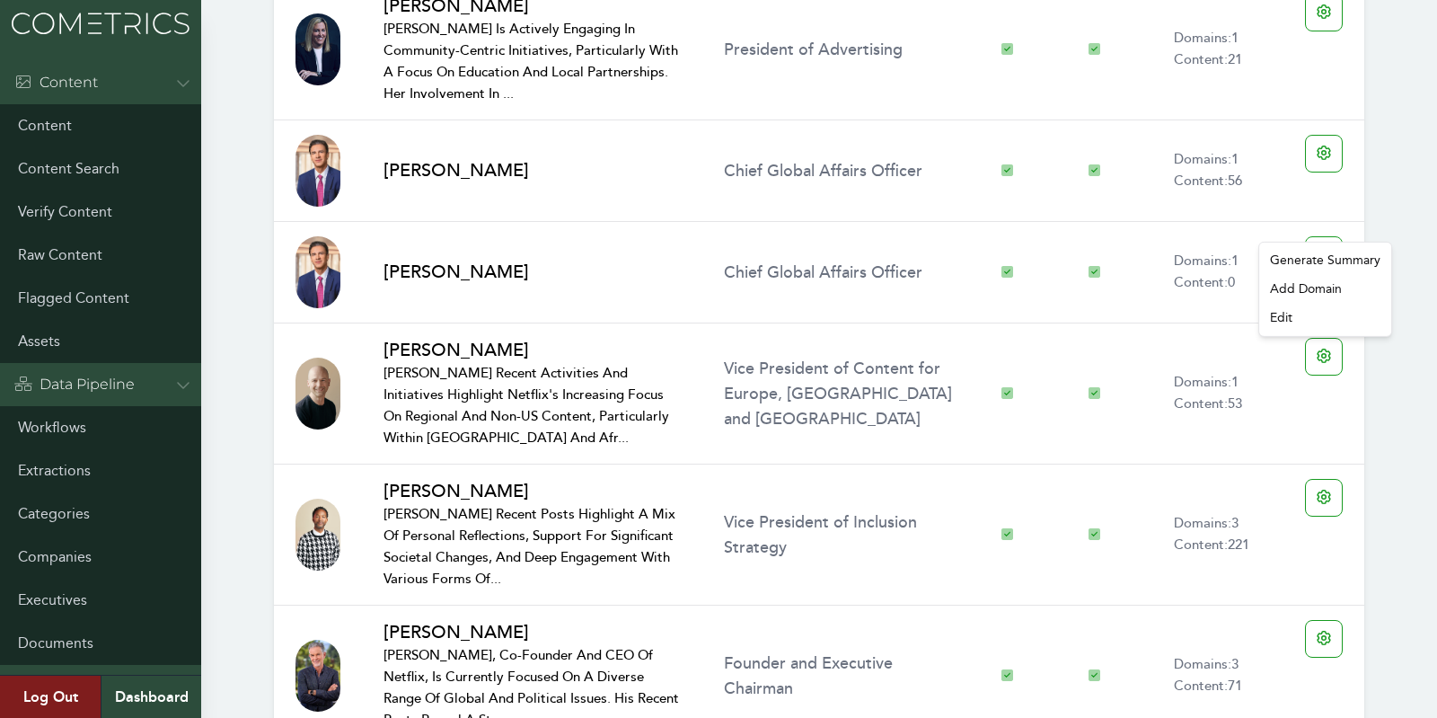
click at [1280, 318] on link "Edit" at bounding box center [1281, 318] width 22 height 18
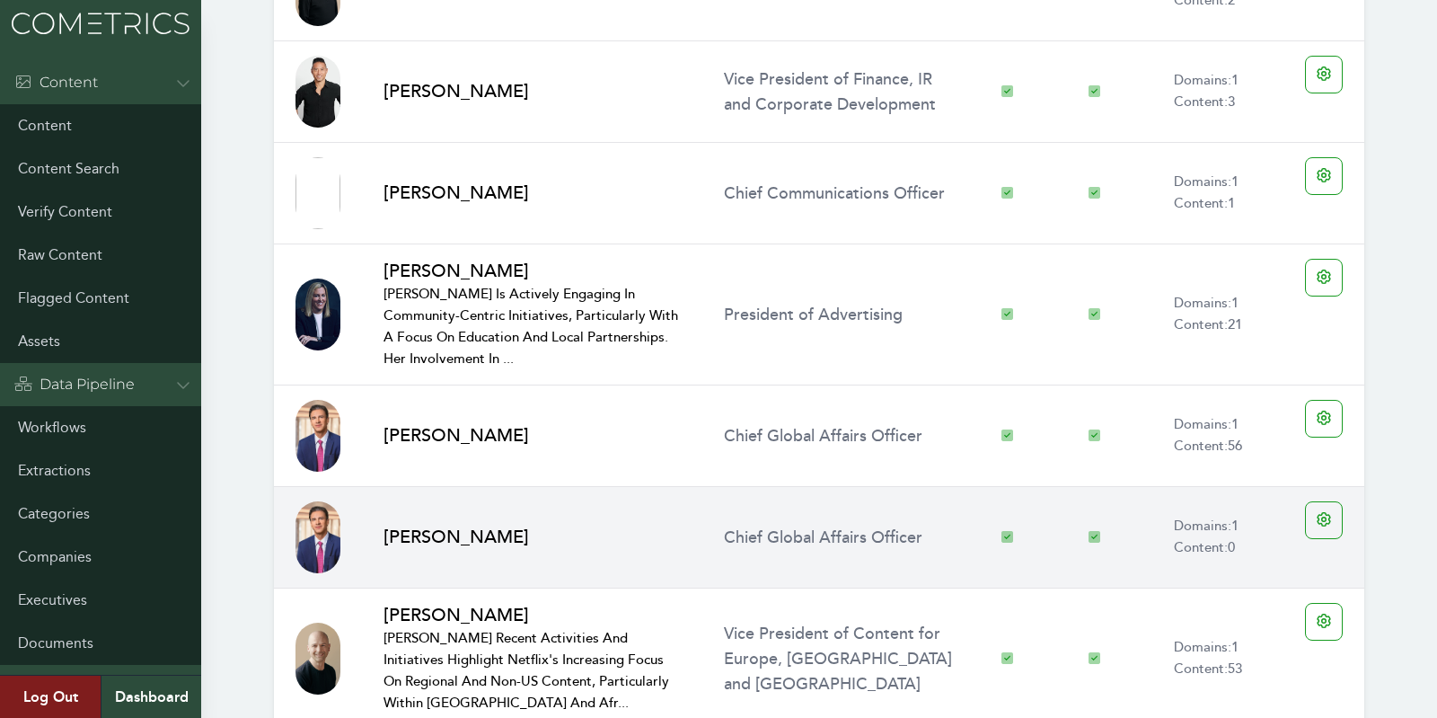
scroll to position [3320, 0]
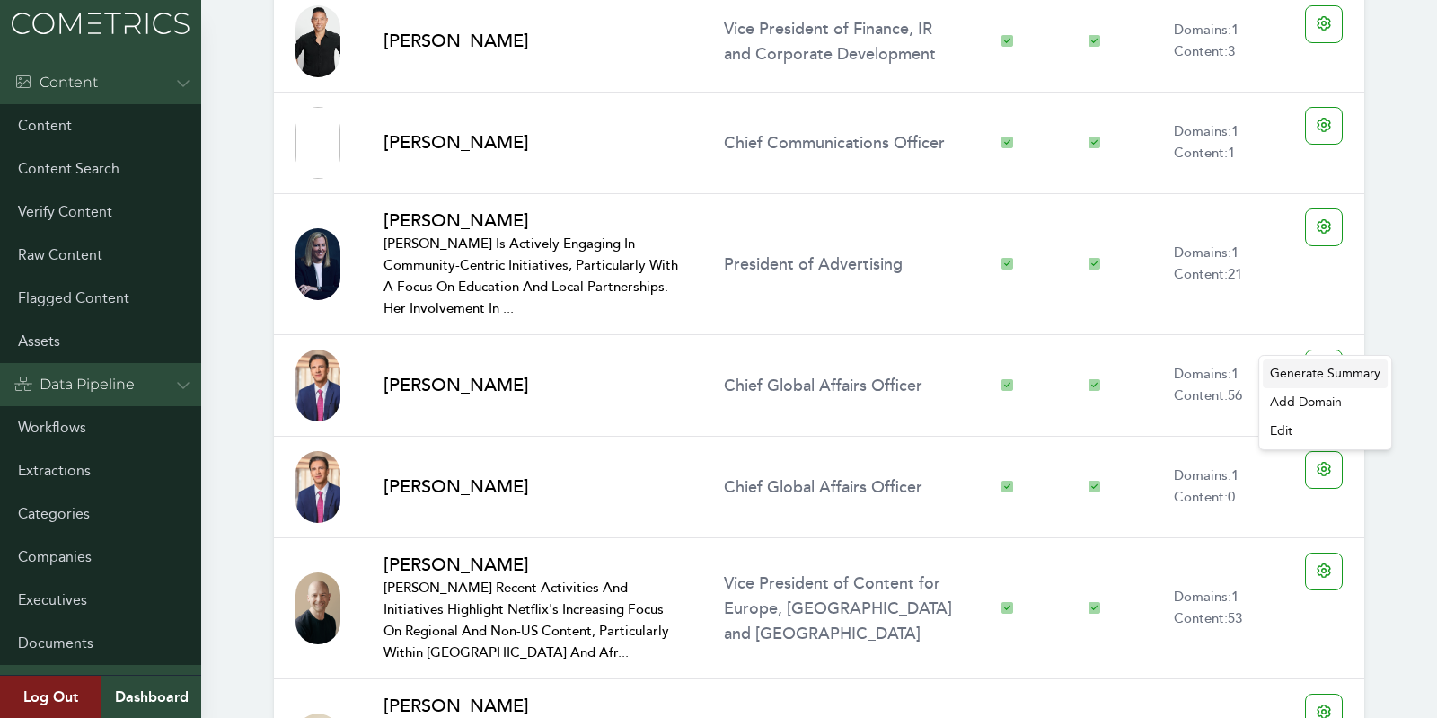
click at [1323, 371] on div "Generate Summary" at bounding box center [1325, 373] width 125 height 29
click at [1387, 373] on div "Photo Name Overview Visible Active Stats Actions Elizabeth Stone Chief Technolo…" at bounding box center [818, 269] width 1147 height 2896
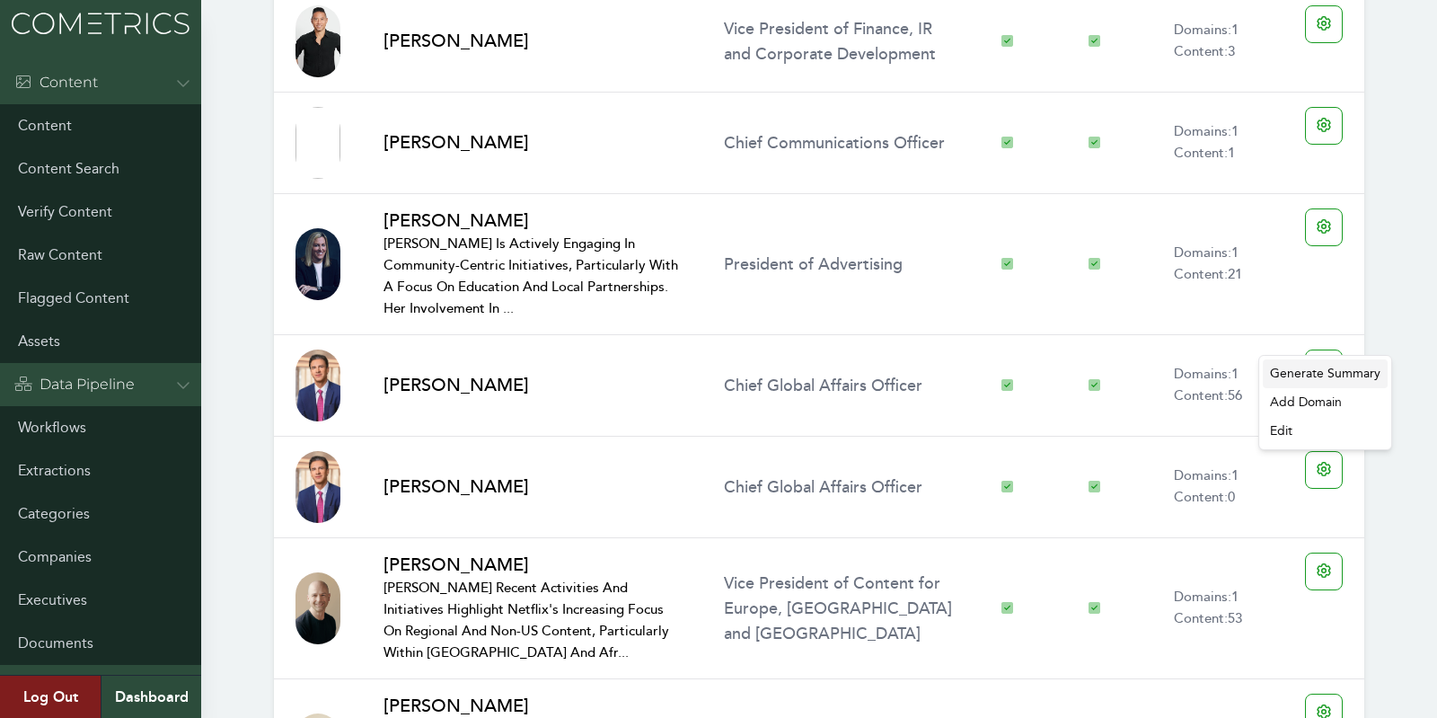
click at [1321, 367] on div "Generate Summary" at bounding box center [1325, 373] width 125 height 29
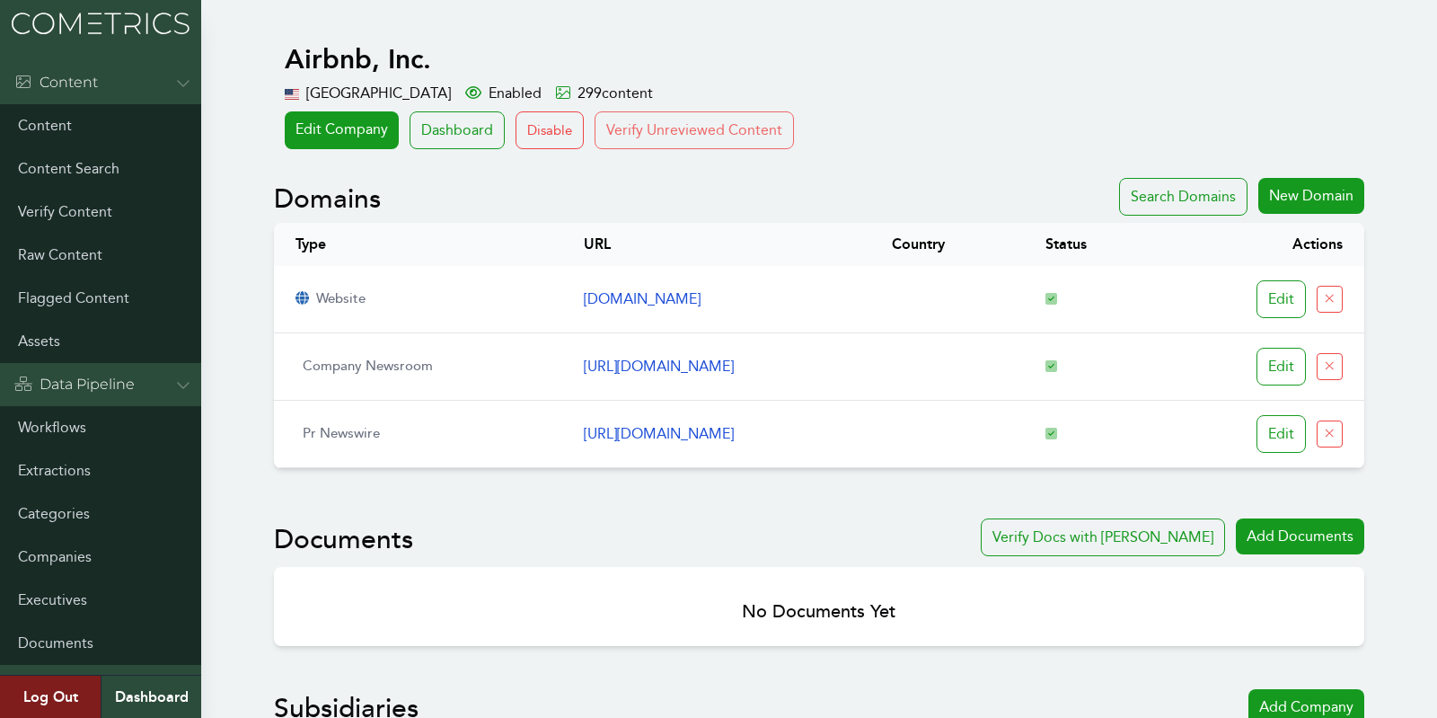
click at [691, 128] on button "Verify Unreviewed Content" at bounding box center [694, 130] width 199 height 38
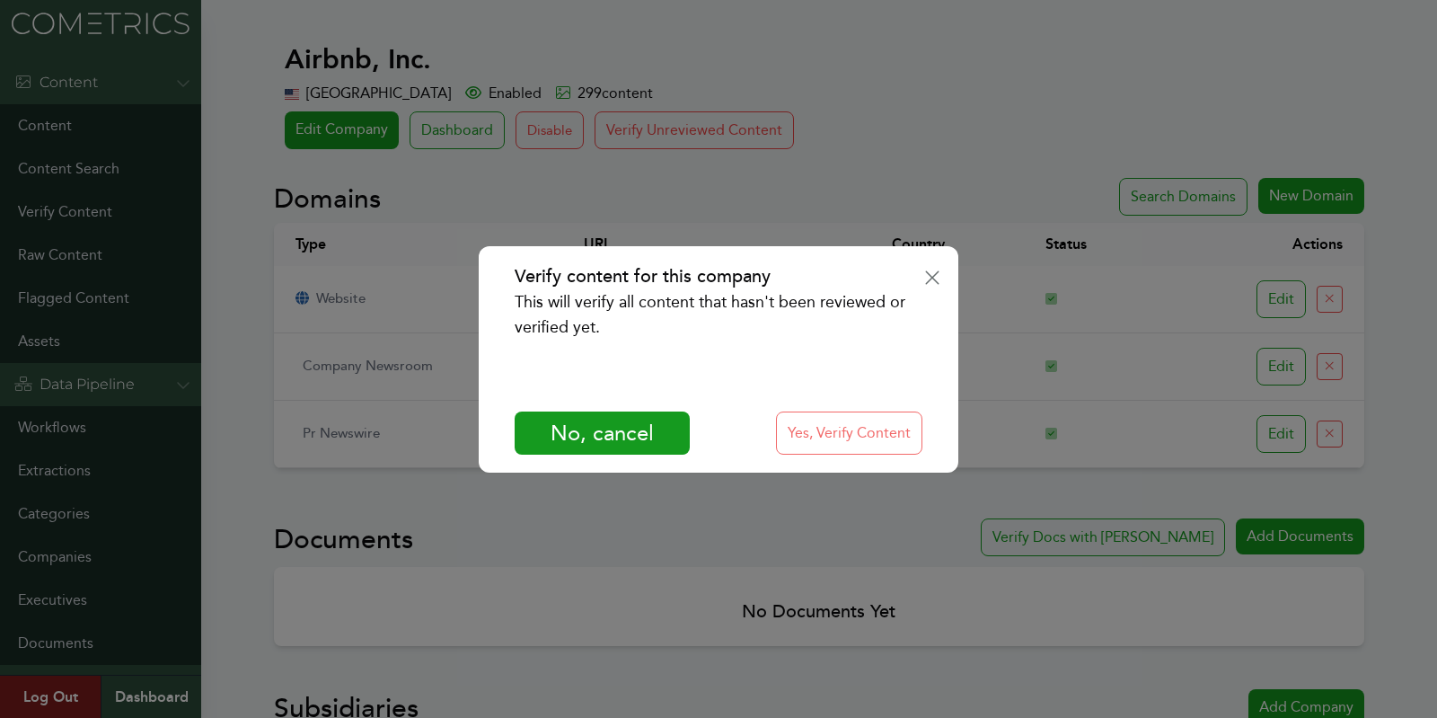
click at [902, 428] on button "Yes, Verify Content" at bounding box center [849, 432] width 146 height 43
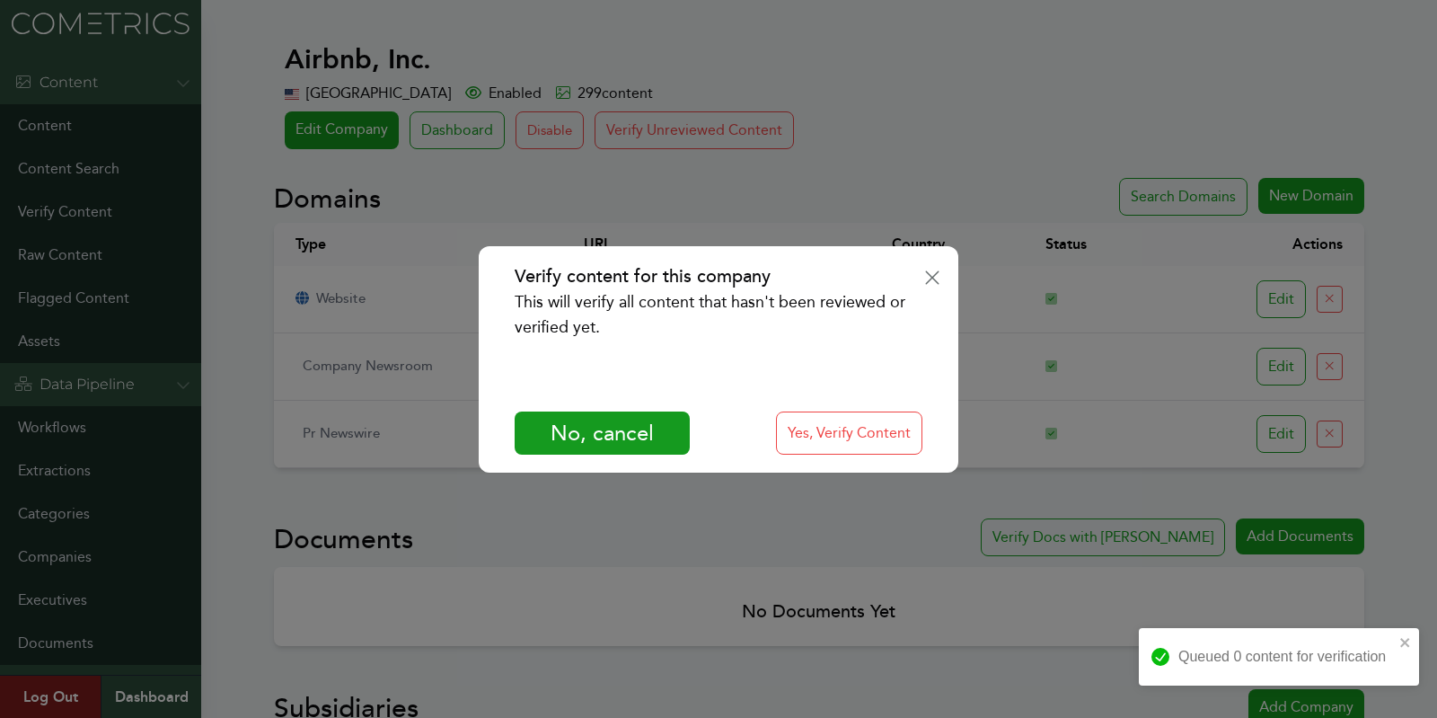
click at [1372, 271] on div "Verify content for this company This will verify all content that hasn't been r…" at bounding box center [718, 359] width 1437 height 718
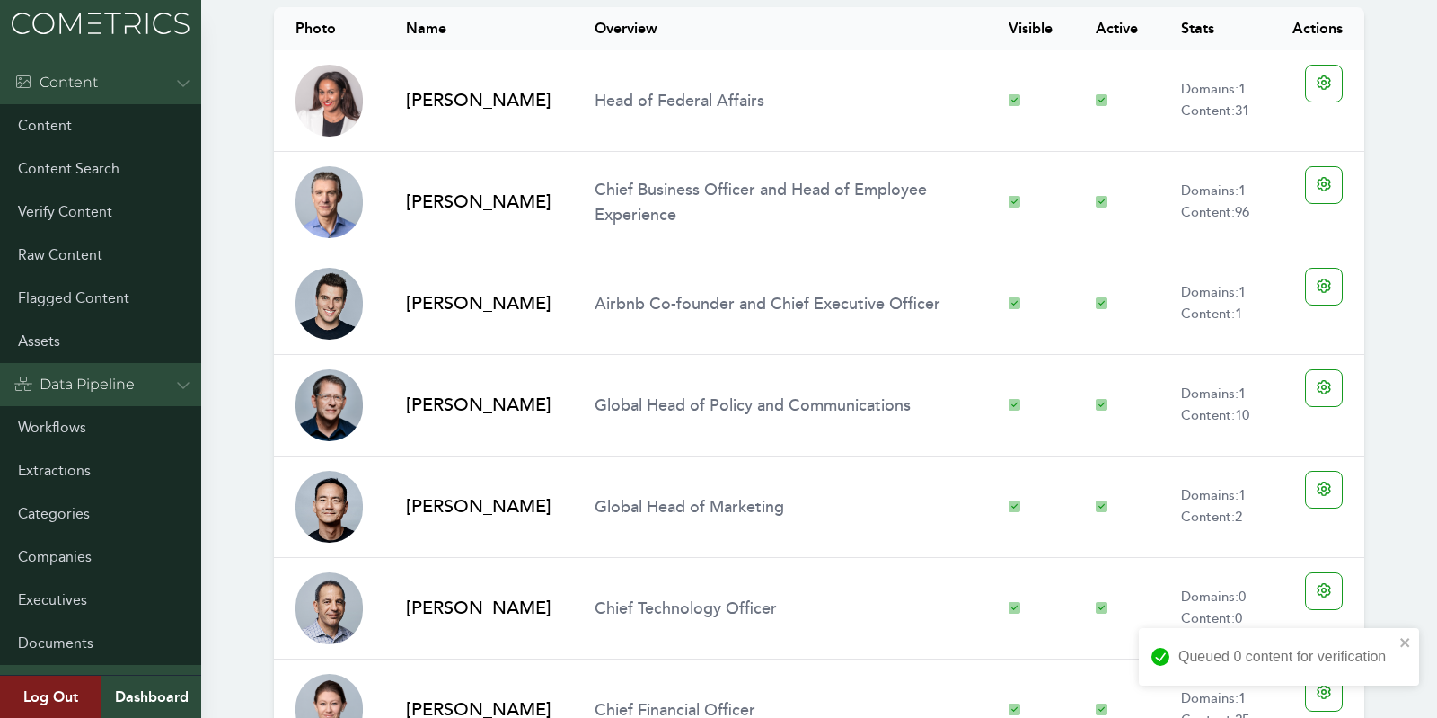
scroll to position [892, 0]
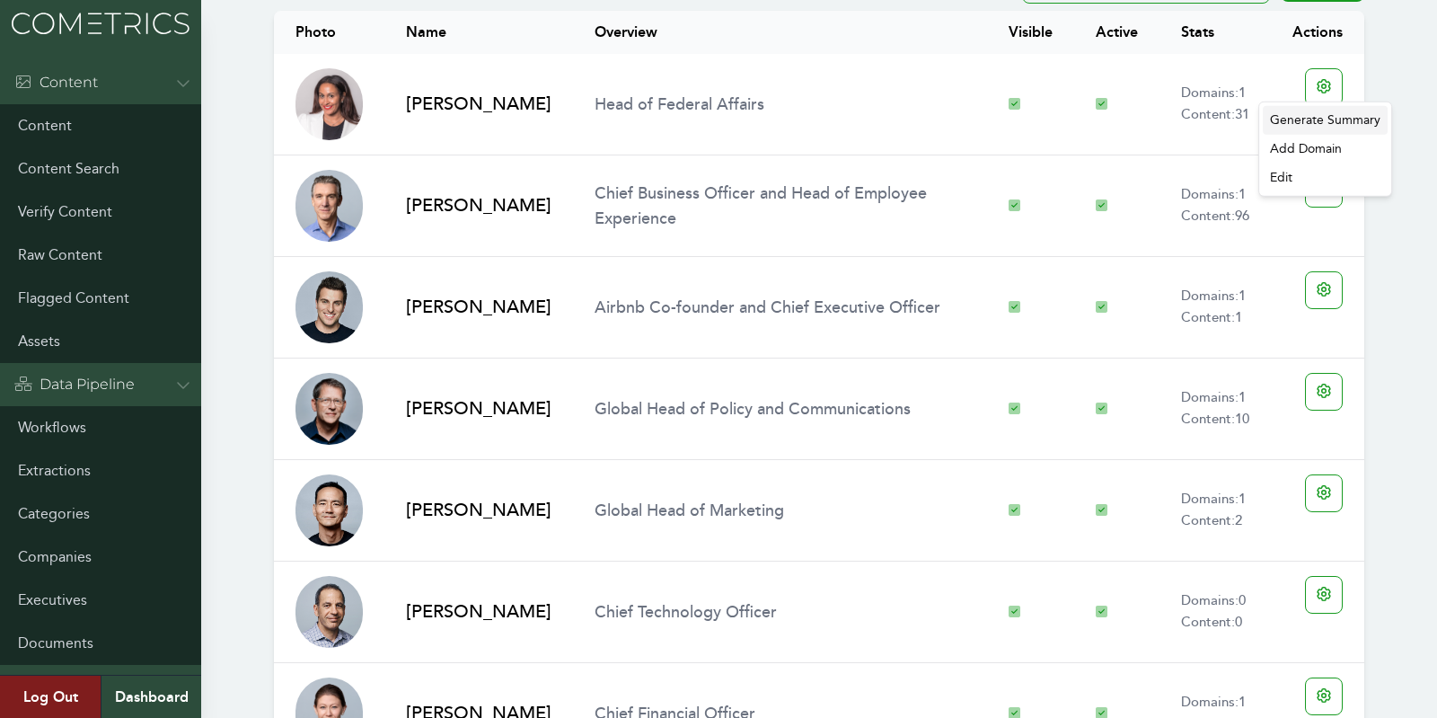
click at [1314, 119] on div "Generate Summary" at bounding box center [1325, 120] width 125 height 29
click at [1391, 243] on div "Photo Name Overview Visible Active Stats Actions [PERSON_NAME] Head of Federal …" at bounding box center [818, 540] width 1147 height 1072
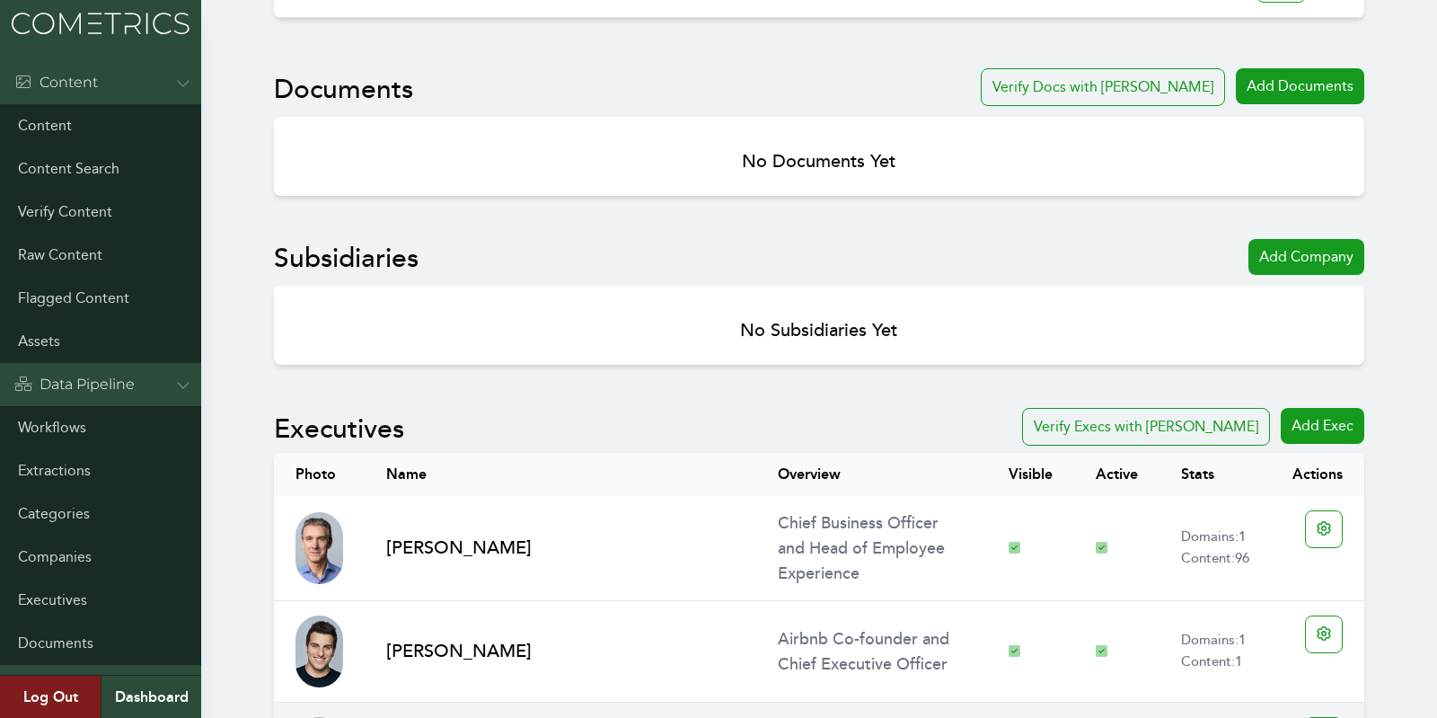
scroll to position [0, 0]
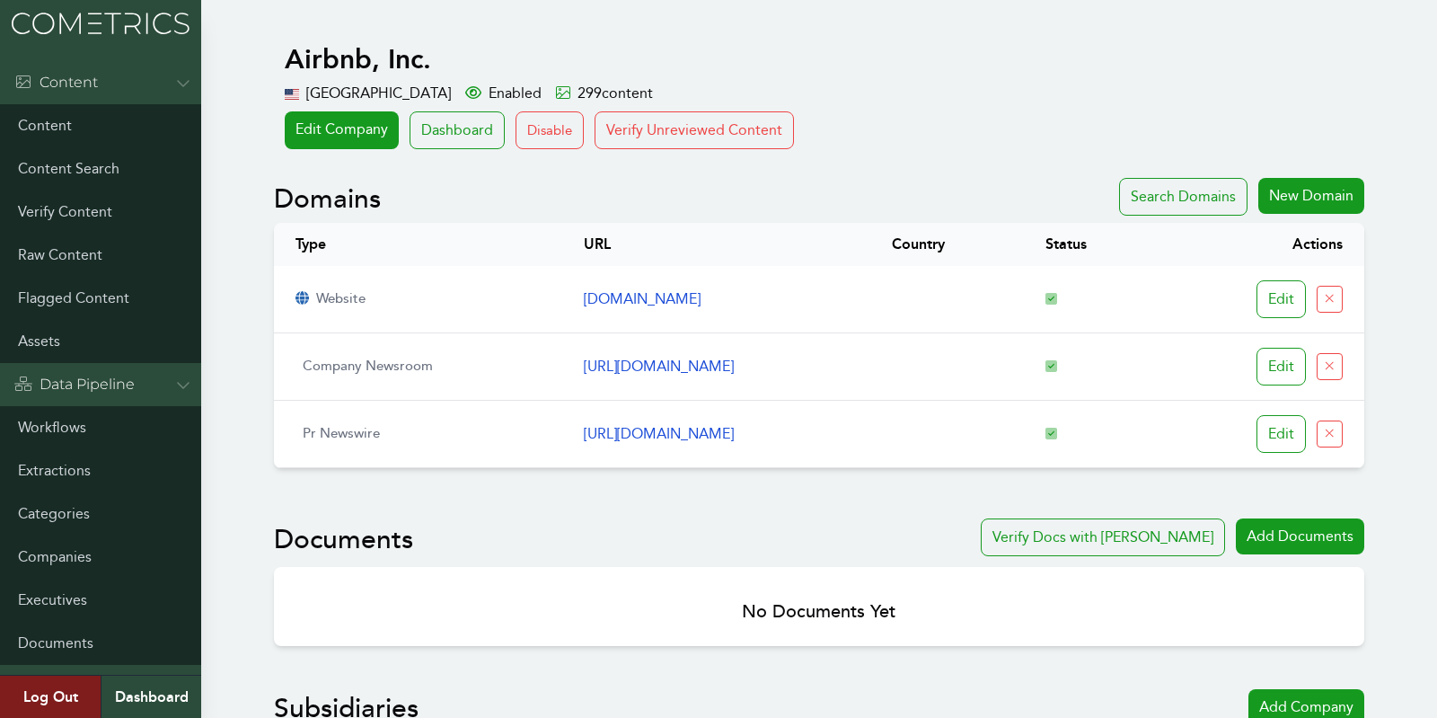
click at [653, 102] on div "299 content" at bounding box center [604, 94] width 97 height 22
click at [660, 113] on button "Verify Unreviewed Content" at bounding box center [694, 130] width 199 height 38
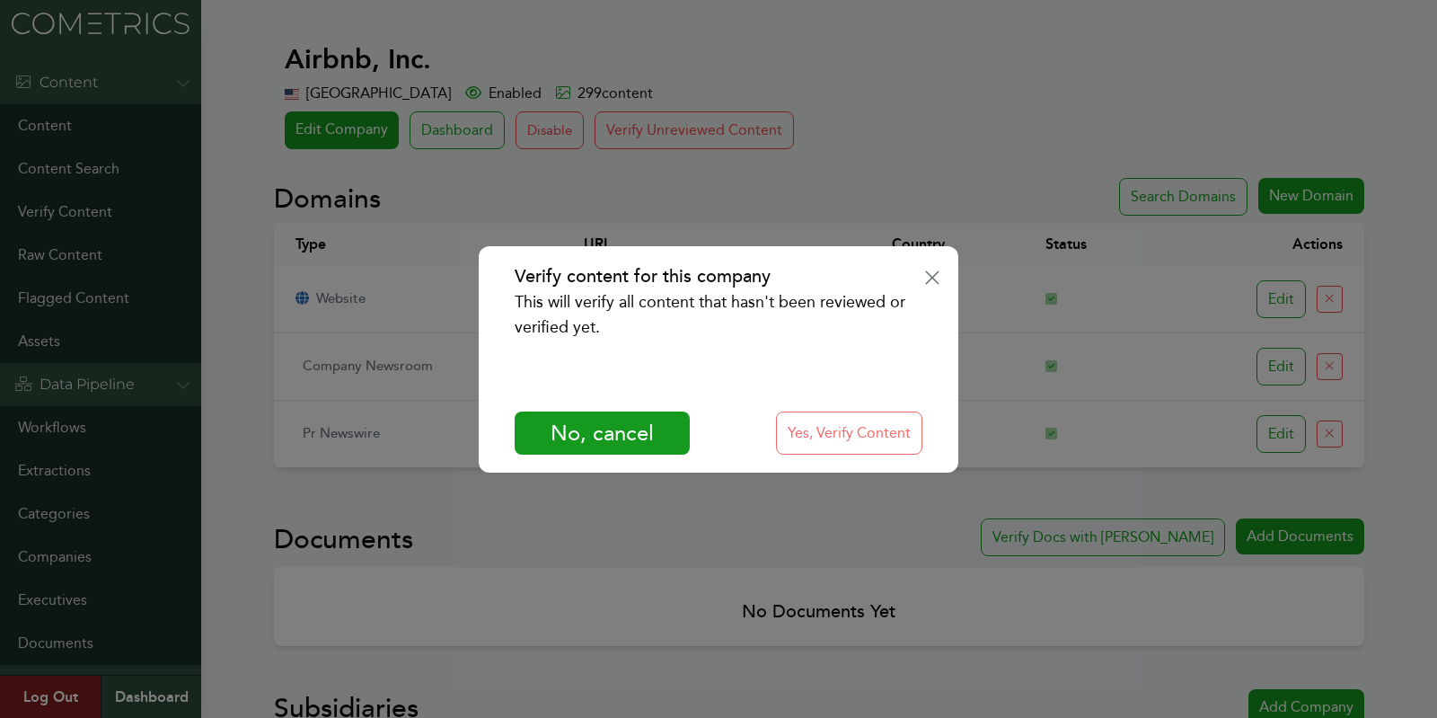
click at [861, 452] on button "Yes, Verify Content" at bounding box center [849, 432] width 146 height 43
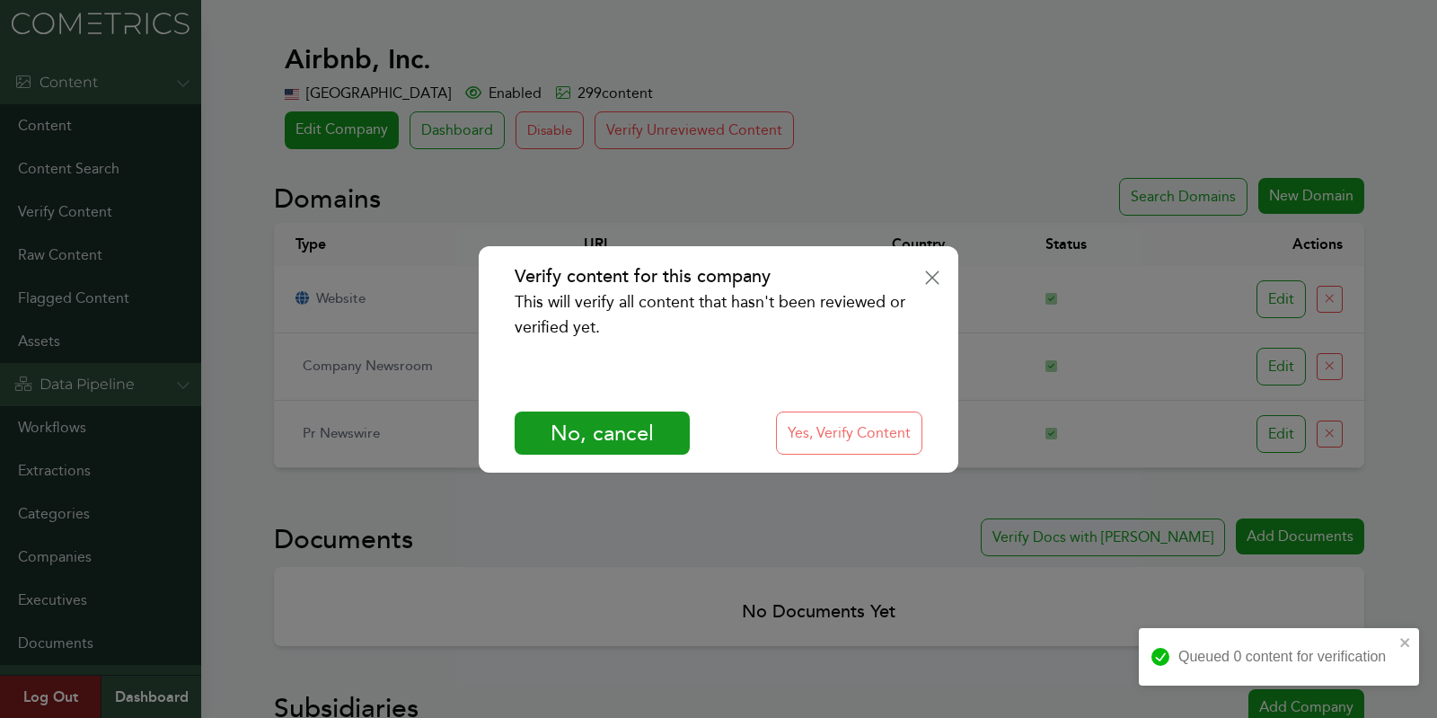
click at [859, 415] on button "Yes, Verify Content" at bounding box center [849, 432] width 146 height 43
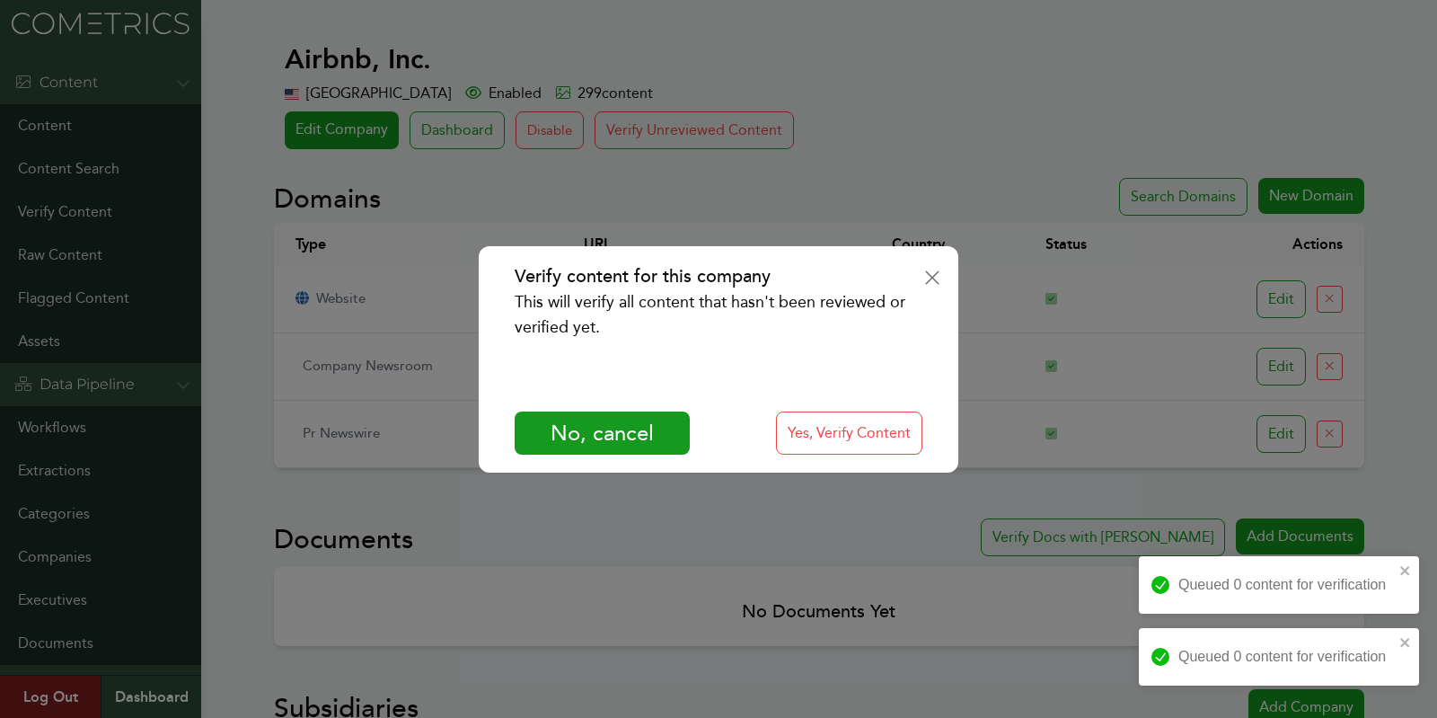
click at [673, 169] on div "Verify content for this company This will verify all content that hasn't been r…" at bounding box center [718, 359] width 1437 height 718
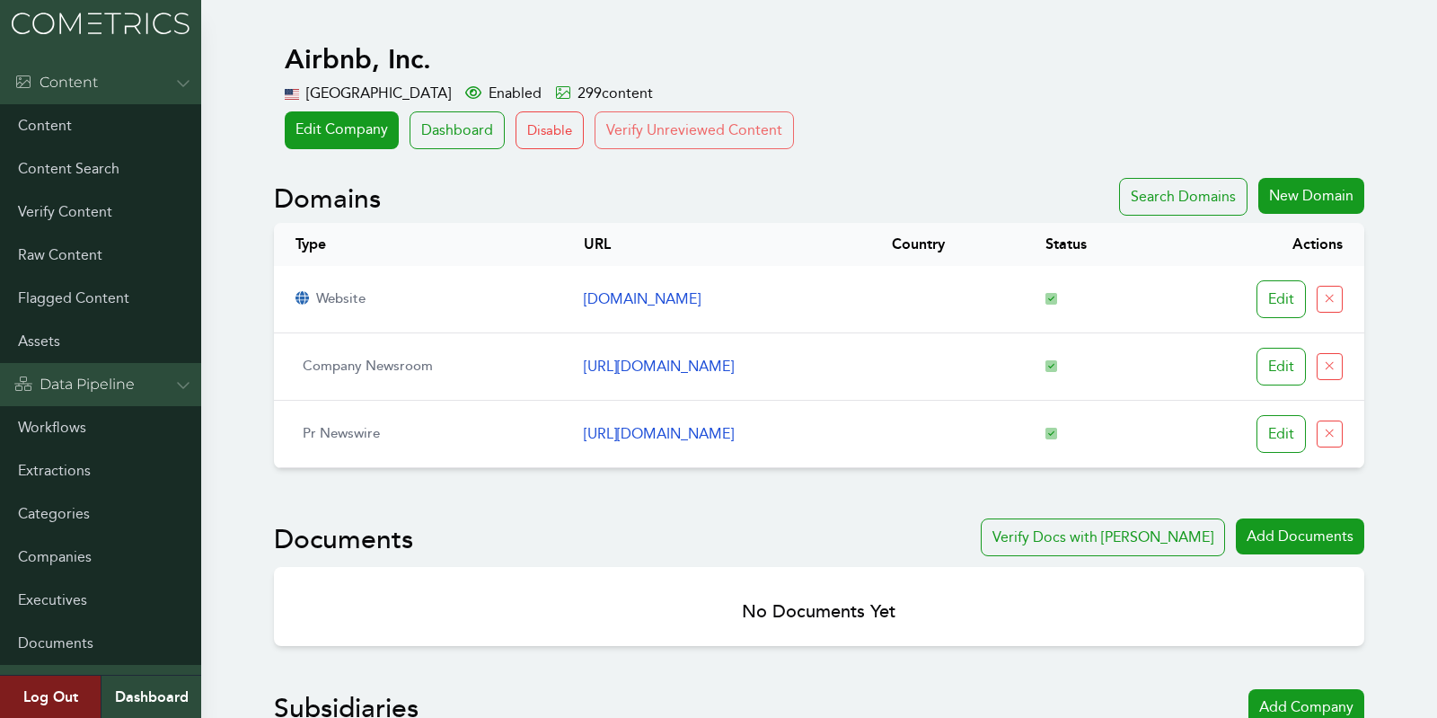
click at [654, 129] on button "Verify Unreviewed Content" at bounding box center [694, 130] width 199 height 38
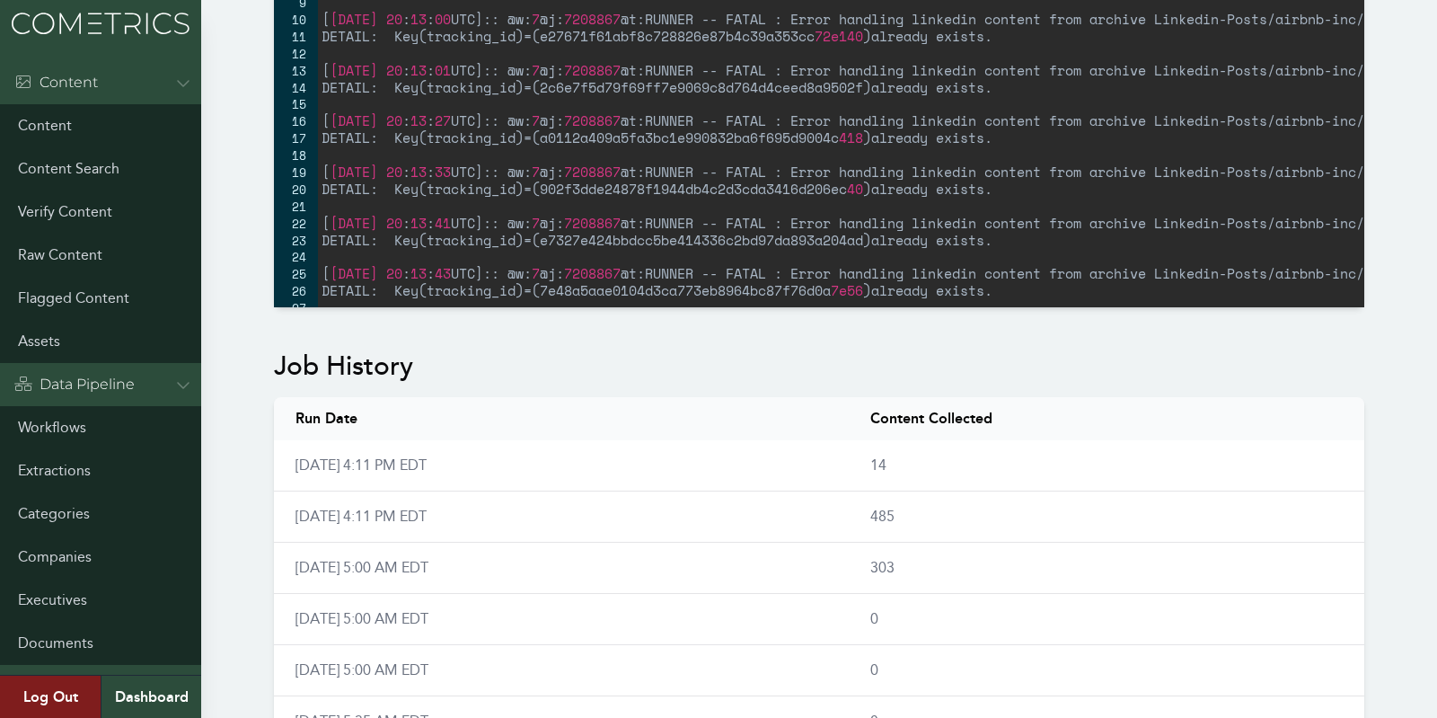
scroll to position [931, 0]
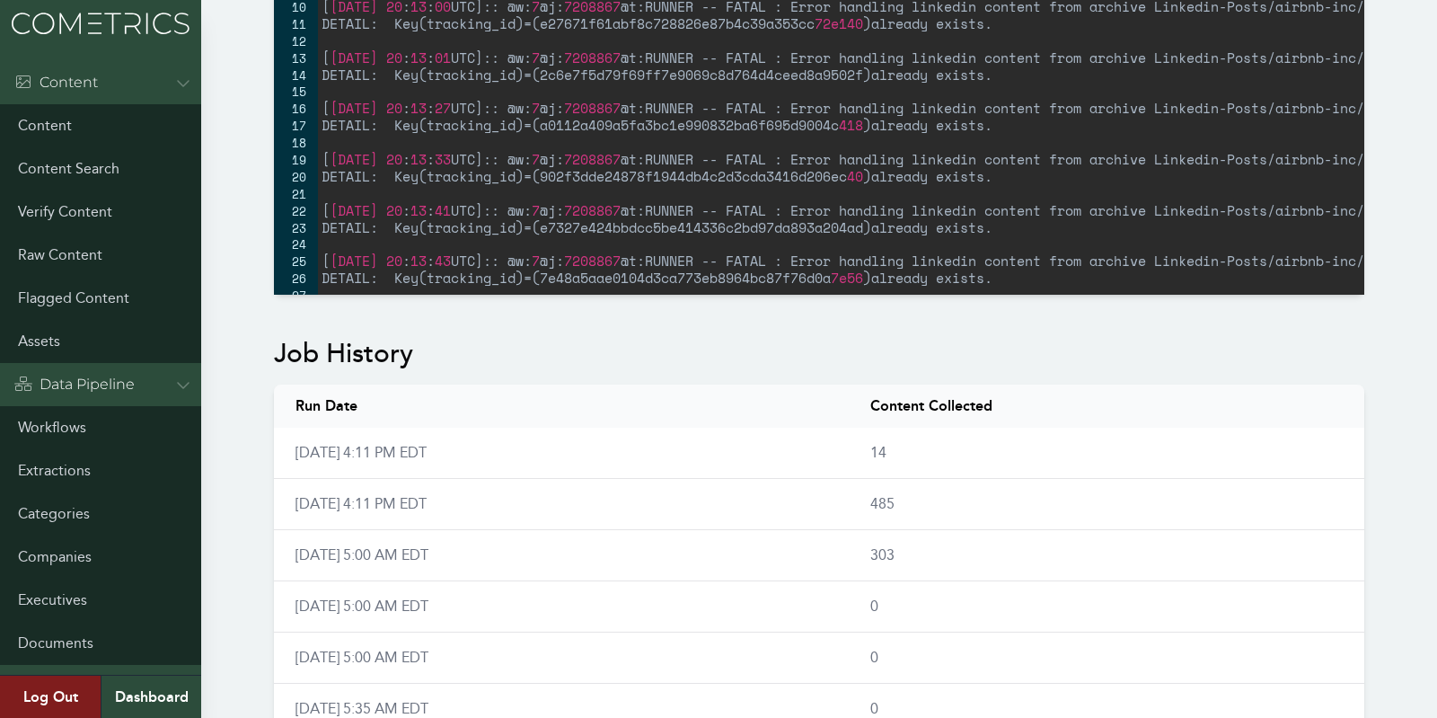
click at [1399, 236] on div "Workflow - LinkedIn- Works Disabled Once a day (9am) LinkedIn Archive ESG Theme…" at bounding box center [718, 306] width 1437 height 2405
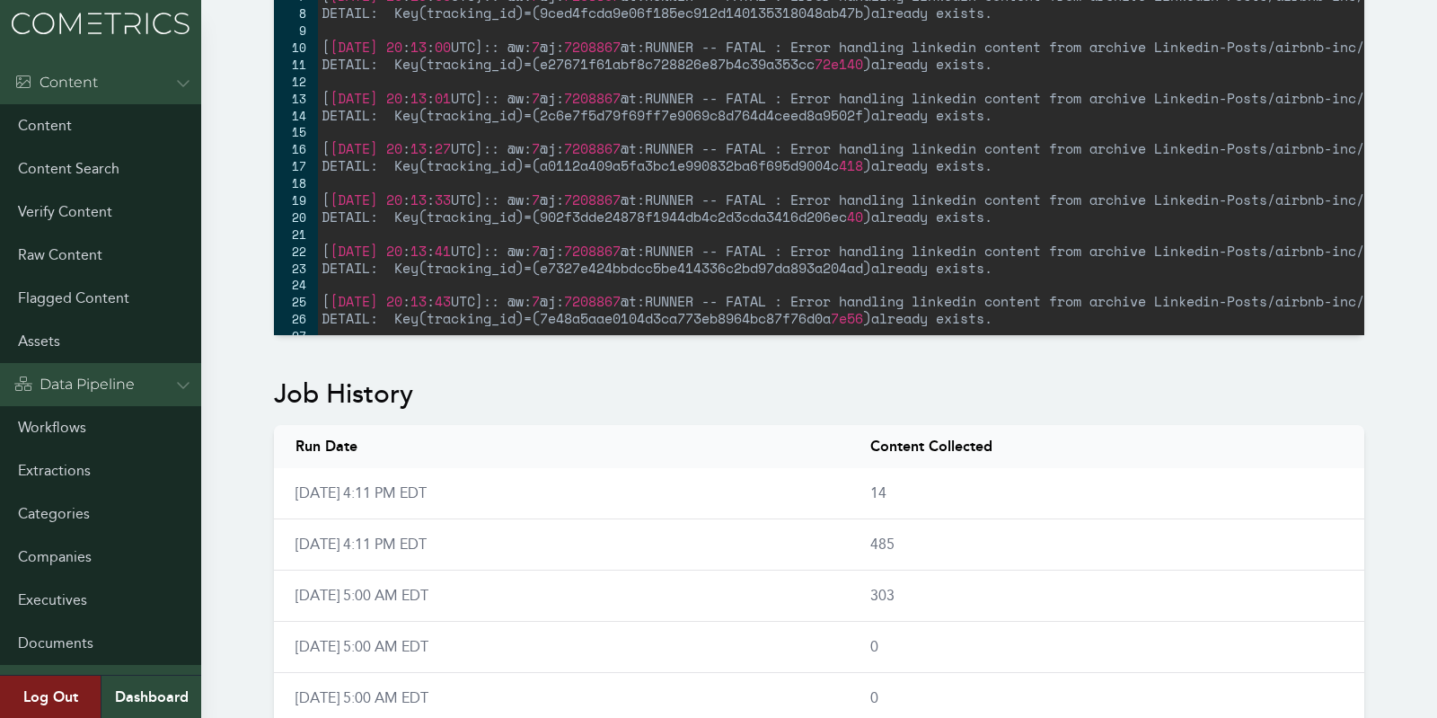
scroll to position [899, 0]
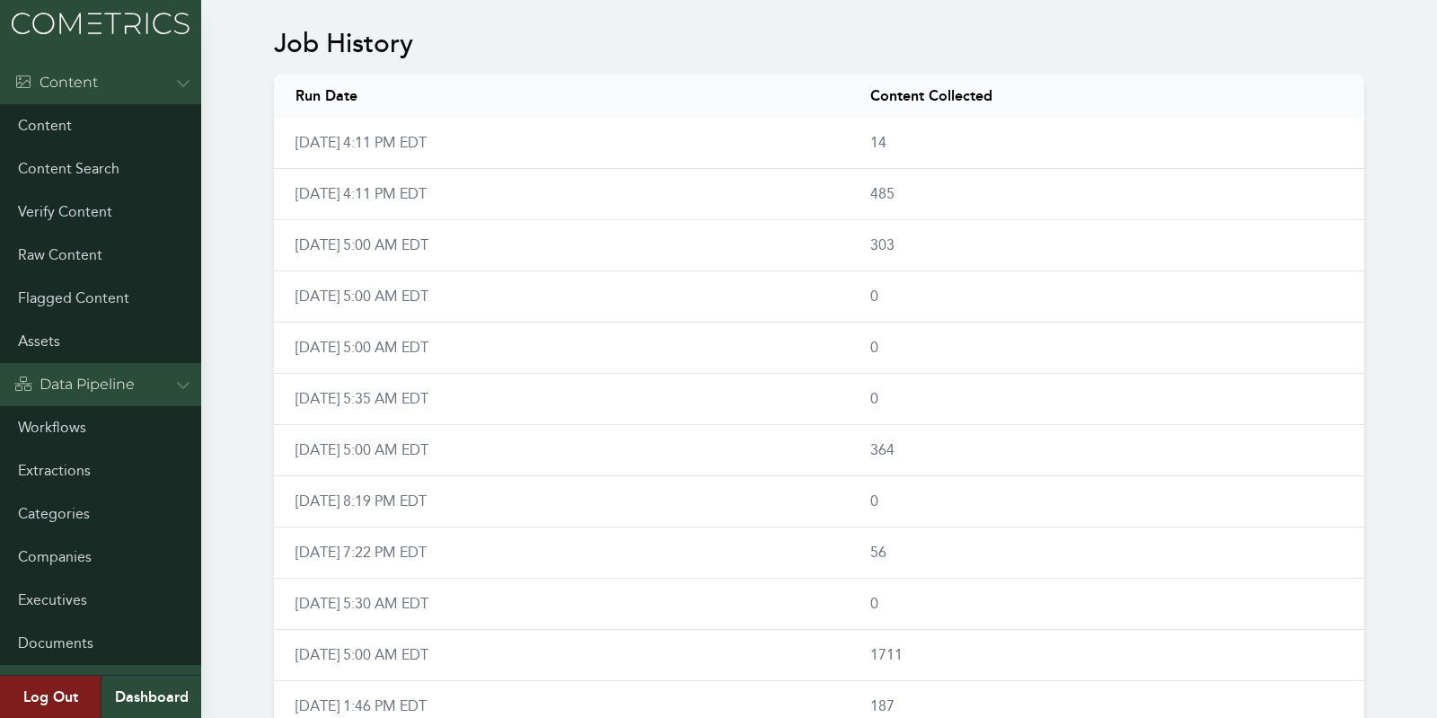
scroll to position [1261, 0]
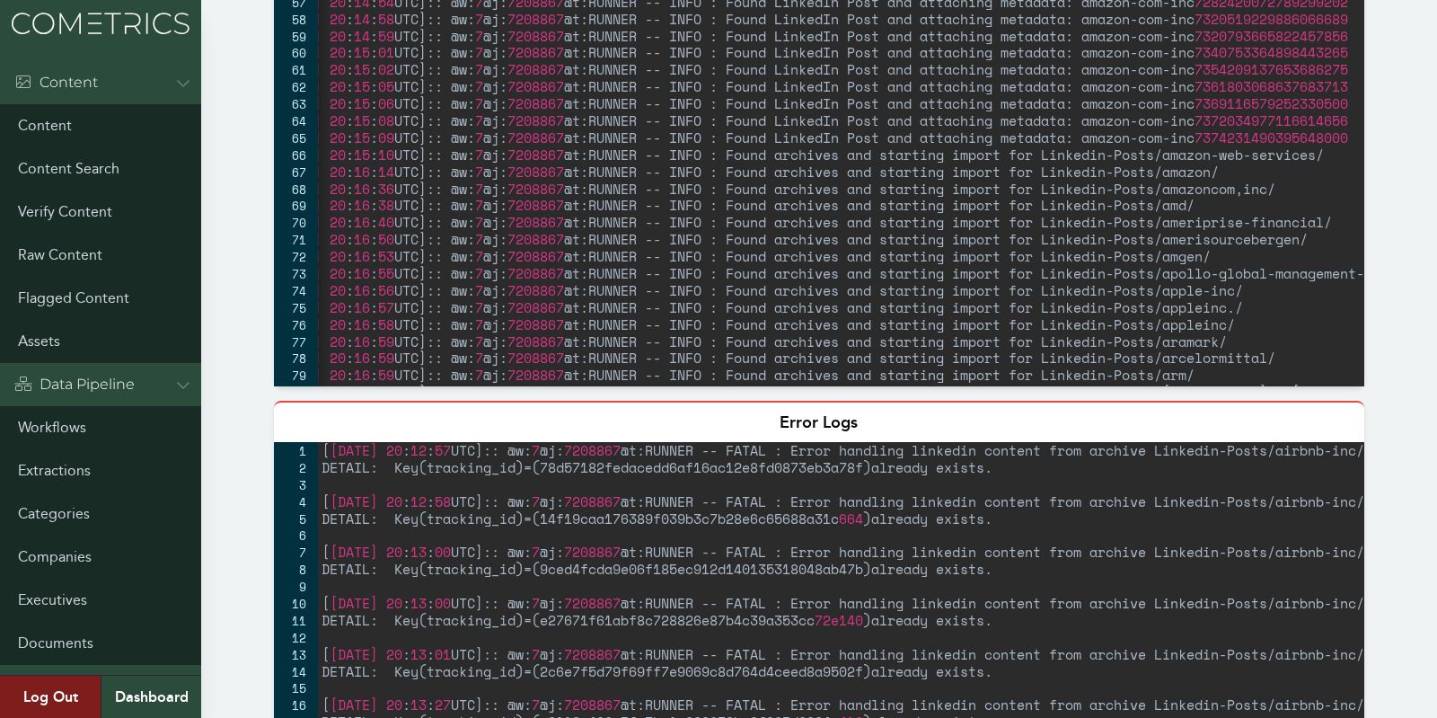
scroll to position [1247, 0]
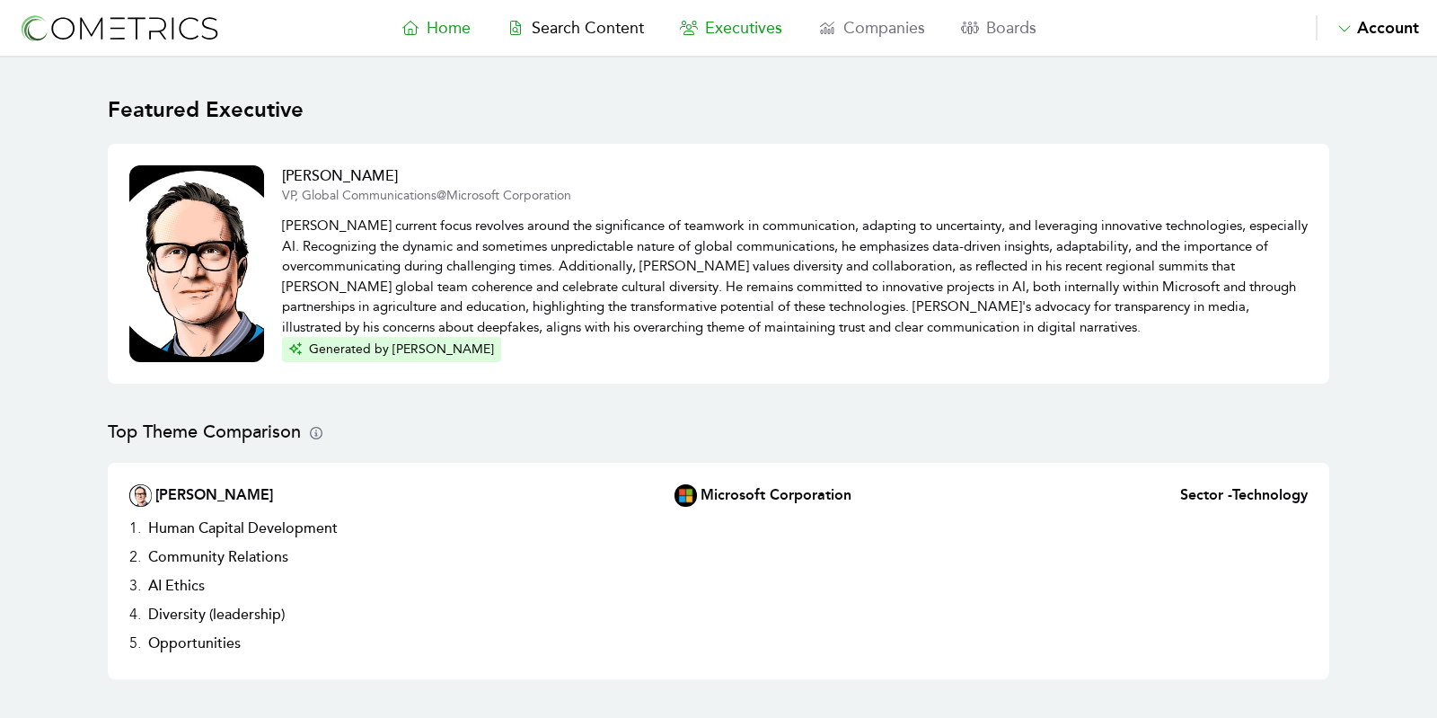
click at [735, 33] on span "Executives" at bounding box center [743, 28] width 77 height 20
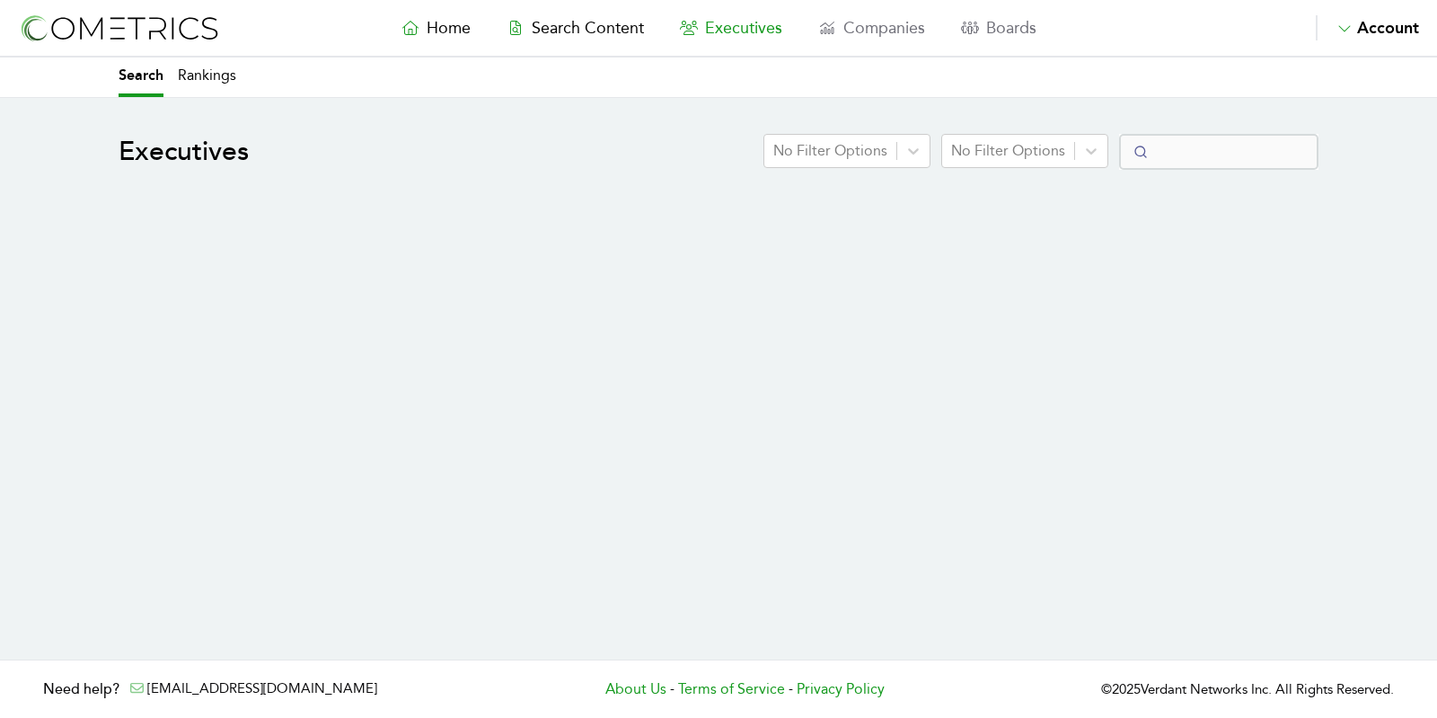
select select "50"
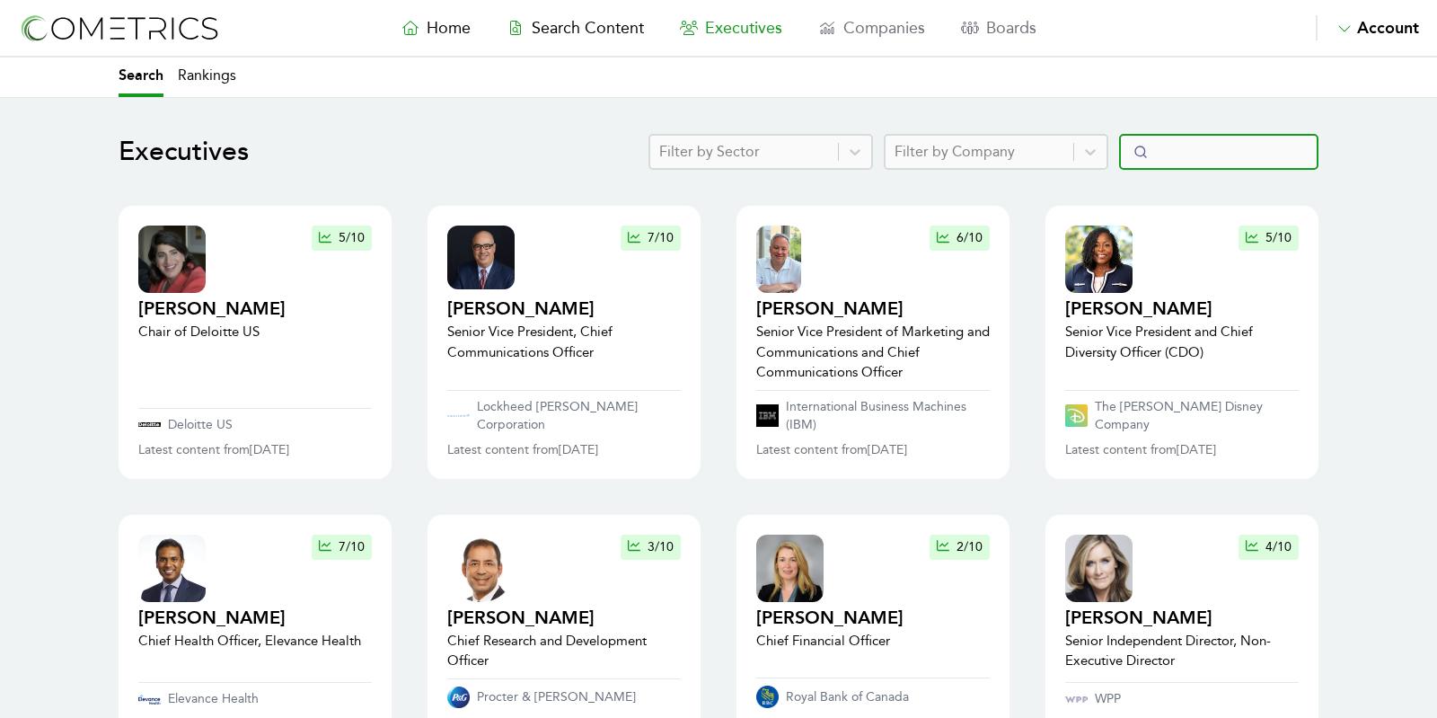
click at [1168, 152] on input "Search" at bounding box center [1218, 152] width 199 height 36
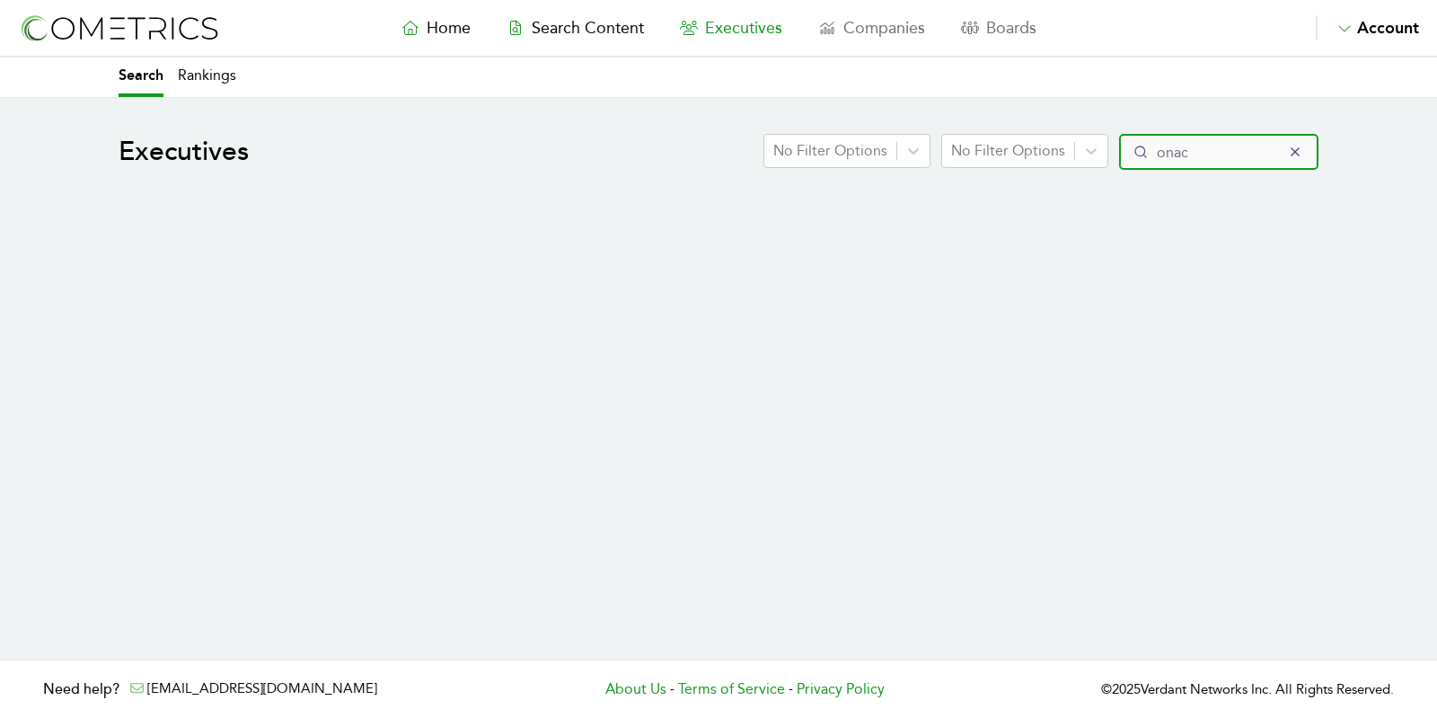
type input "onaco"
select select "50"
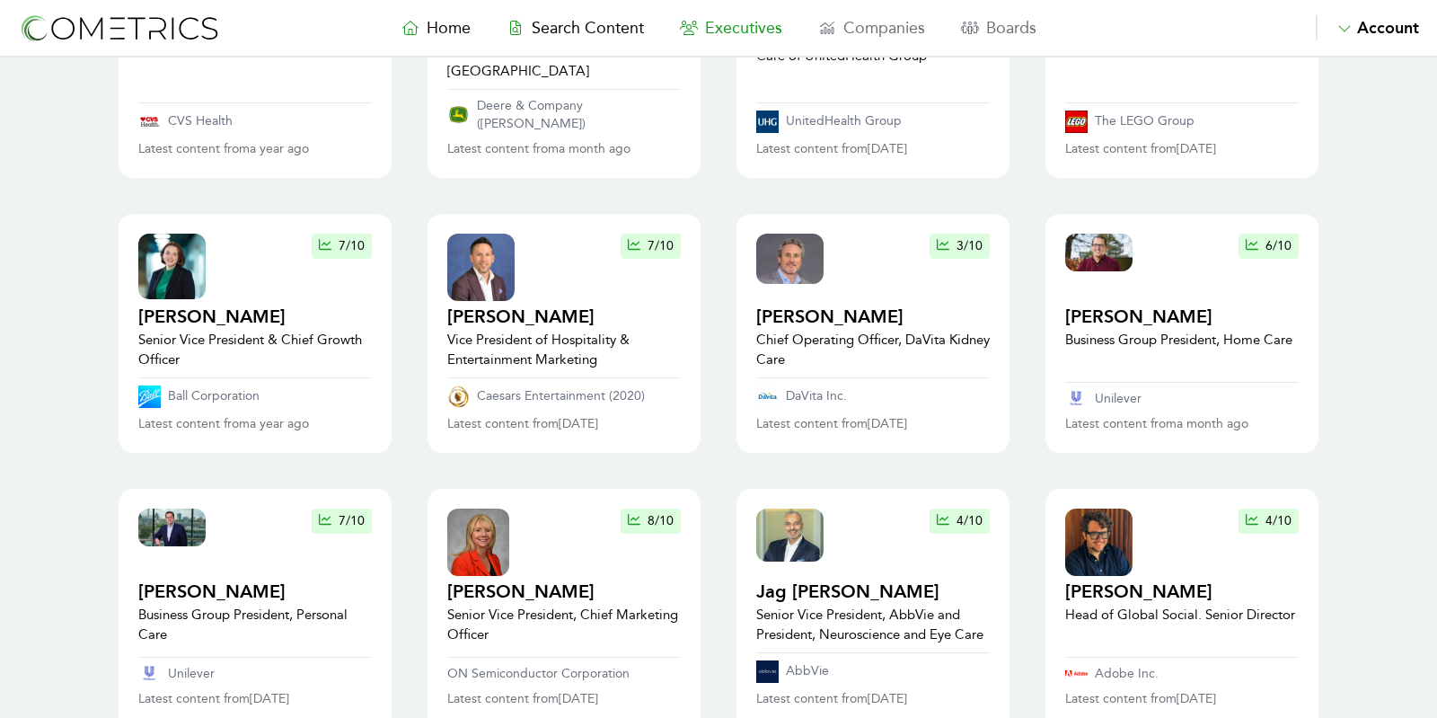
scroll to position [469, 0]
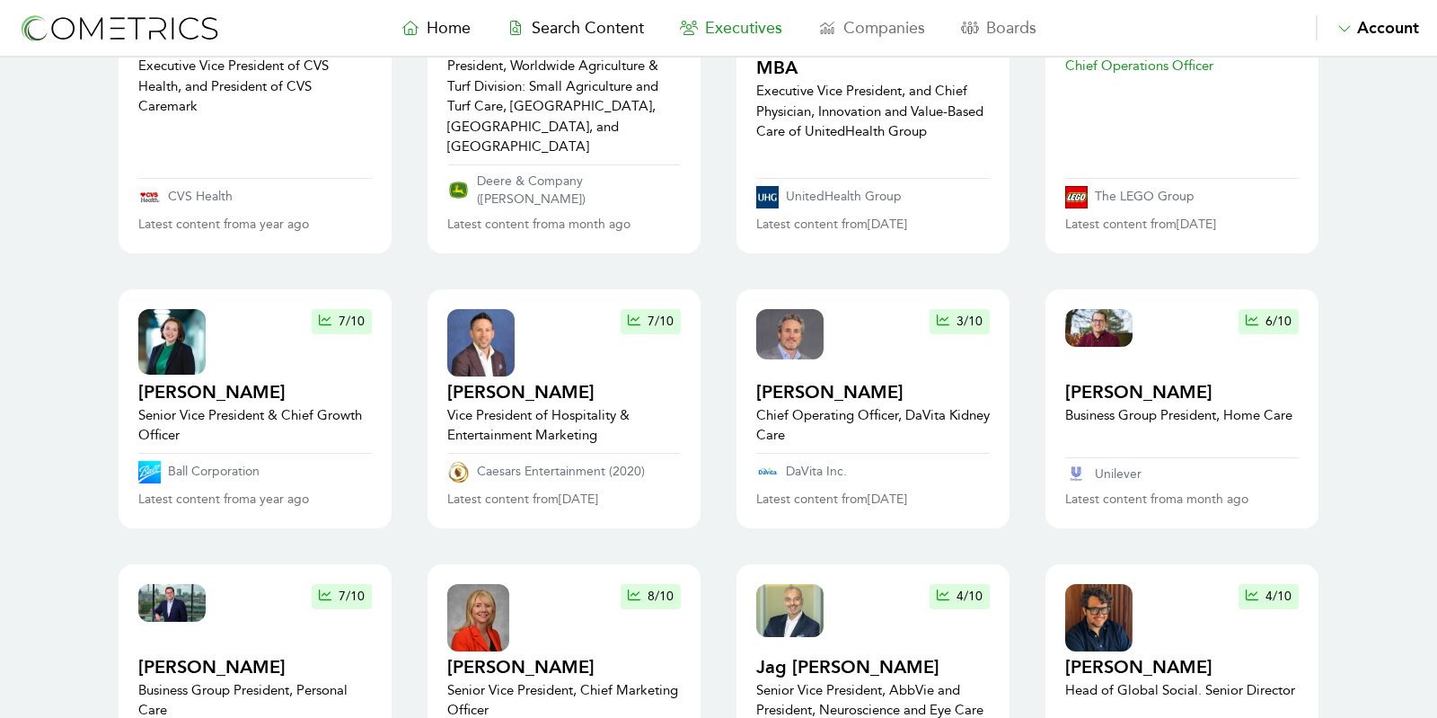
type input "caresco"
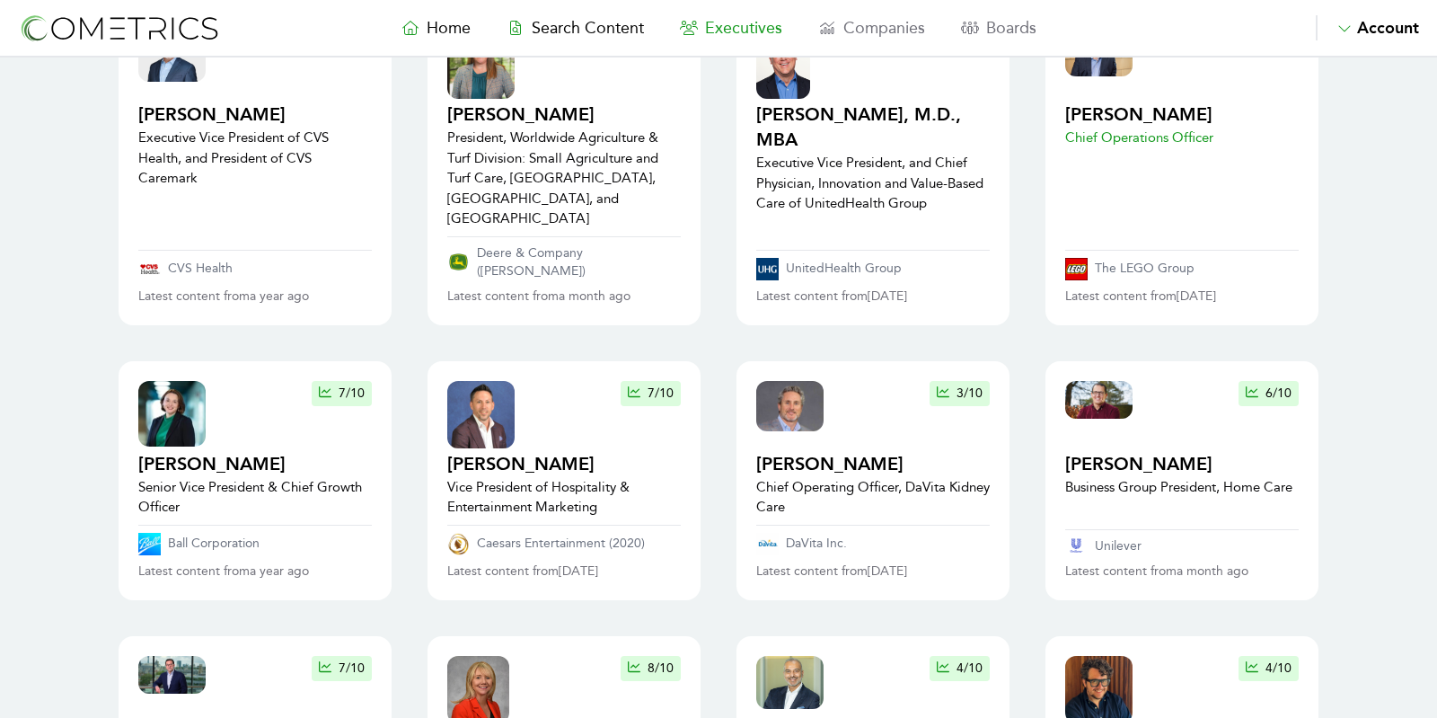
scroll to position [0, 0]
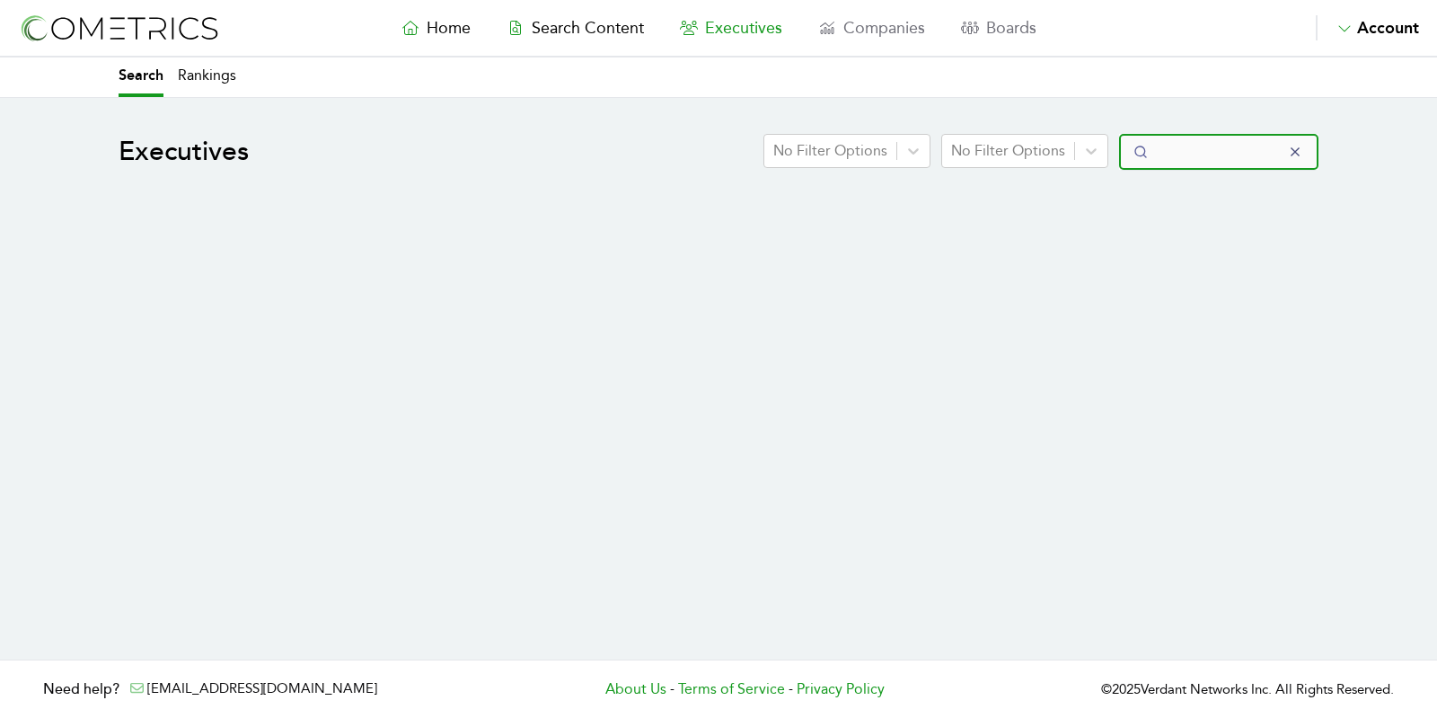
select select "50"
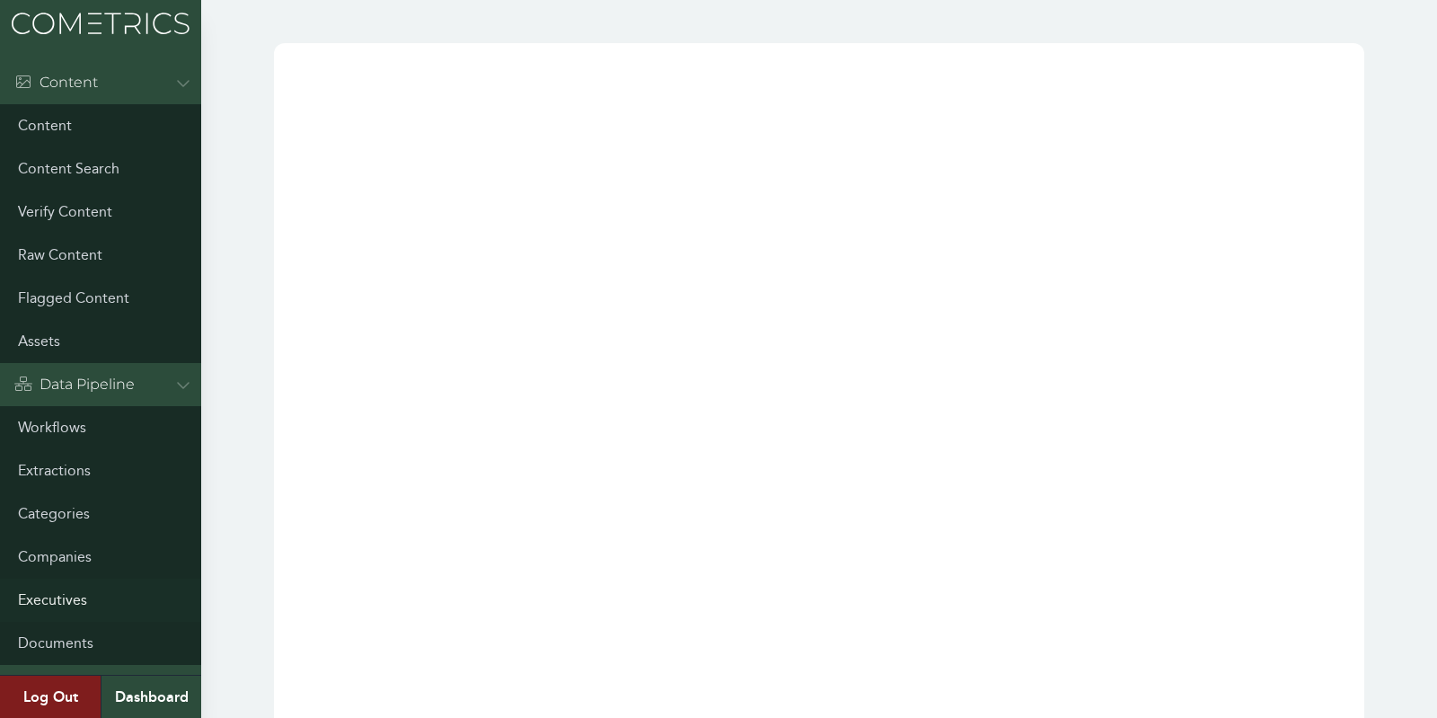
click at [82, 604] on link "Executives" at bounding box center [100, 599] width 201 height 43
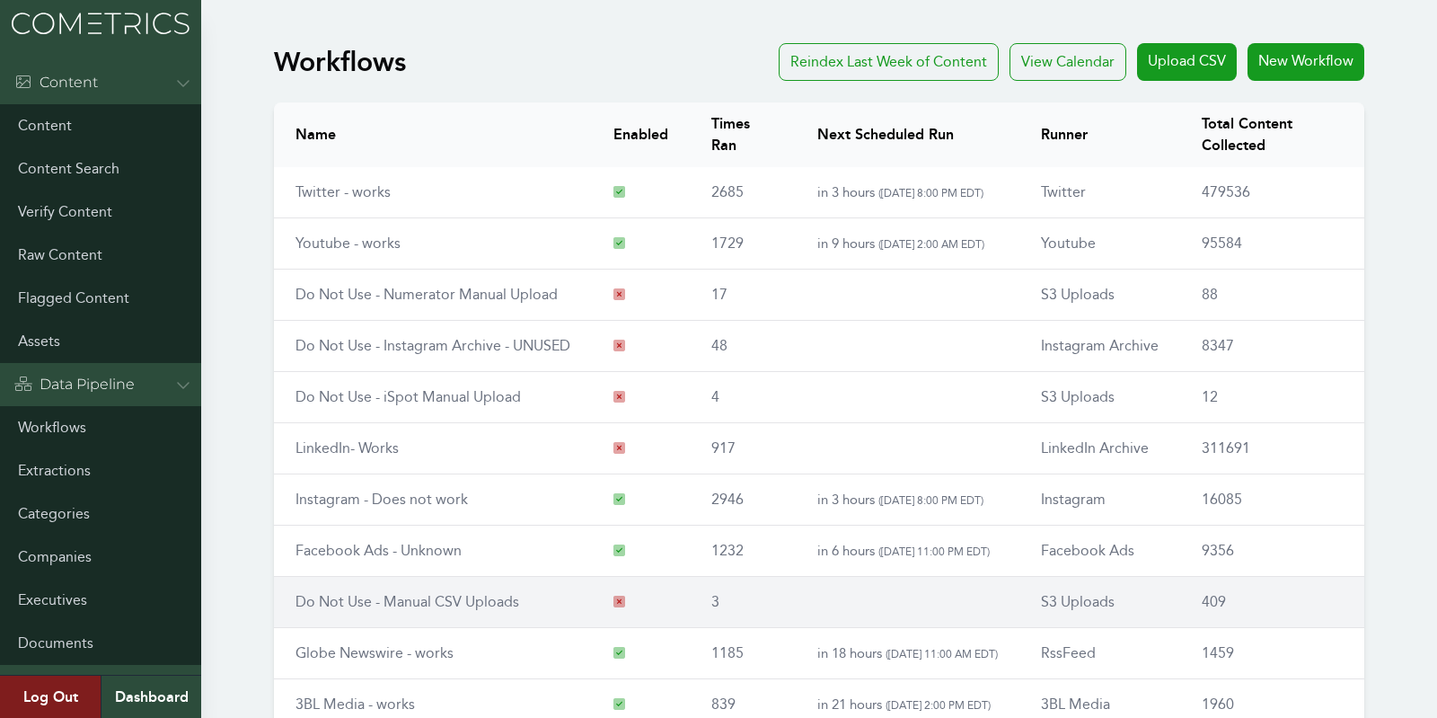
scroll to position [209, 0]
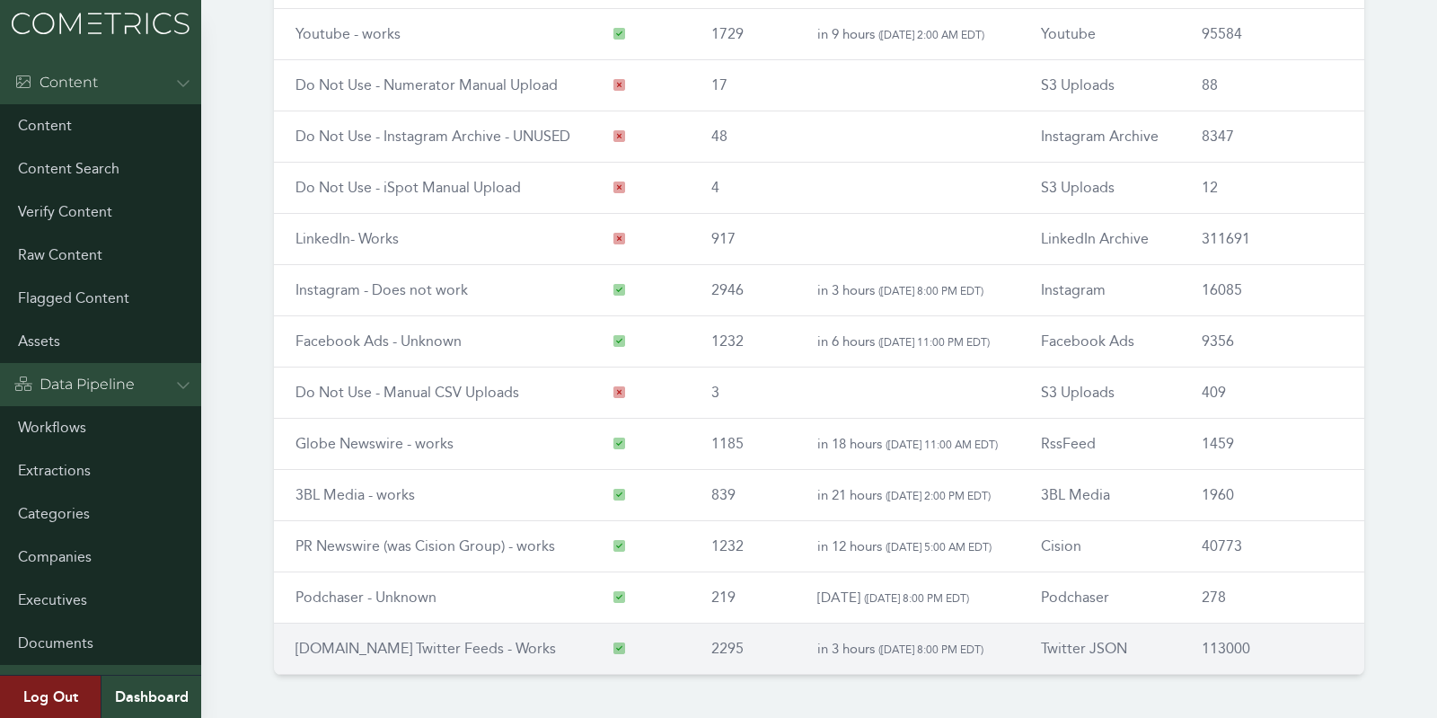
click at [384, 646] on link "RSS.app Twitter Feeds - Works" at bounding box center [426, 648] width 260 height 17
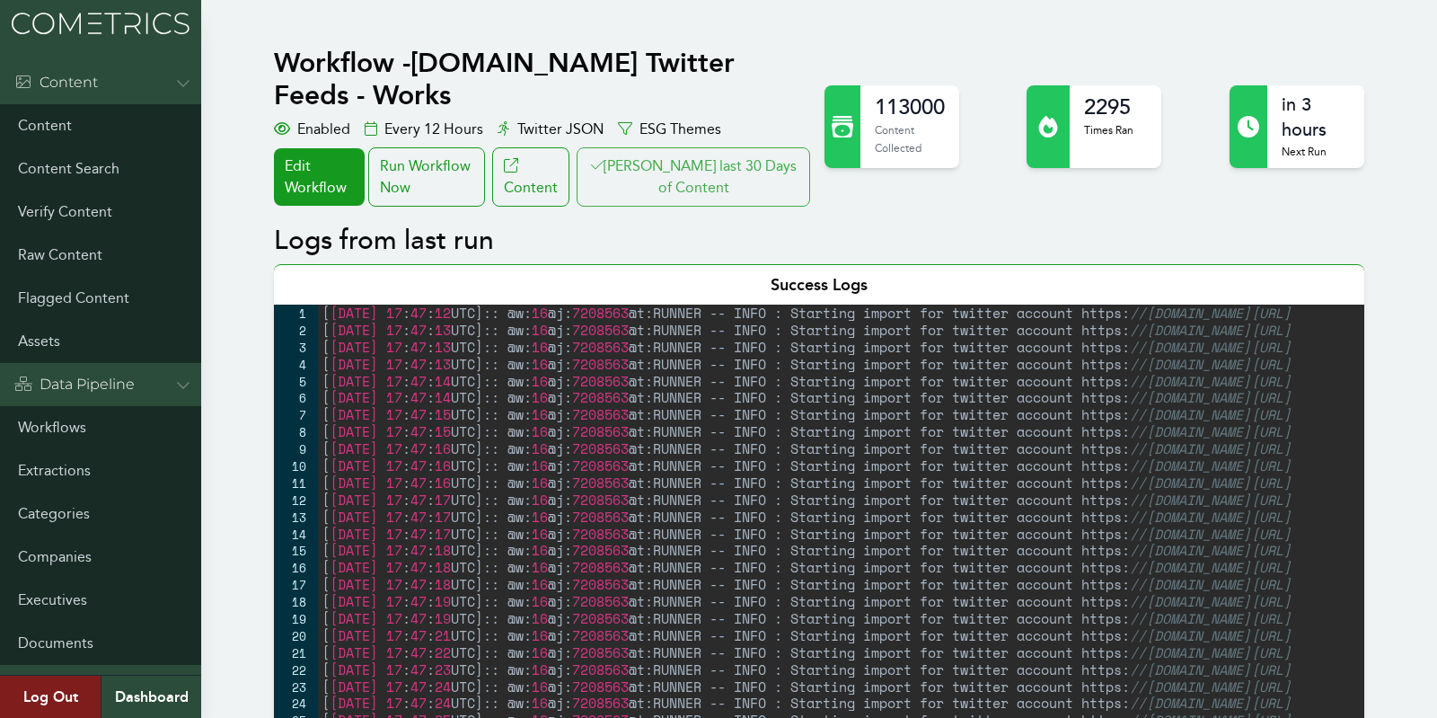
click at [728, 147] on button "[PERSON_NAME] last 30 Days of Content" at bounding box center [694, 176] width 234 height 59
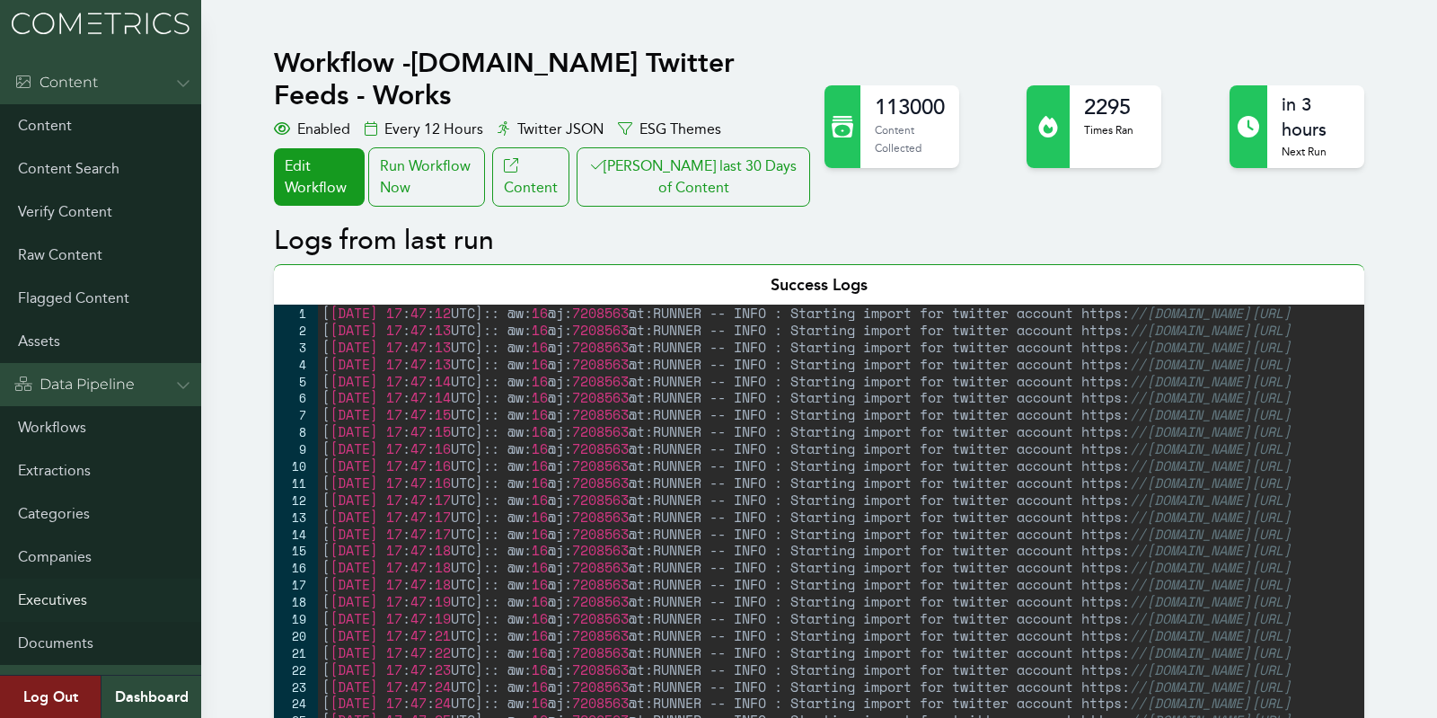
click at [65, 611] on link "Executives" at bounding box center [100, 599] width 201 height 43
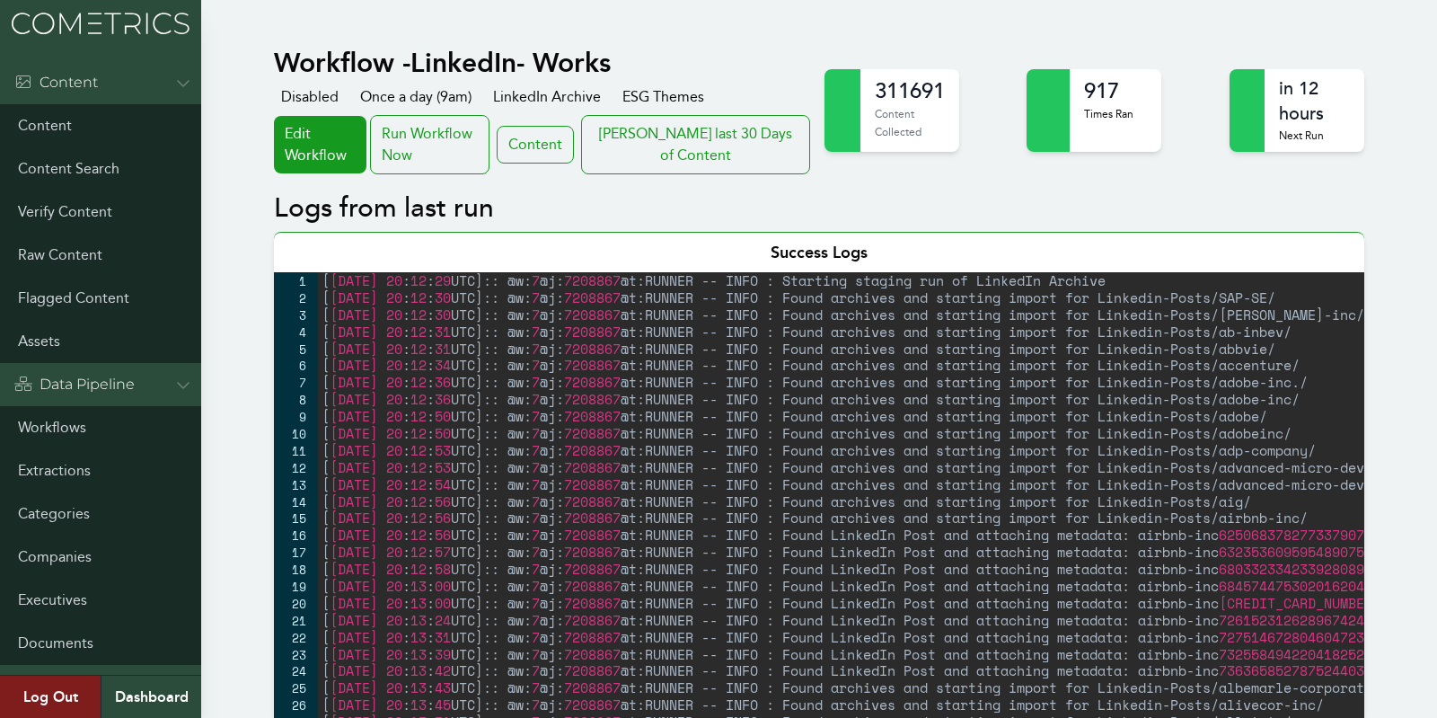
drag, startPoint x: 1419, startPoint y: 367, endPoint x: 1419, endPoint y: 351, distance: 16.2
click at [704, 136] on button "[PERSON_NAME] last 30 Days of Content" at bounding box center [694, 144] width 234 height 59
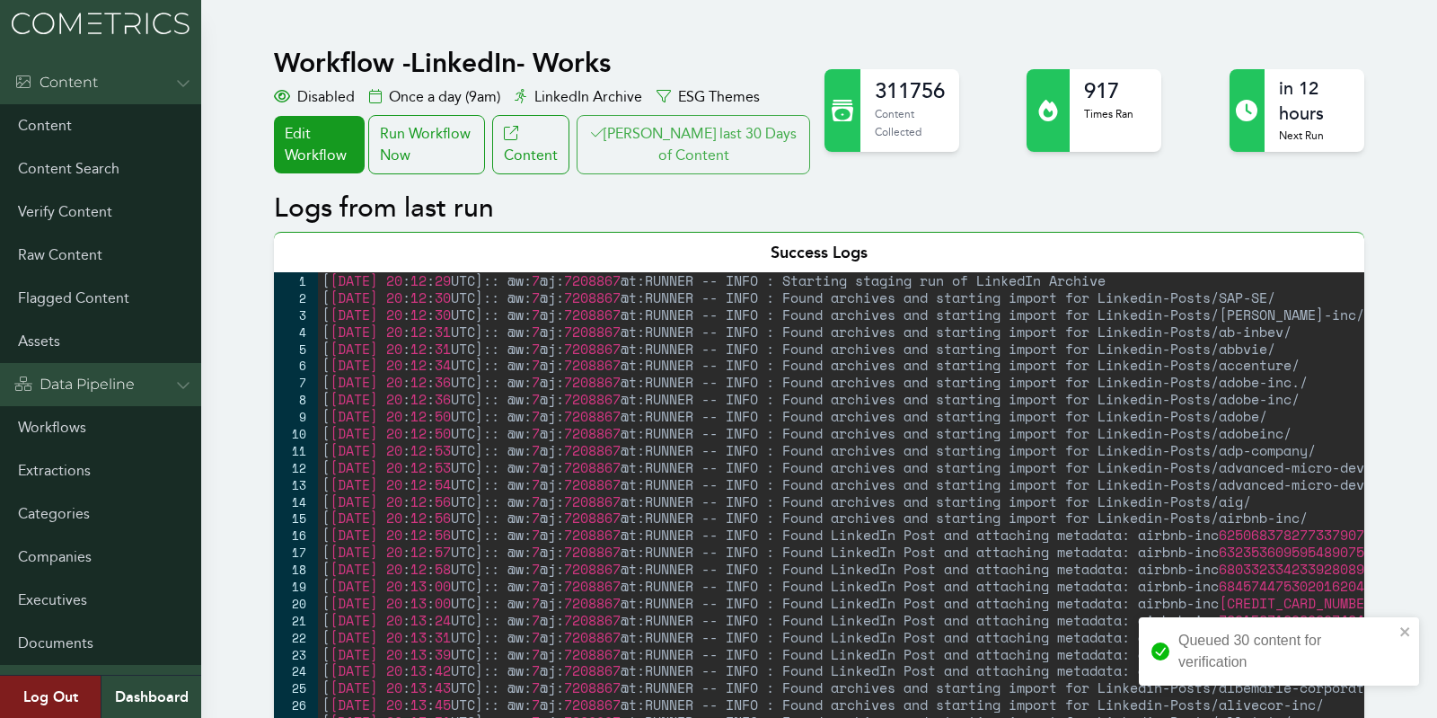
click at [668, 162] on button "[PERSON_NAME] last 30 Days of Content" at bounding box center [694, 144] width 234 height 59
click at [668, 156] on button "Clair last 30 Days of Content" at bounding box center [694, 144] width 234 height 59
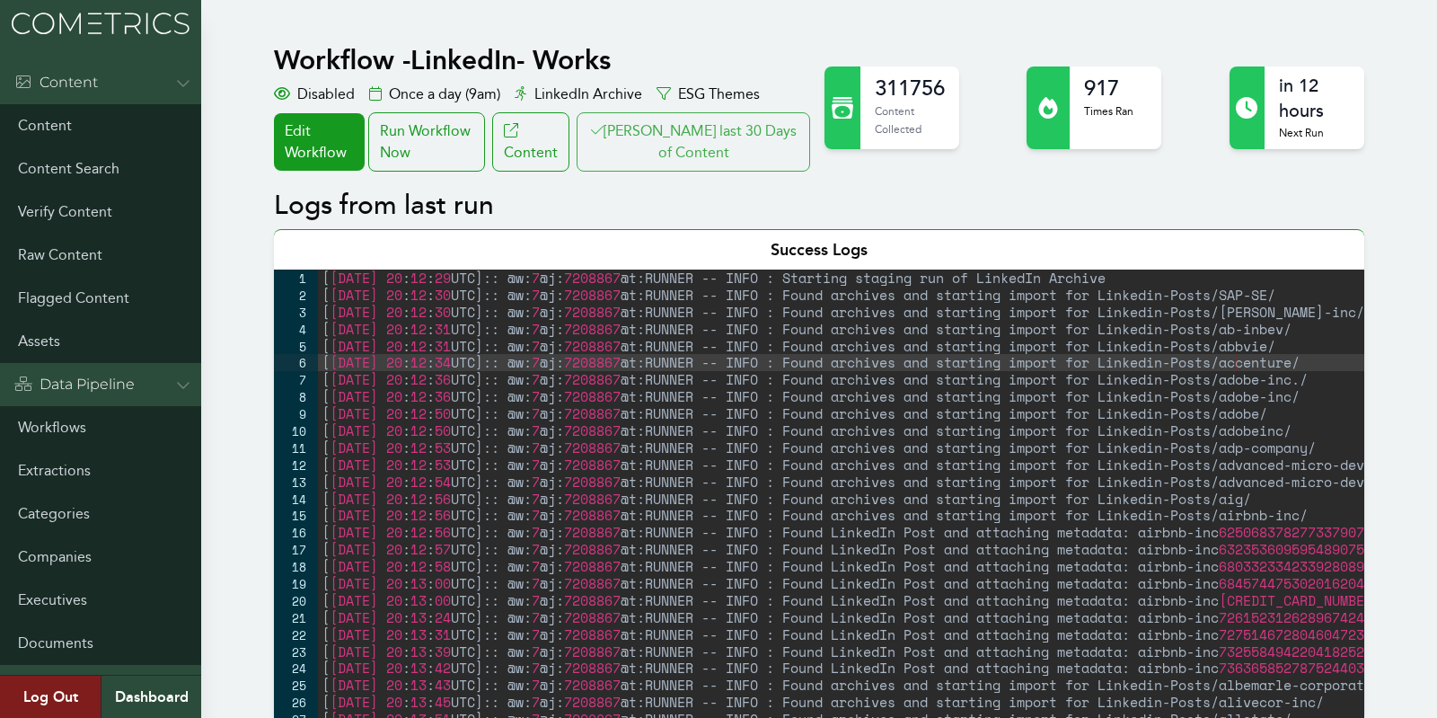
click at [678, 145] on button "[PERSON_NAME] last 30 Days of Content" at bounding box center [694, 141] width 234 height 59
click at [41, 430] on link "Workflows" at bounding box center [100, 427] width 201 height 43
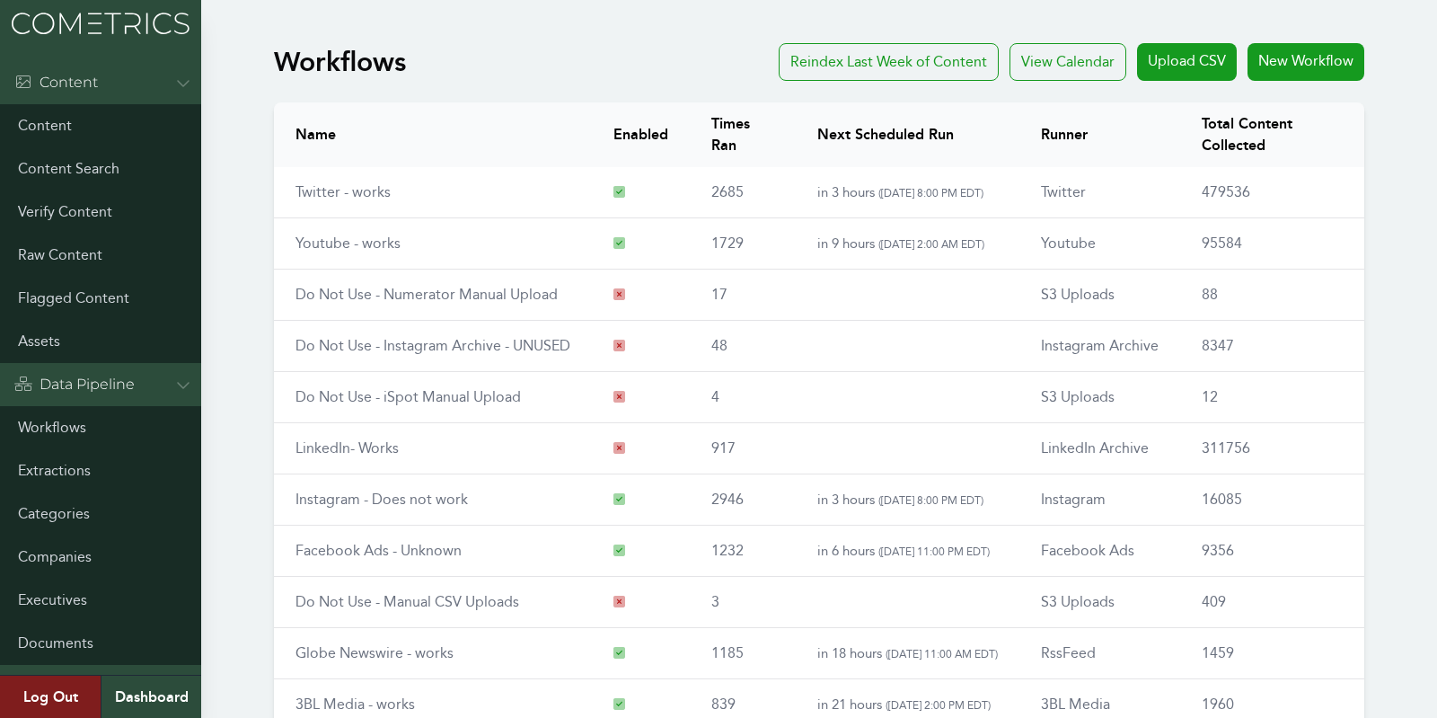
scroll to position [209, 0]
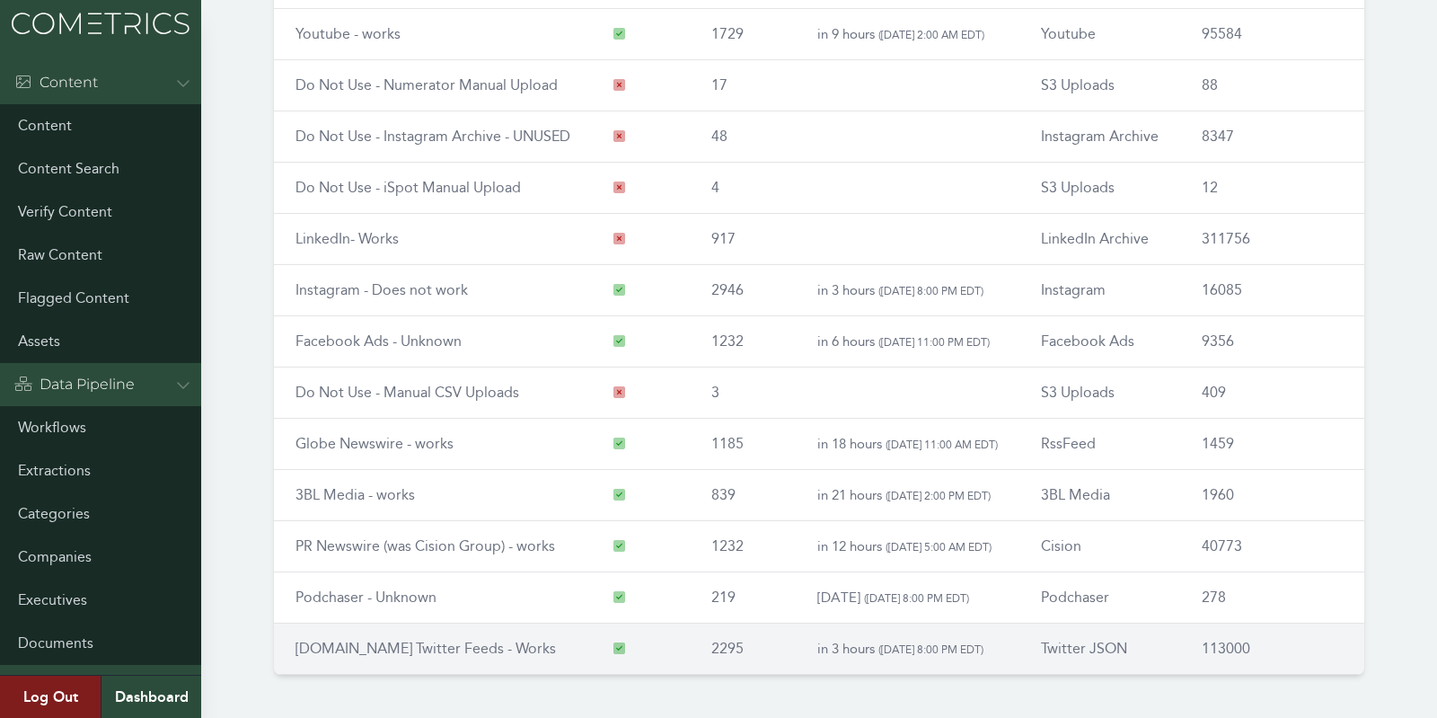
click at [402, 644] on link "[DOMAIN_NAME] Twitter Feeds - Works" at bounding box center [426, 648] width 260 height 17
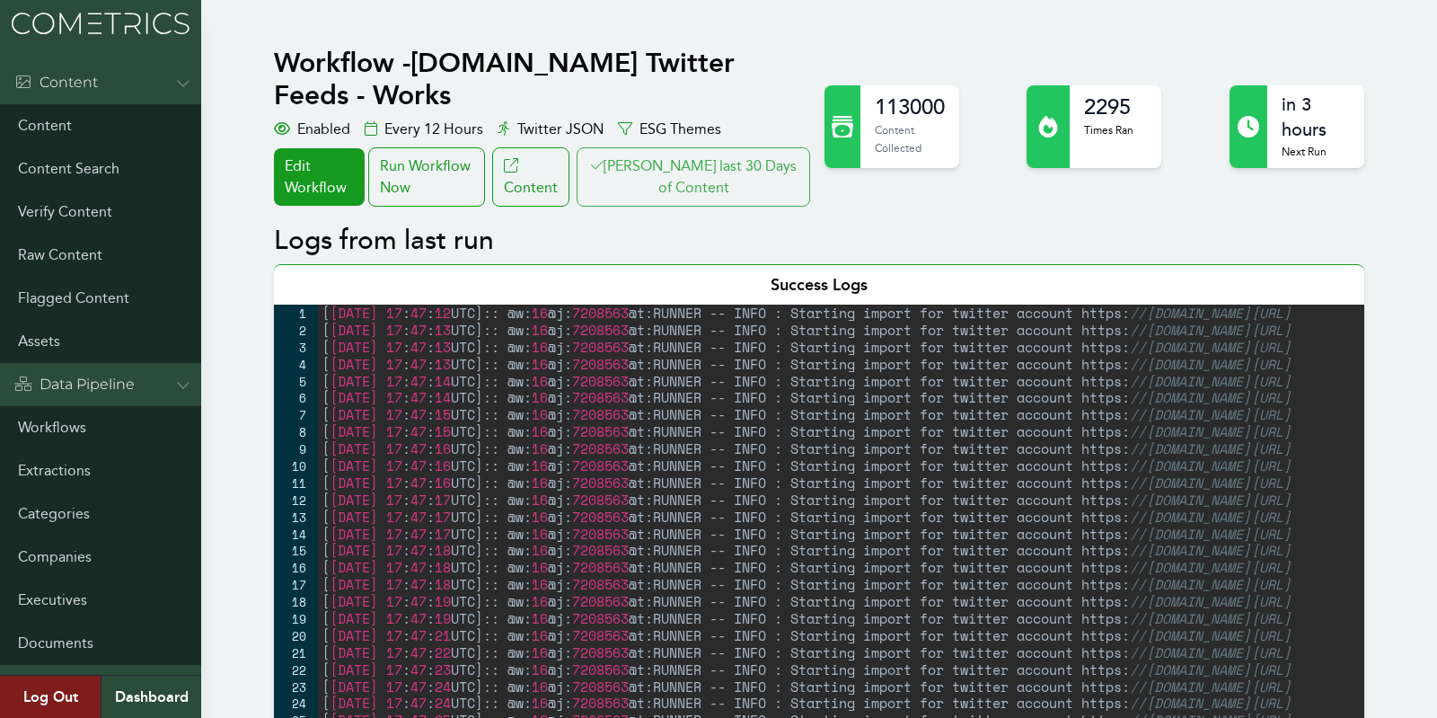
click at [678, 147] on button "[PERSON_NAME] last 30 Days of Content" at bounding box center [694, 176] width 234 height 59
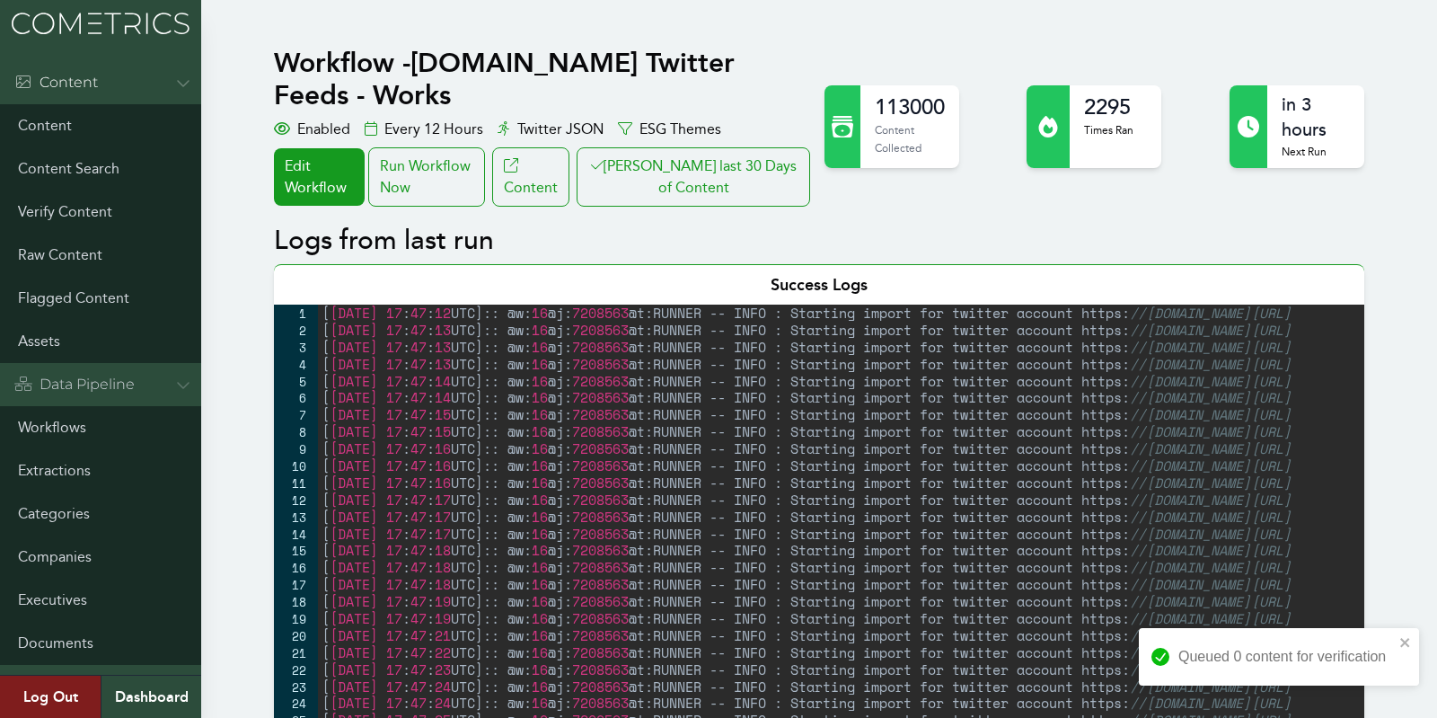
click at [49, 404] on div "Data Pipeline" at bounding box center [100, 384] width 201 height 43
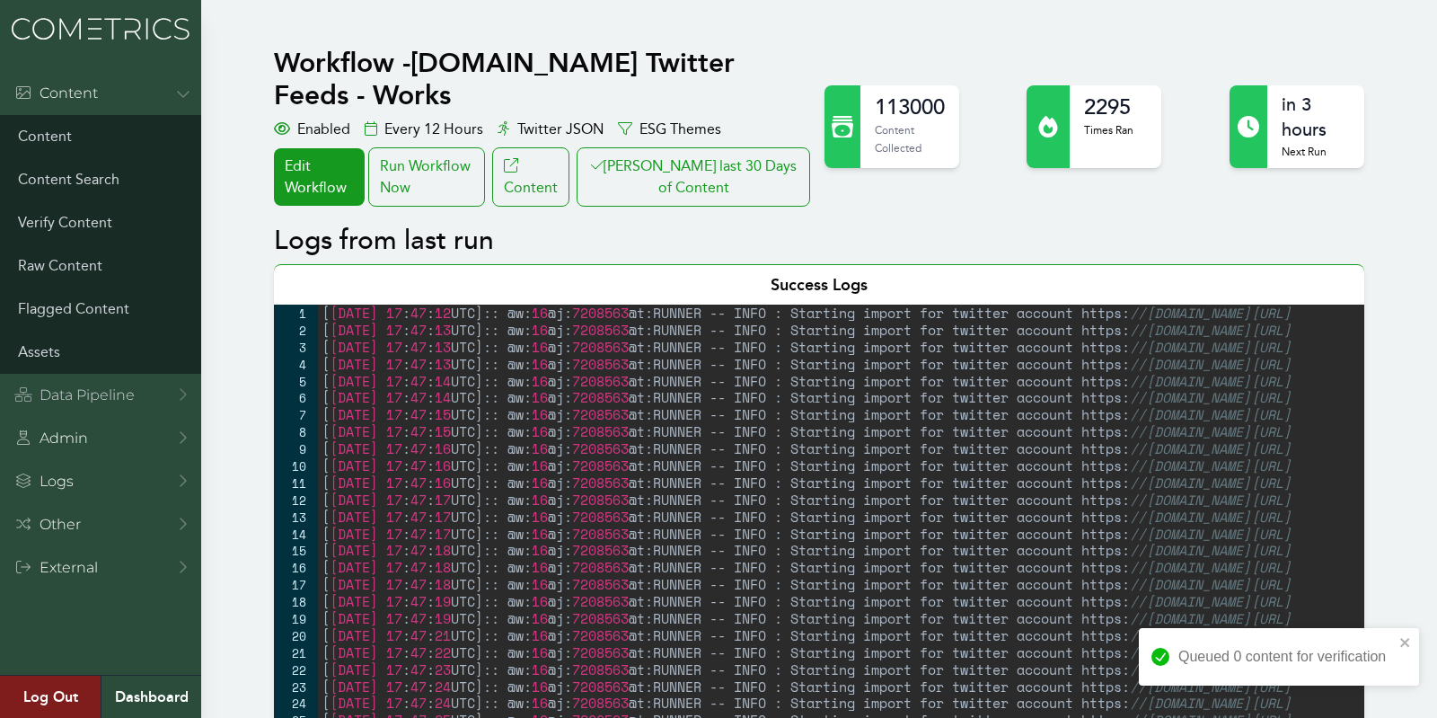
click at [89, 393] on div "Data Pipeline" at bounding box center [74, 395] width 120 height 22
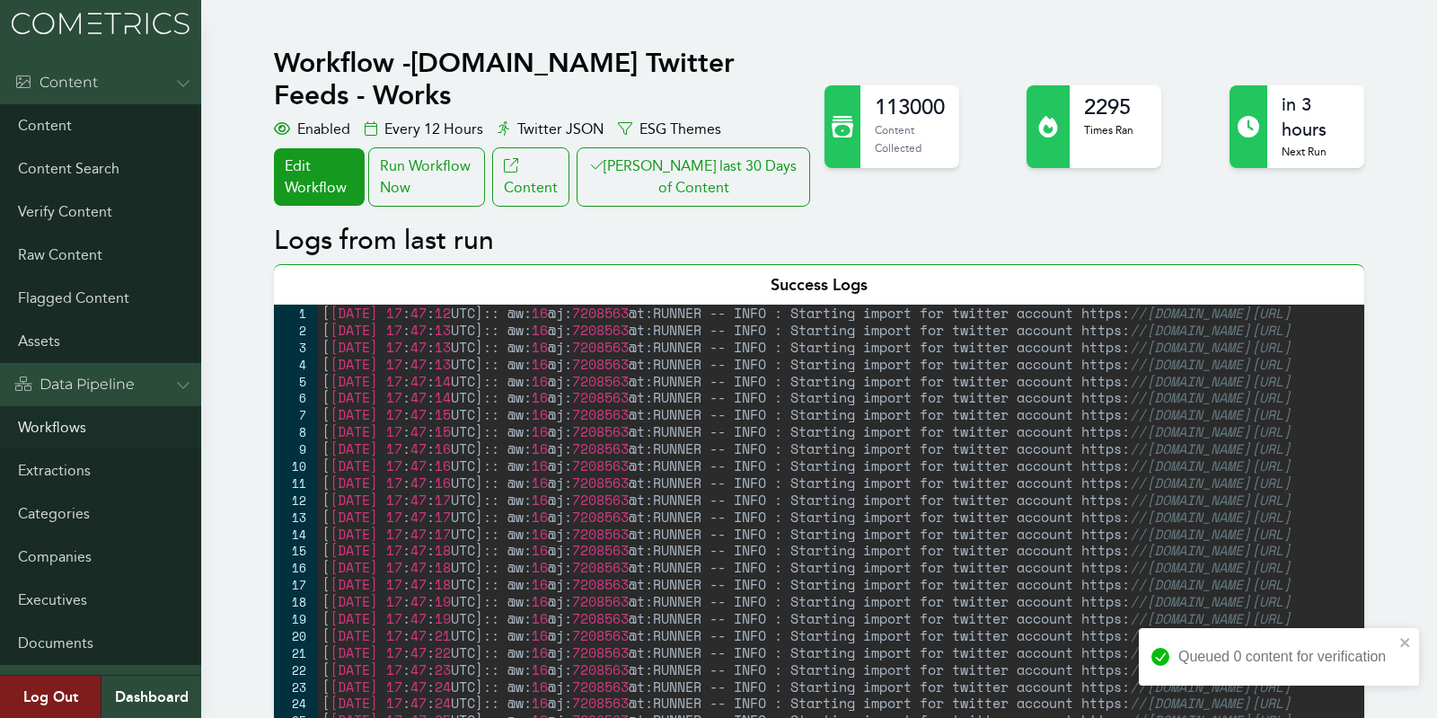
click at [66, 422] on link "Workflows" at bounding box center [100, 427] width 201 height 43
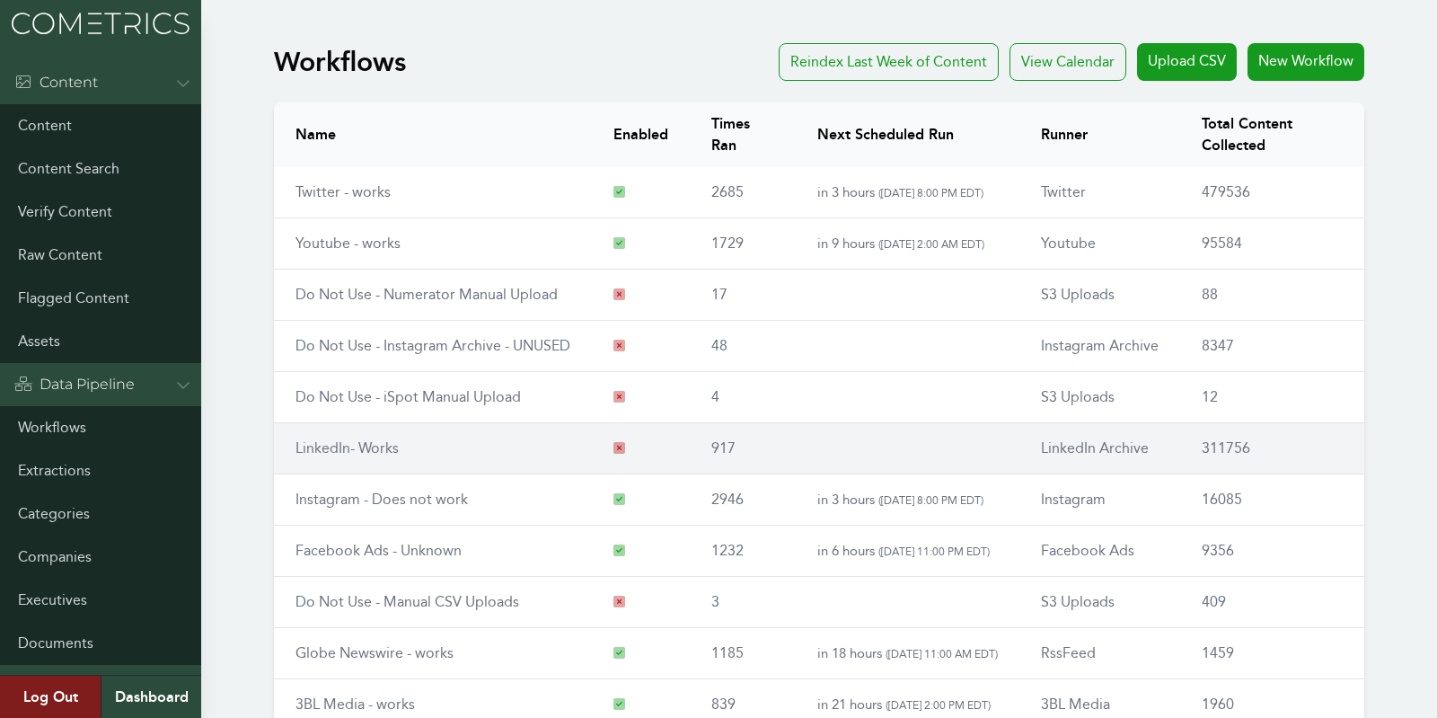
click at [359, 446] on link "LinkedIn- Works" at bounding box center [347, 447] width 103 height 17
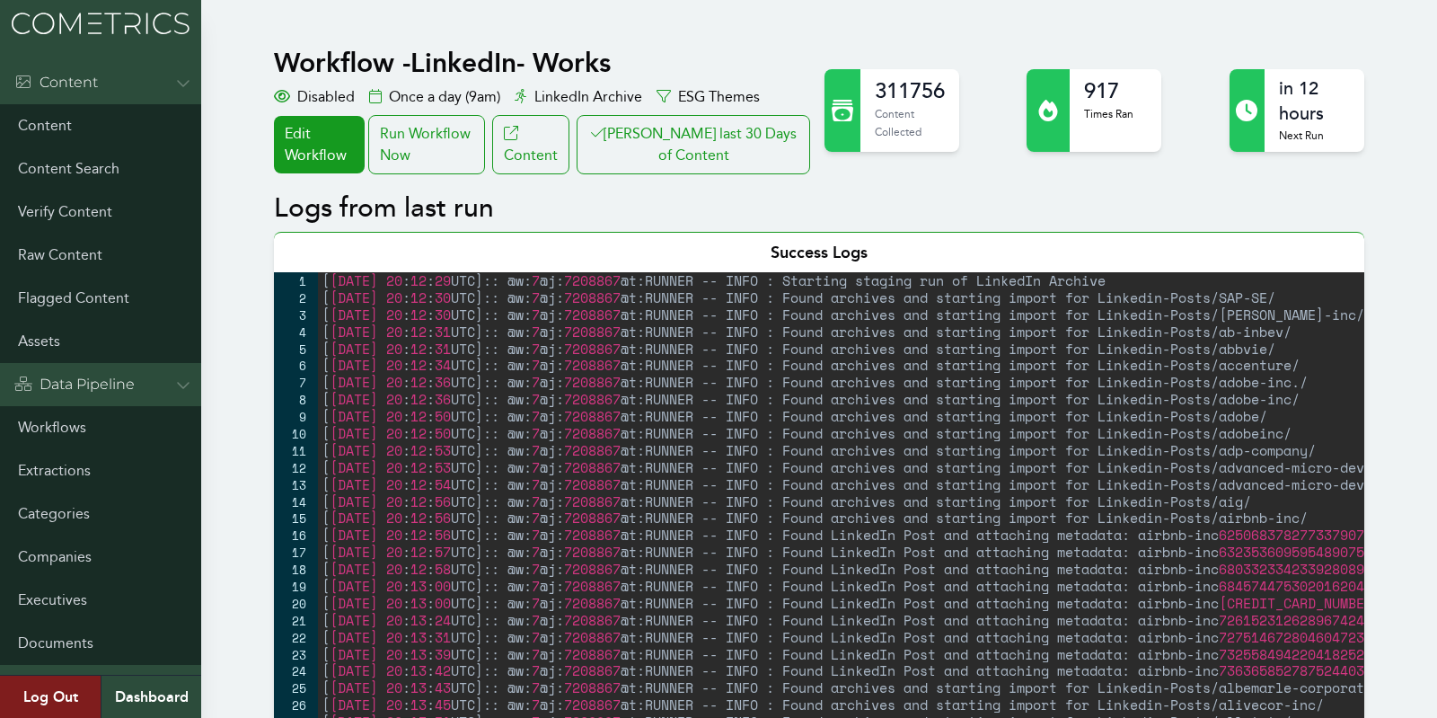
click at [739, 153] on button "[PERSON_NAME] last 30 Days of Content" at bounding box center [694, 144] width 234 height 59
click at [577, 115] on button "[PERSON_NAME] last 30 Days of Content" at bounding box center [694, 144] width 234 height 59
click at [678, 121] on button "[PERSON_NAME] last 30 Days of Content" at bounding box center [694, 144] width 234 height 59
